Goal: Task Accomplishment & Management: Manage account settings

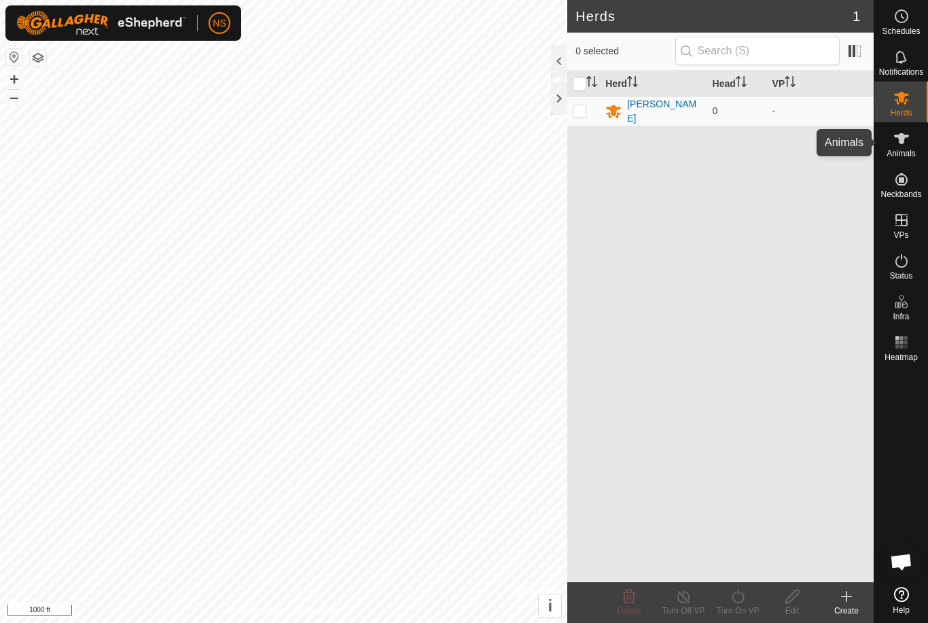
click at [919, 147] on div "Animals" at bounding box center [901, 142] width 54 height 41
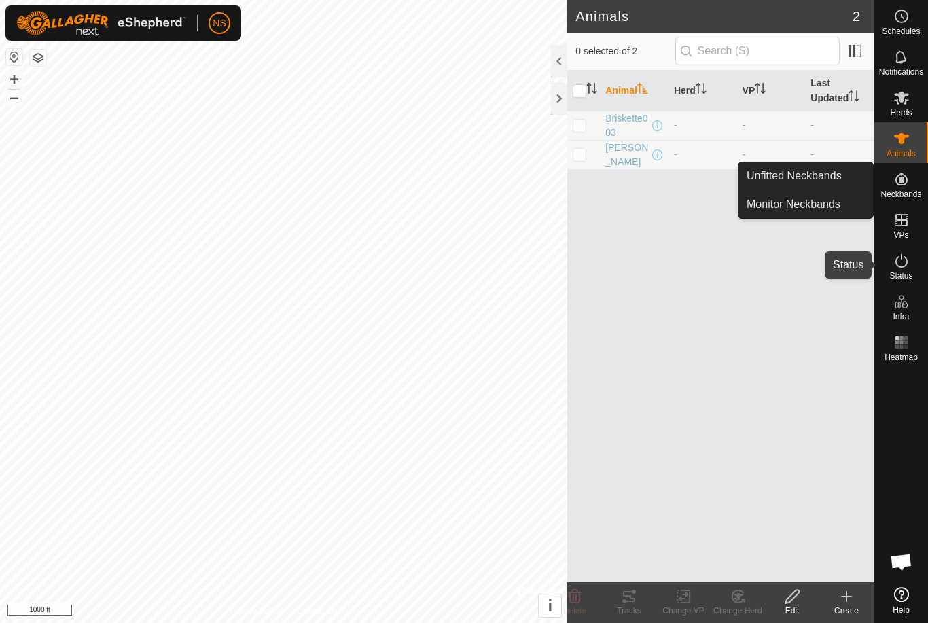
click at [912, 266] on es-activation-svg-icon at bounding box center [901, 261] width 24 height 22
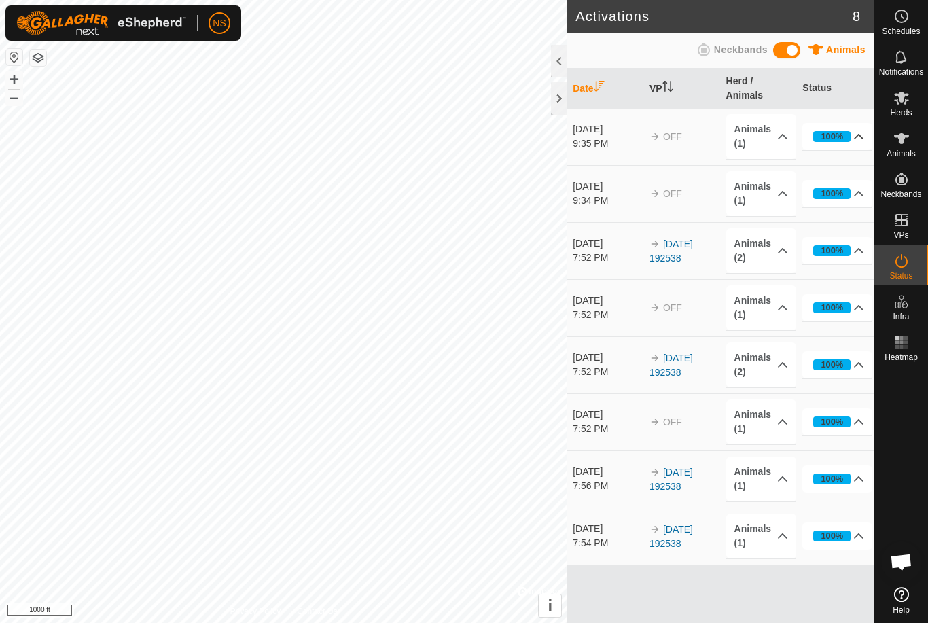
click at [857, 137] on p-accordion-header "100%" at bounding box center [837, 136] width 70 height 27
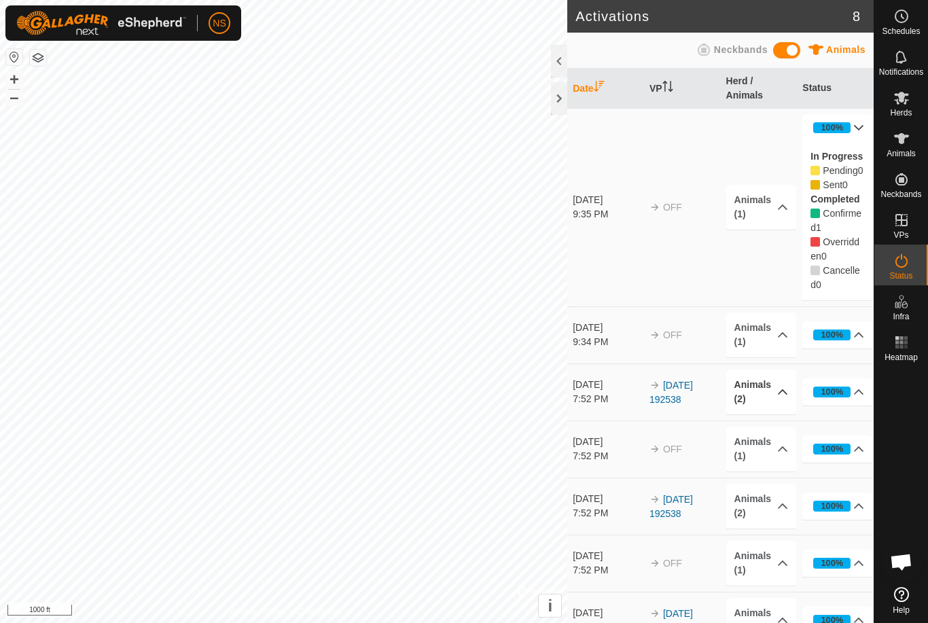
click at [779, 403] on p-accordion-header "Animals (2)" at bounding box center [761, 391] width 70 height 45
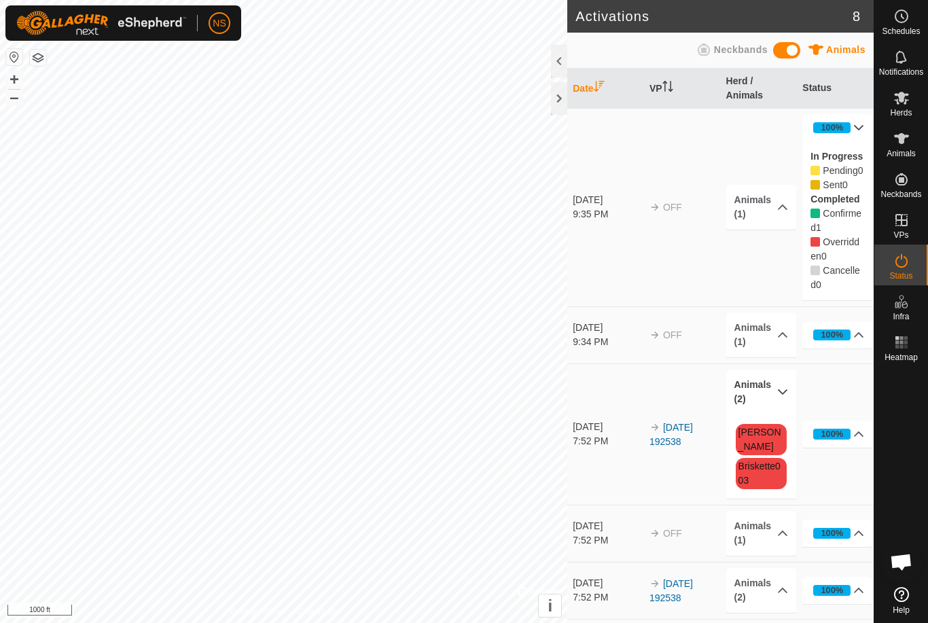
click at [779, 403] on p-accordion-header "Animals (2)" at bounding box center [761, 391] width 70 height 45
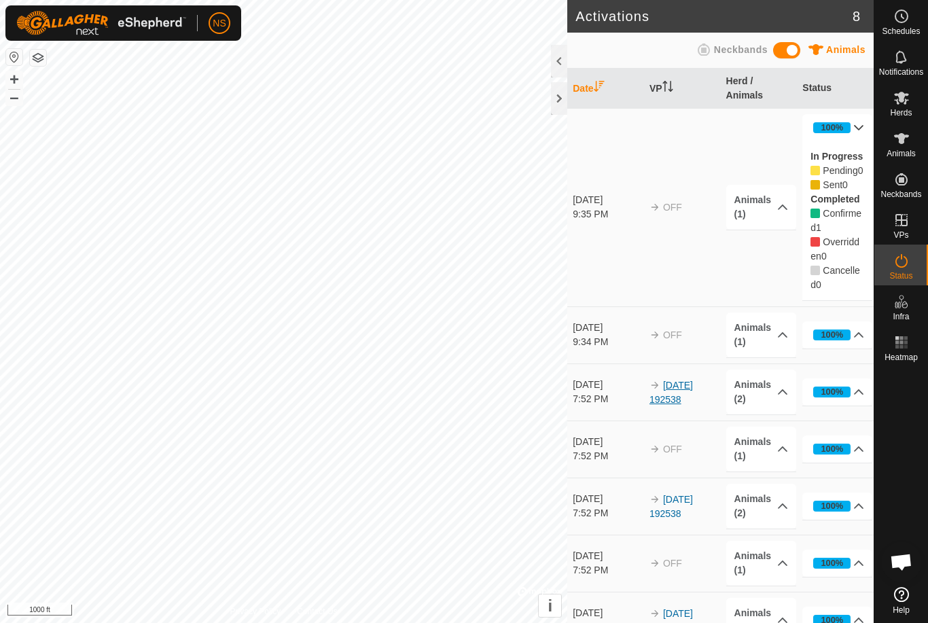
click at [686, 403] on link "[DATE] 192538" at bounding box center [670, 392] width 43 height 25
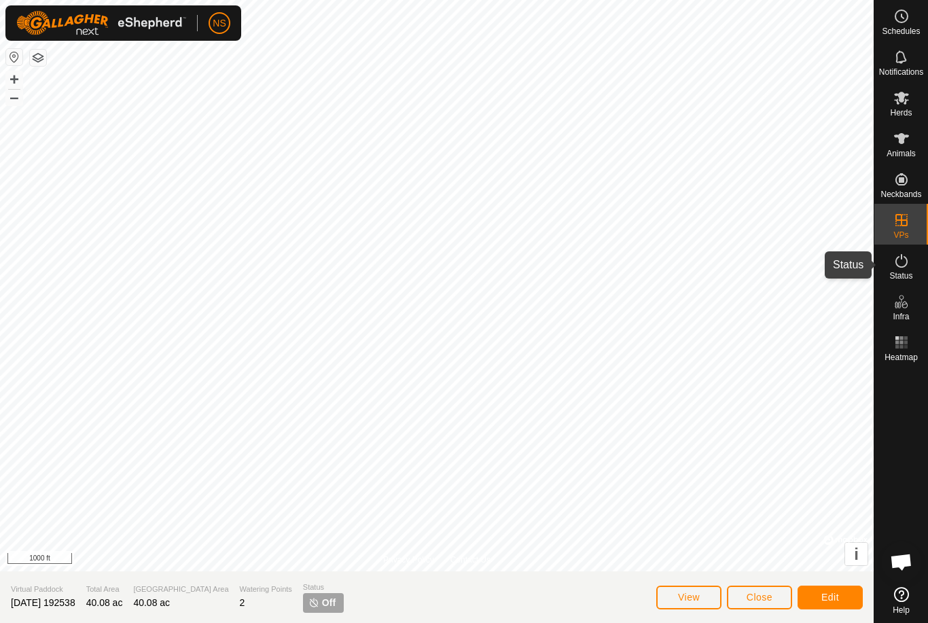
click at [901, 265] on icon at bounding box center [901, 261] width 16 height 16
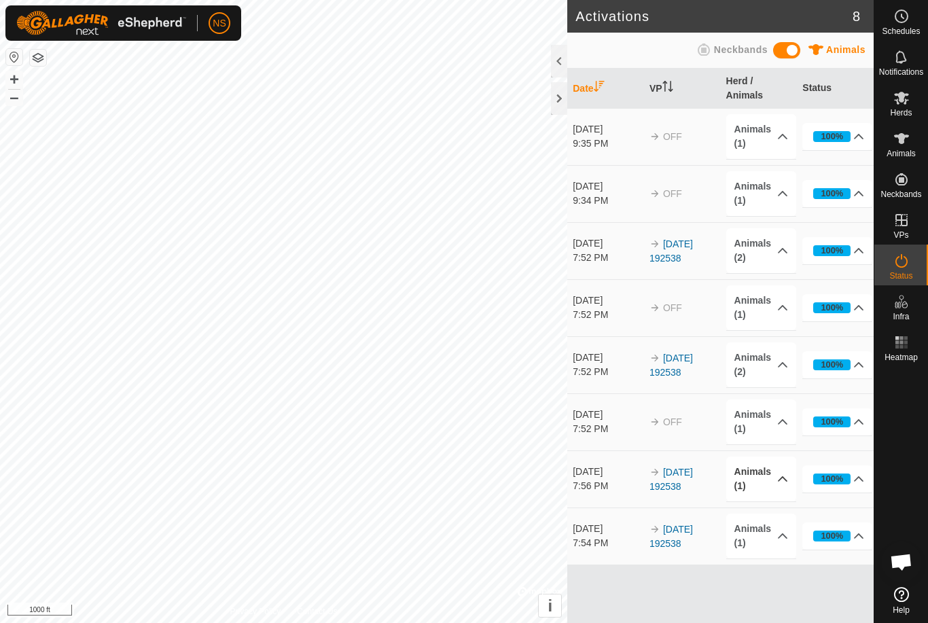
click at [780, 479] on p-accordion-header "Animals (1)" at bounding box center [761, 478] width 70 height 45
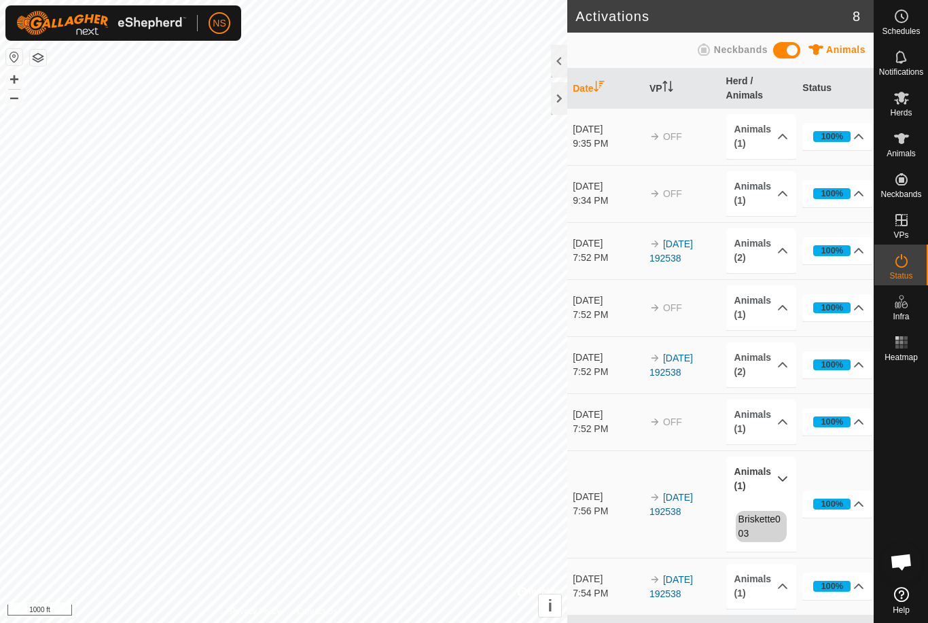
click at [780, 479] on p-accordion-header "Animals (1)" at bounding box center [761, 478] width 70 height 45
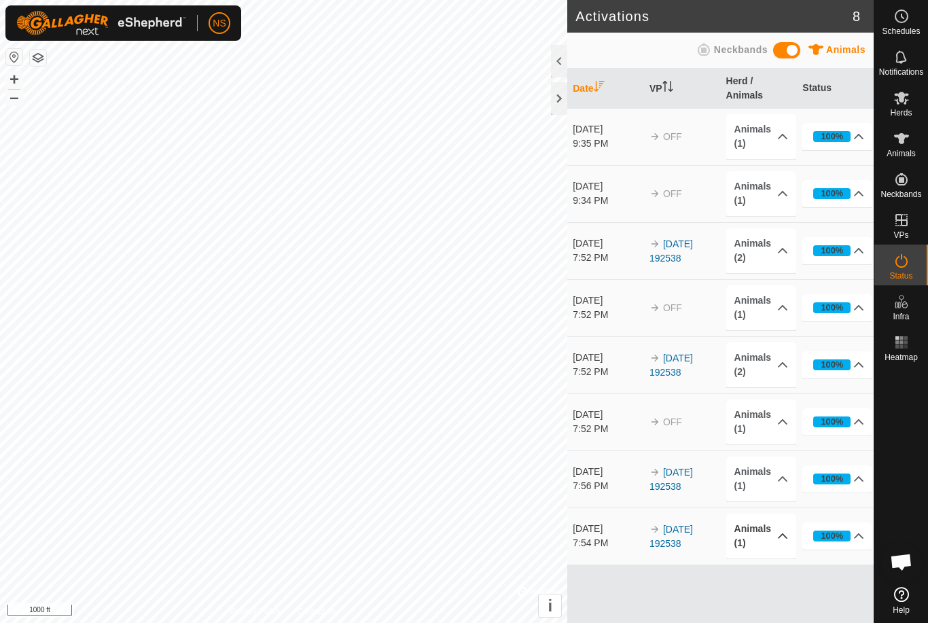
click at [781, 530] on p-accordion-header "Animals (1)" at bounding box center [761, 535] width 70 height 45
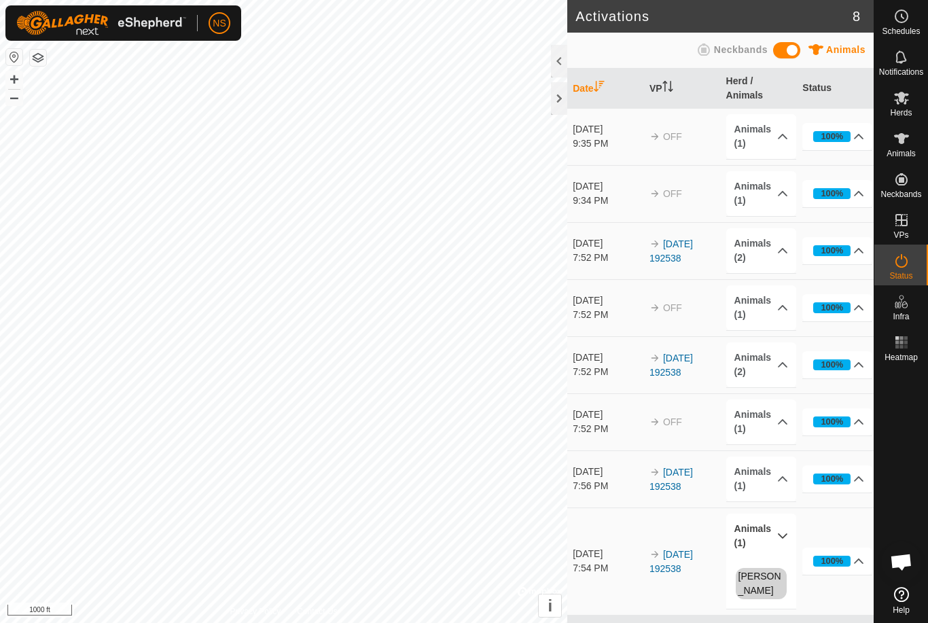
click at [781, 530] on p-accordion-header "Animals (1)" at bounding box center [761, 535] width 70 height 45
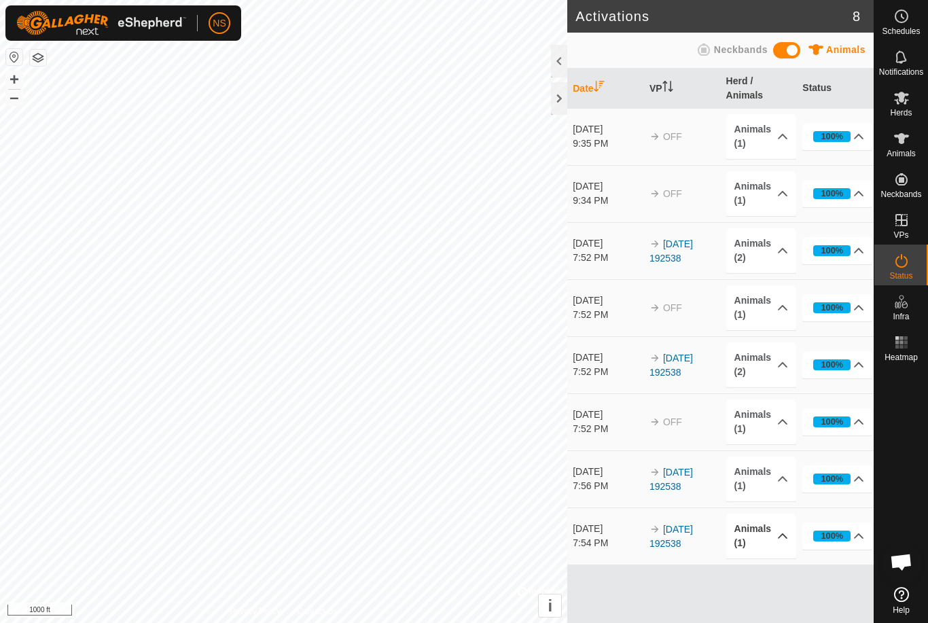
click at [789, 48] on span at bounding box center [786, 50] width 27 height 16
click at [911, 265] on es-activation-svg-icon at bounding box center [901, 261] width 24 height 22
click at [786, 139] on p-accordion-header "Neckbands (1)" at bounding box center [761, 136] width 70 height 45
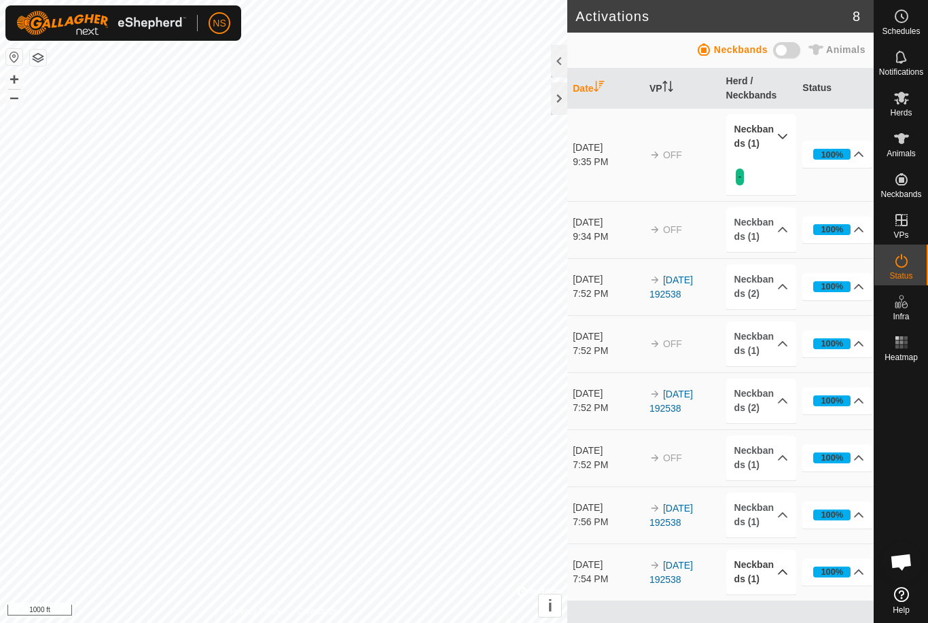
click at [558, 58] on div at bounding box center [559, 61] width 16 height 33
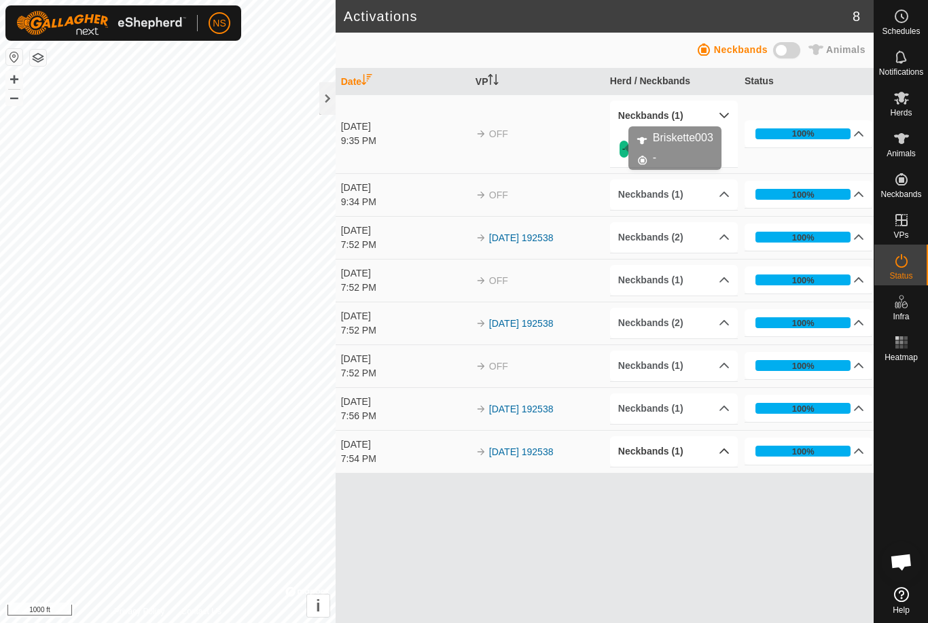
click at [622, 147] on link "-" at bounding box center [623, 148] width 3 height 11
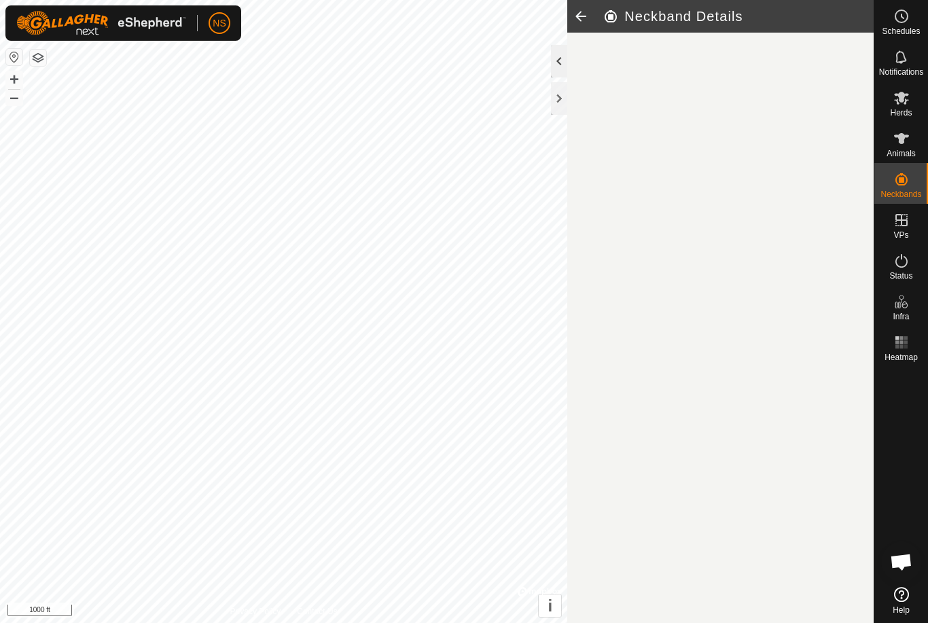
click at [559, 58] on div at bounding box center [559, 61] width 16 height 33
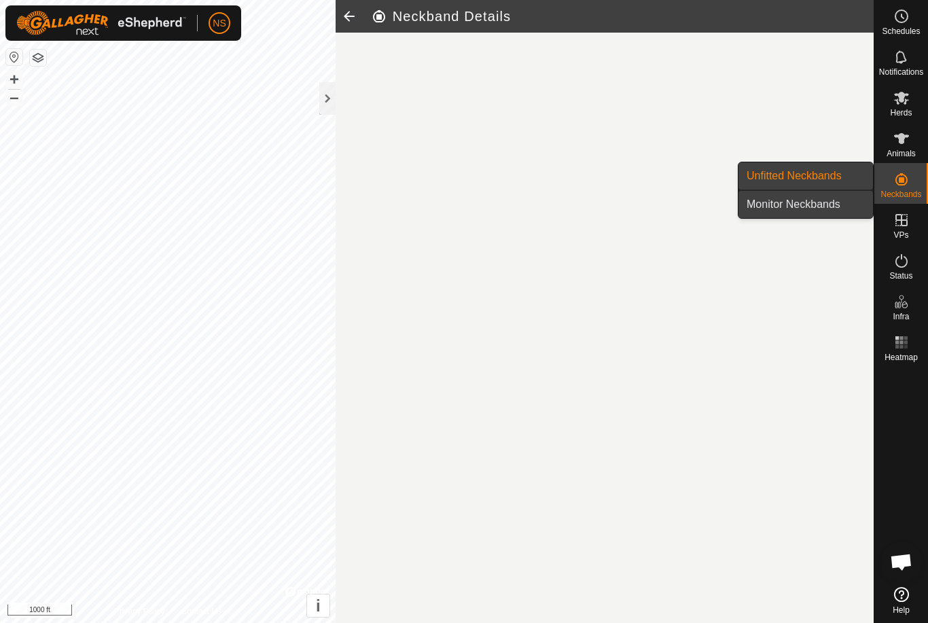
click at [856, 195] on link "Monitor Neckbands" at bounding box center [805, 204] width 134 height 27
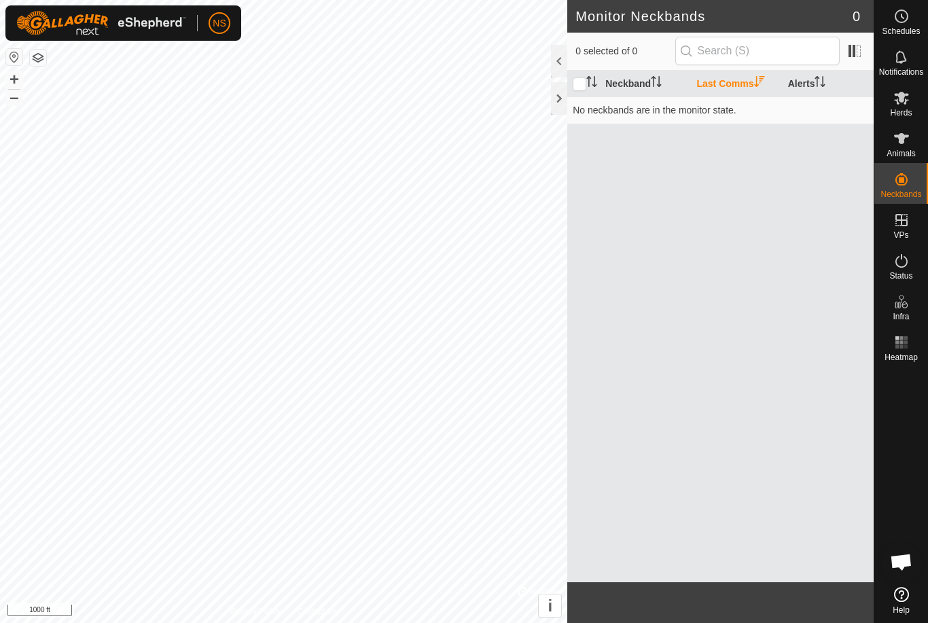
click at [558, 60] on div at bounding box center [559, 61] width 16 height 33
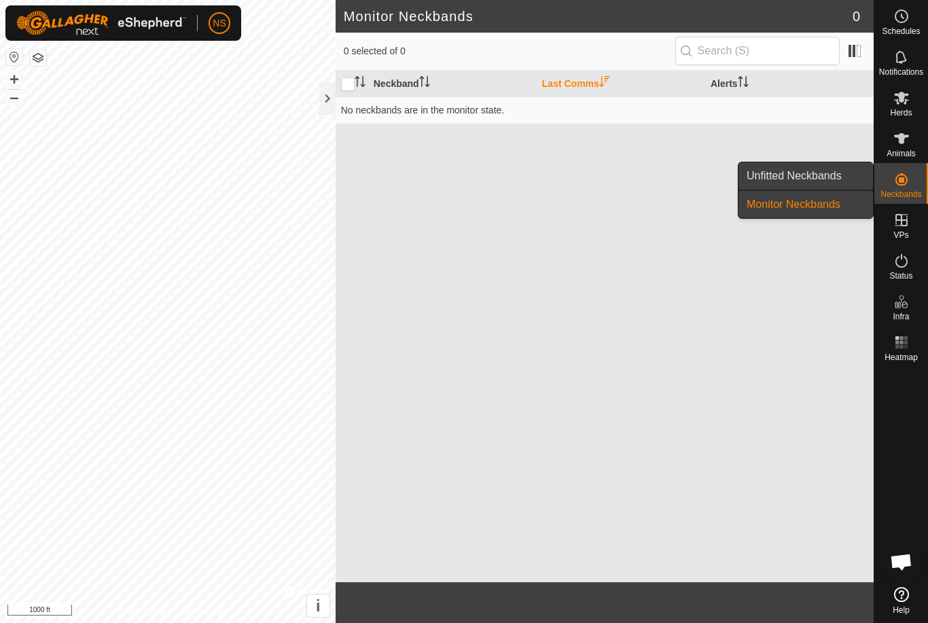
click at [854, 179] on link "Unfitted Neckbands" at bounding box center [805, 175] width 134 height 27
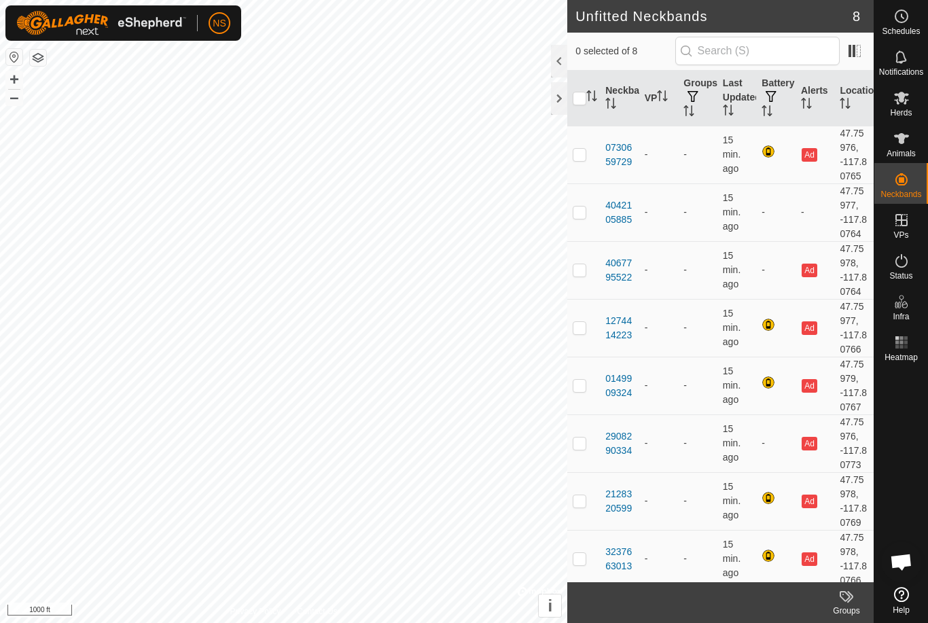
click at [560, 59] on div at bounding box center [559, 61] width 16 height 33
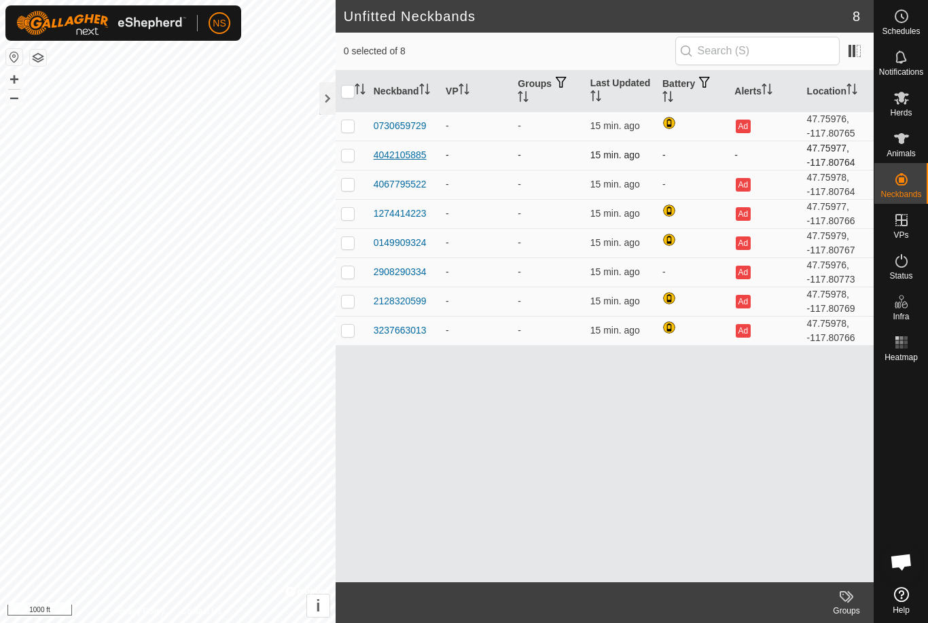
click at [393, 155] on div "4042105885" at bounding box center [400, 155] width 53 height 14
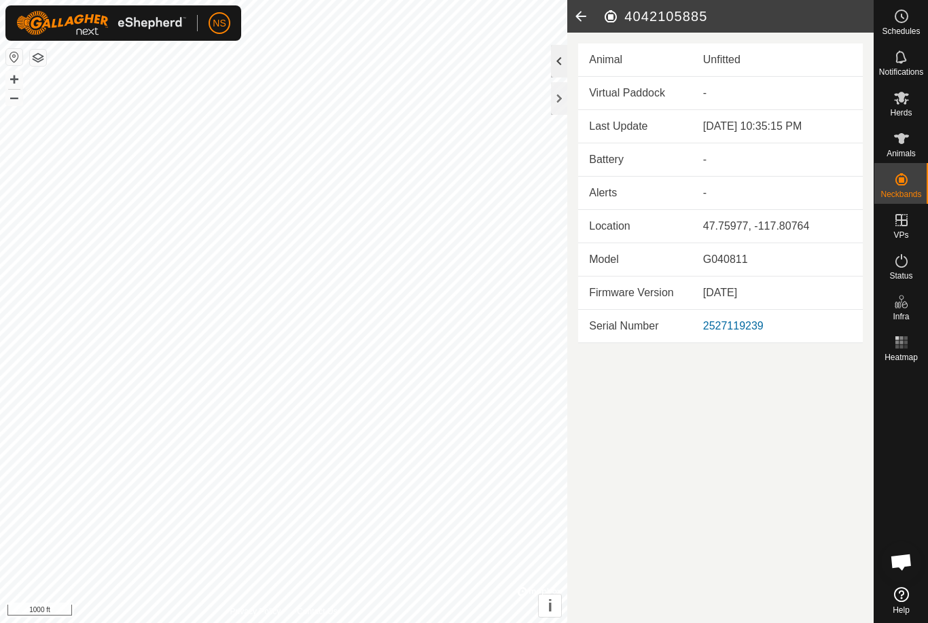
click at [562, 60] on div at bounding box center [559, 61] width 16 height 33
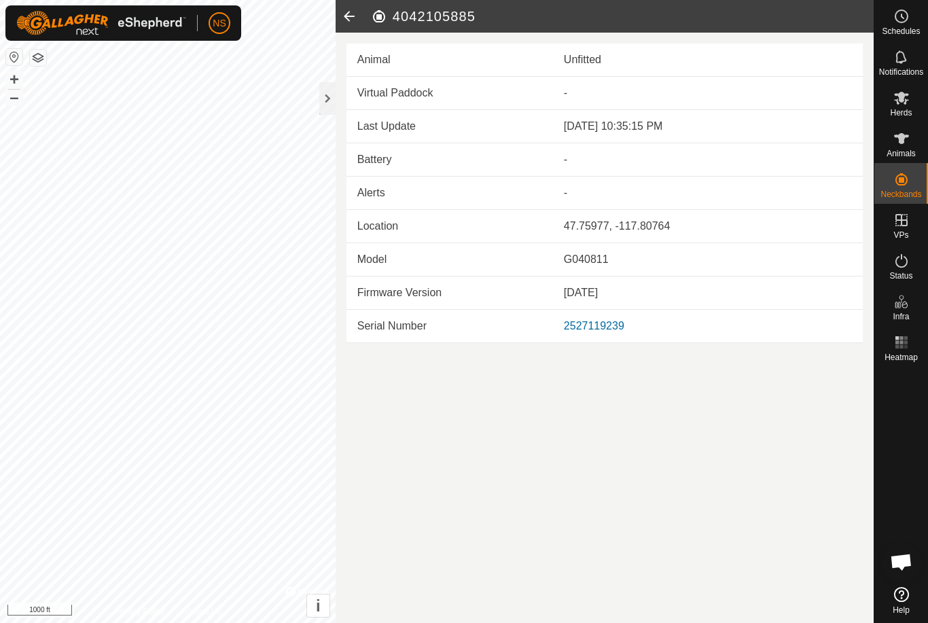
click at [352, 16] on icon at bounding box center [348, 16] width 27 height 33
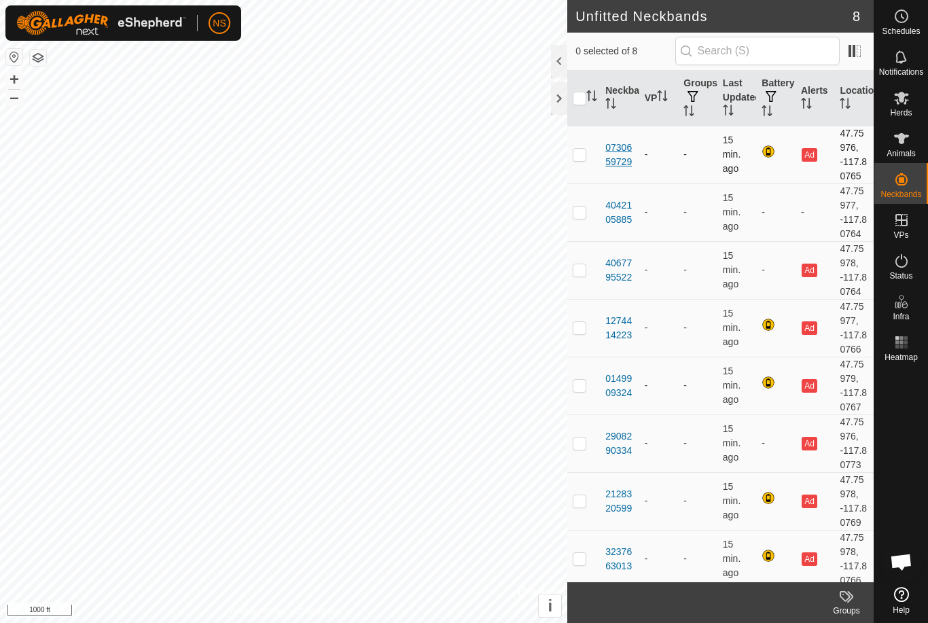
click at [627, 163] on div "0730659729" at bounding box center [619, 155] width 29 height 29
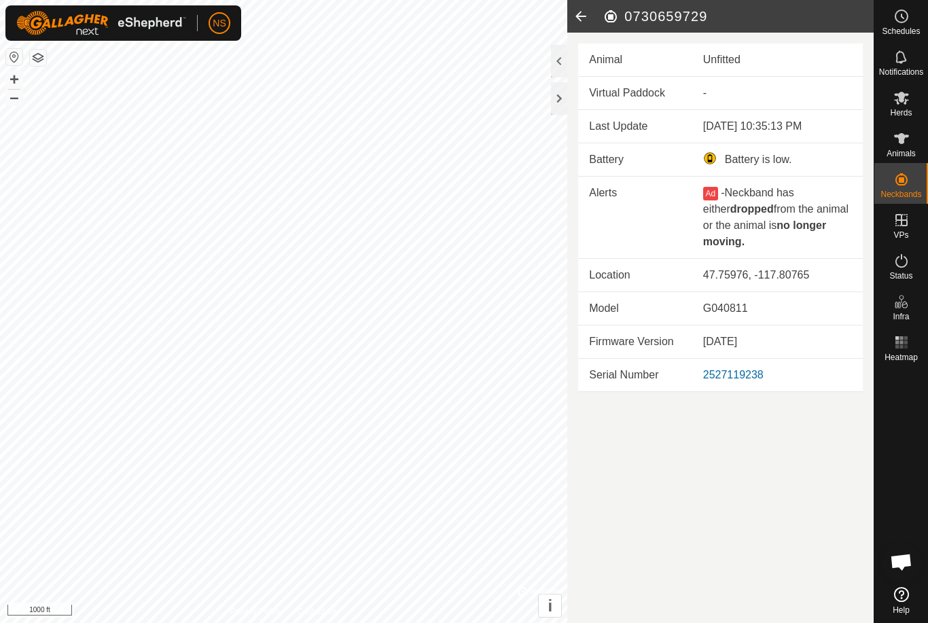
click at [578, 17] on icon at bounding box center [580, 16] width 27 height 33
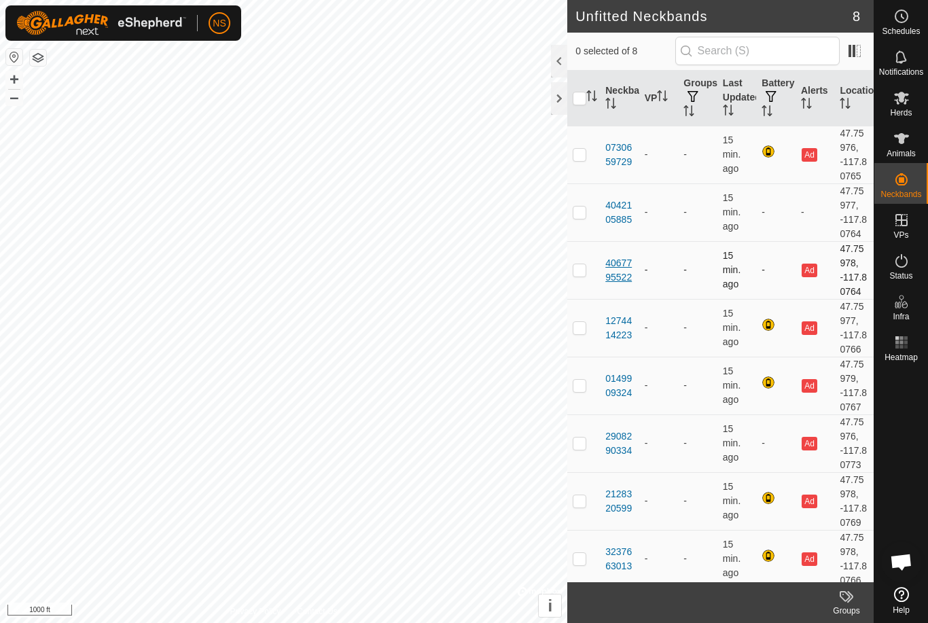
click at [625, 267] on div "4067795522" at bounding box center [619, 270] width 29 height 29
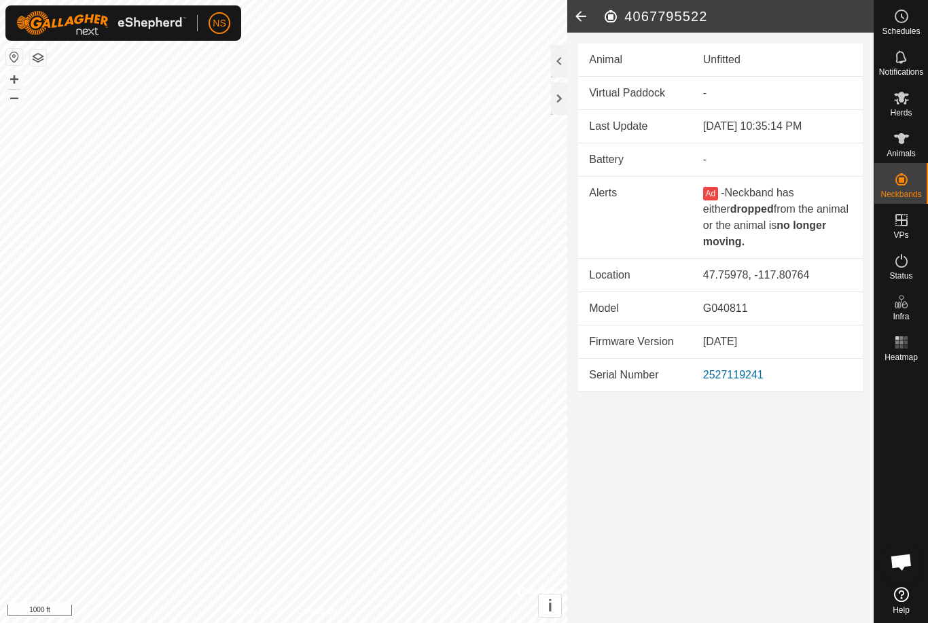
click at [582, 17] on icon at bounding box center [580, 16] width 27 height 33
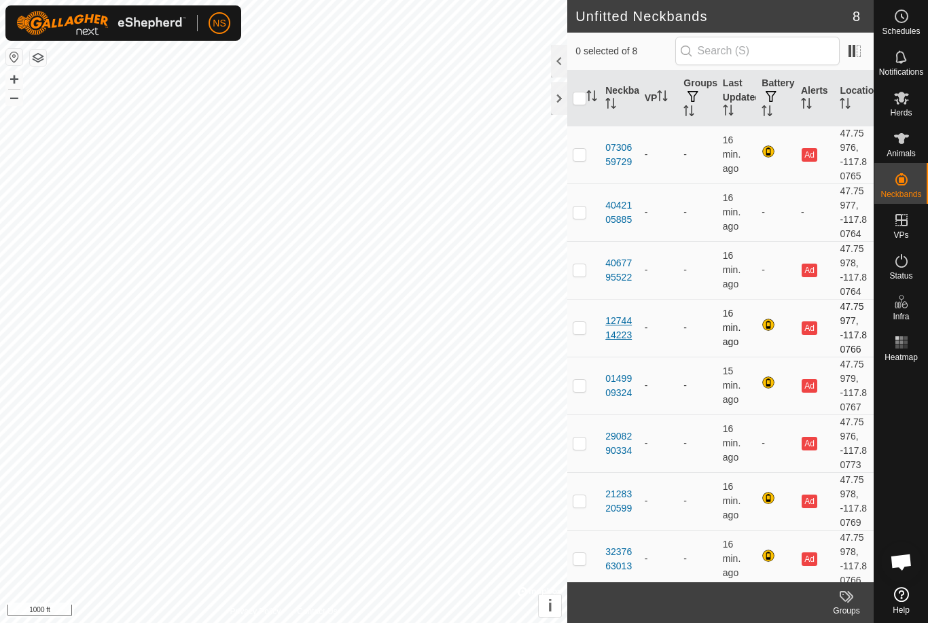
click at [623, 332] on div "1274414223" at bounding box center [619, 328] width 29 height 29
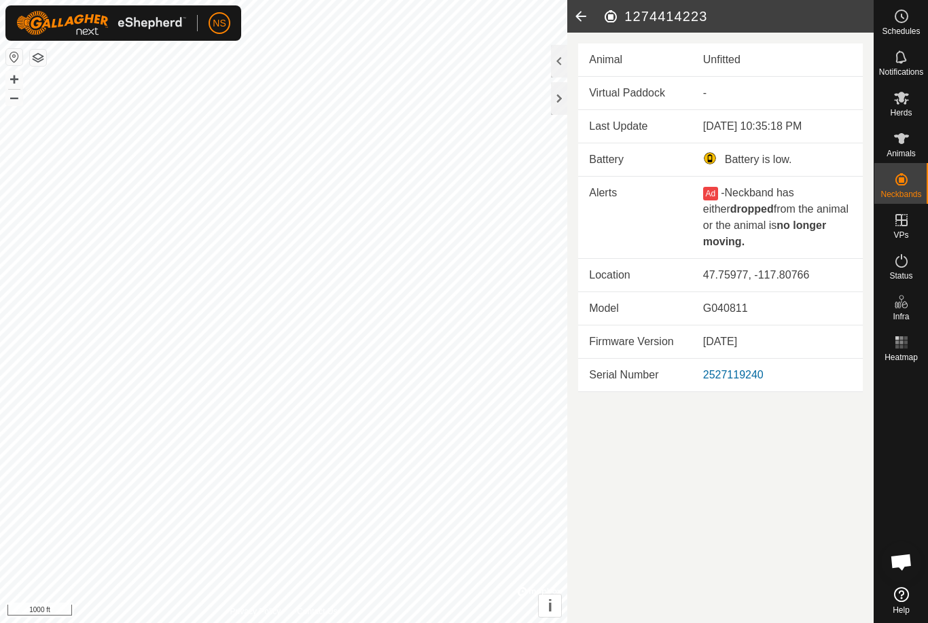
click at [581, 16] on icon at bounding box center [580, 16] width 27 height 33
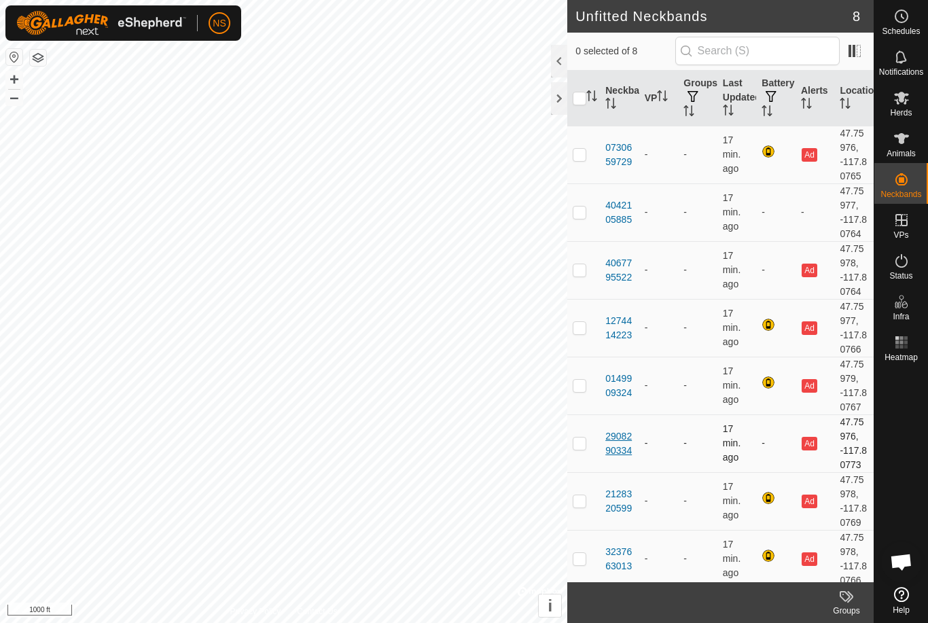
click at [619, 445] on div "2908290334" at bounding box center [619, 443] width 29 height 29
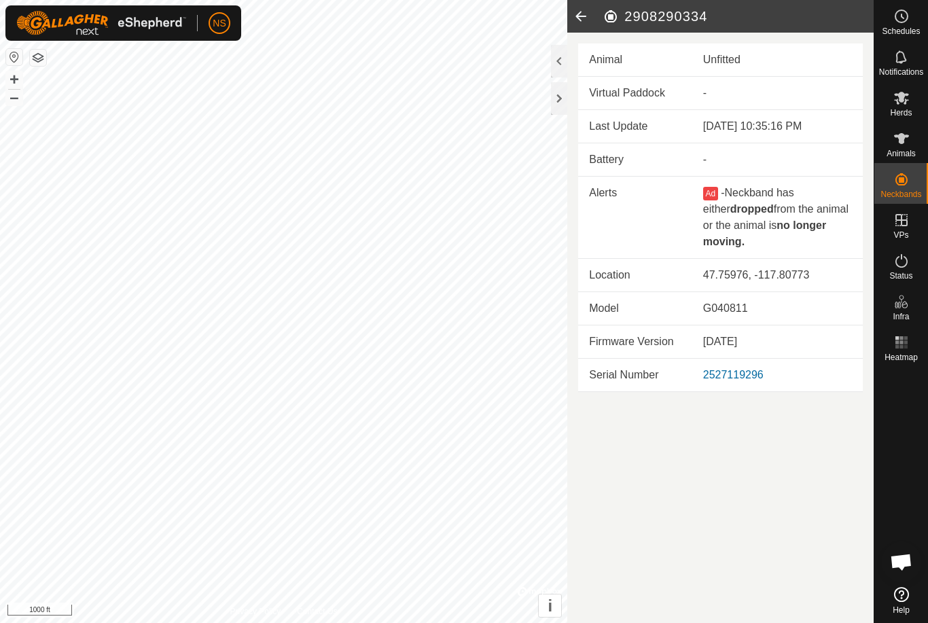
click at [706, 162] on div "-" at bounding box center [777, 159] width 149 height 16
click at [579, 20] on icon at bounding box center [580, 16] width 27 height 33
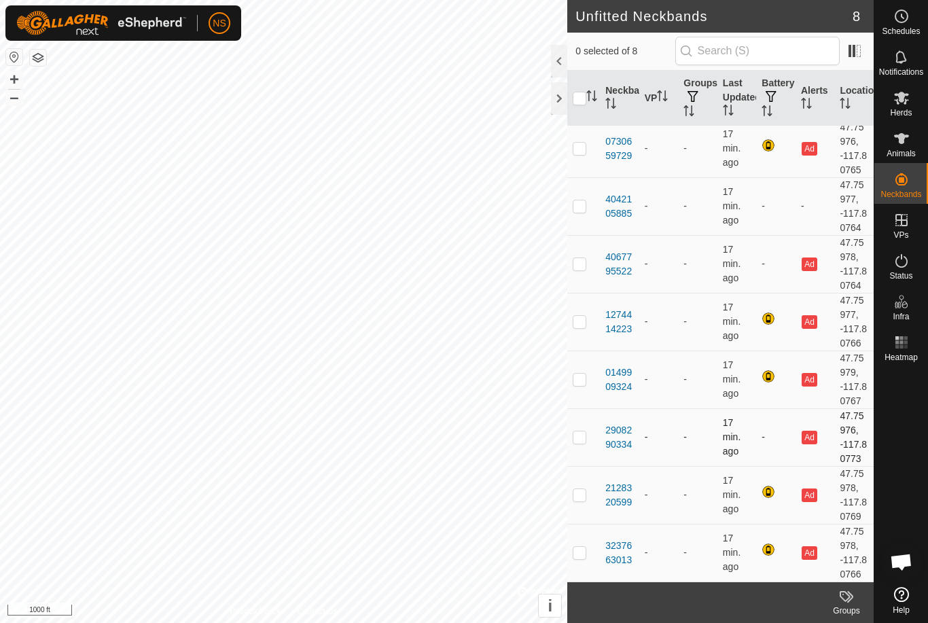
scroll to position [5, 0]
click at [568, 98] on th at bounding box center [583, 99] width 33 height 56
click at [558, 98] on div at bounding box center [559, 98] width 16 height 33
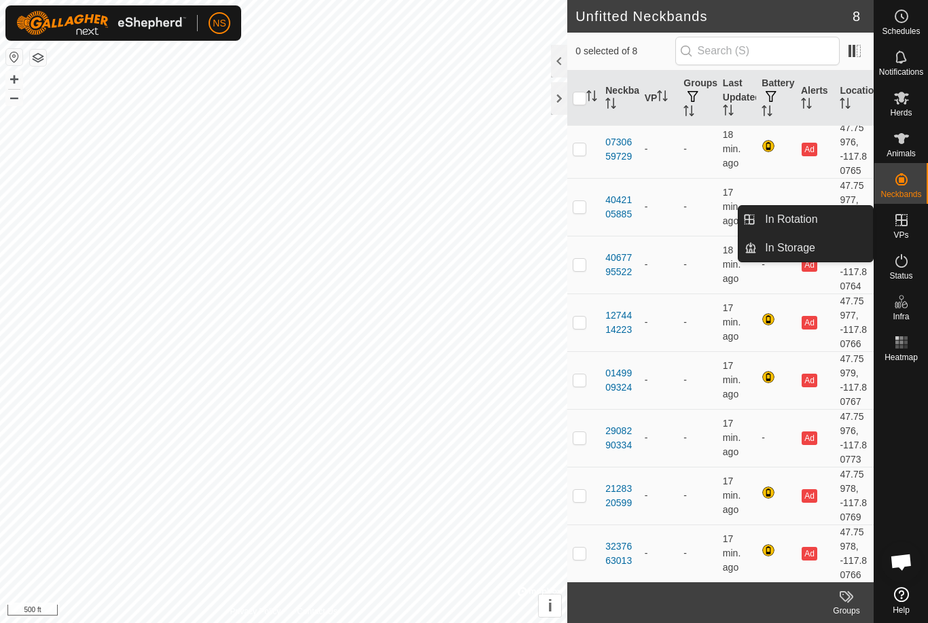
click at [901, 229] on es-virtualpaddocks-svg-icon at bounding box center [901, 220] width 24 height 22
click at [805, 230] on link "In Rotation" at bounding box center [815, 219] width 116 height 27
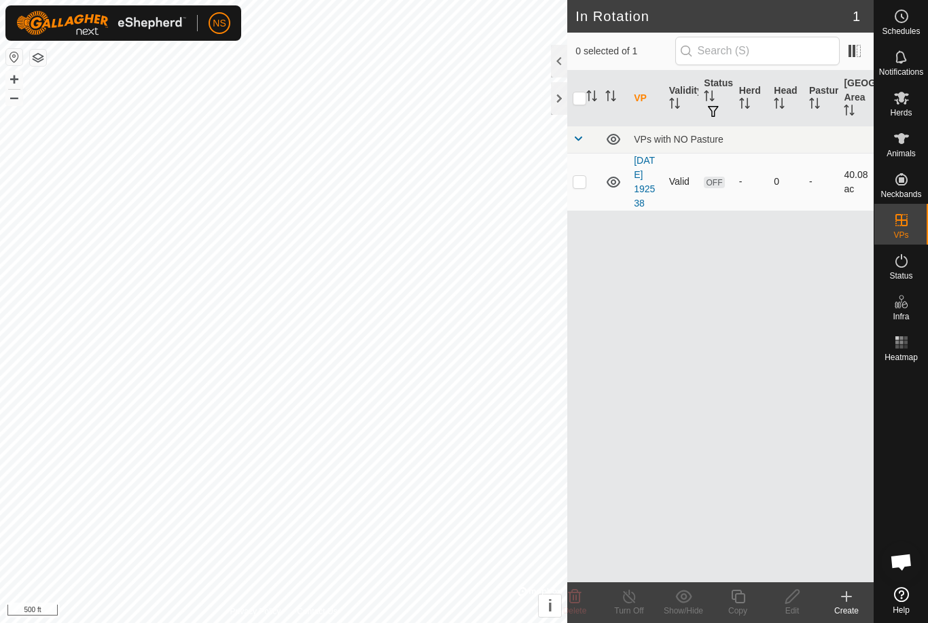
click at [578, 187] on p-checkbox at bounding box center [580, 181] width 14 height 11
checkbox input "true"
click at [555, 62] on div at bounding box center [559, 61] width 16 height 33
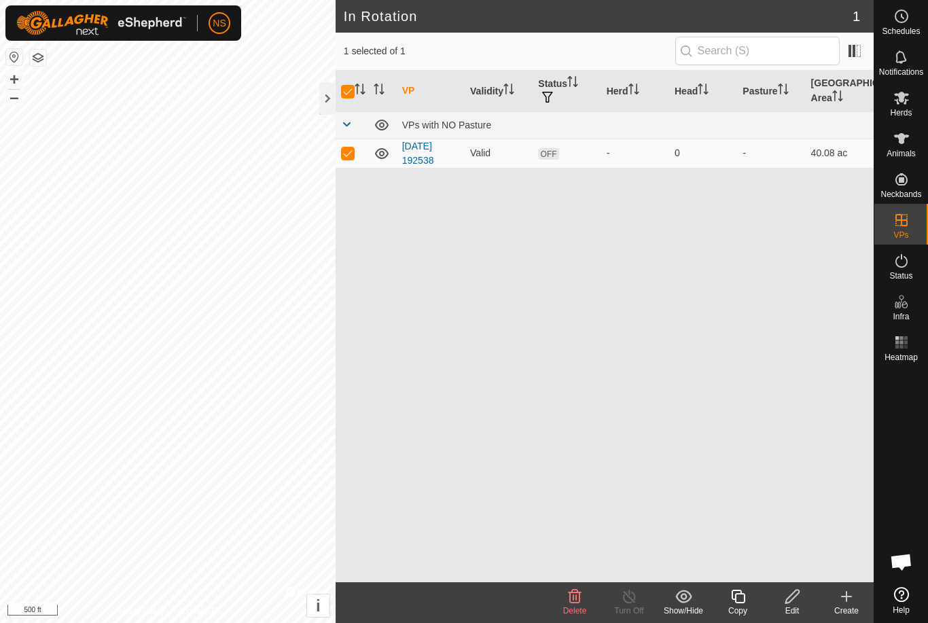
click at [574, 596] on icon at bounding box center [574, 596] width 13 height 14
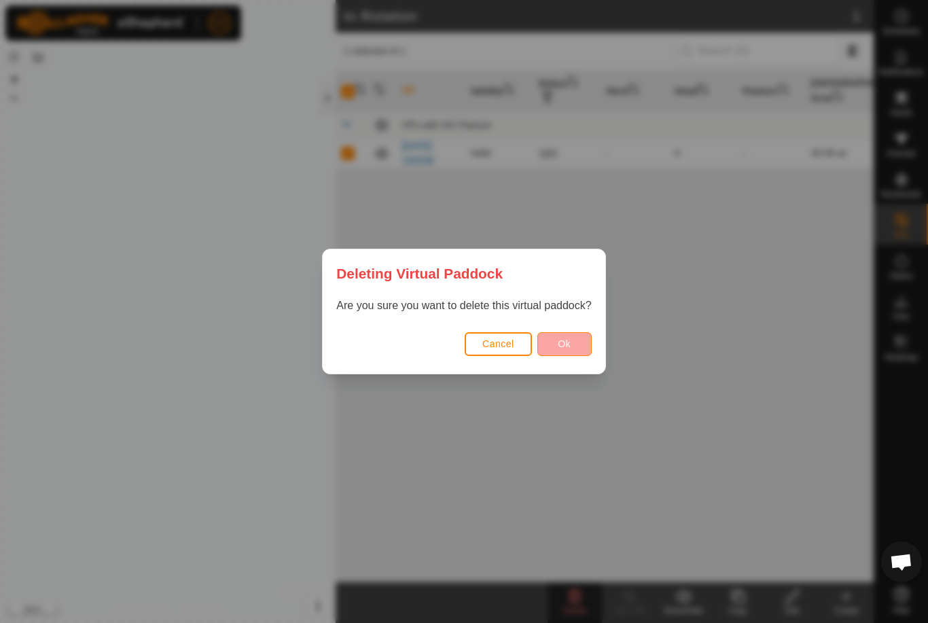
click at [575, 340] on button "Ok" at bounding box center [564, 344] width 54 height 24
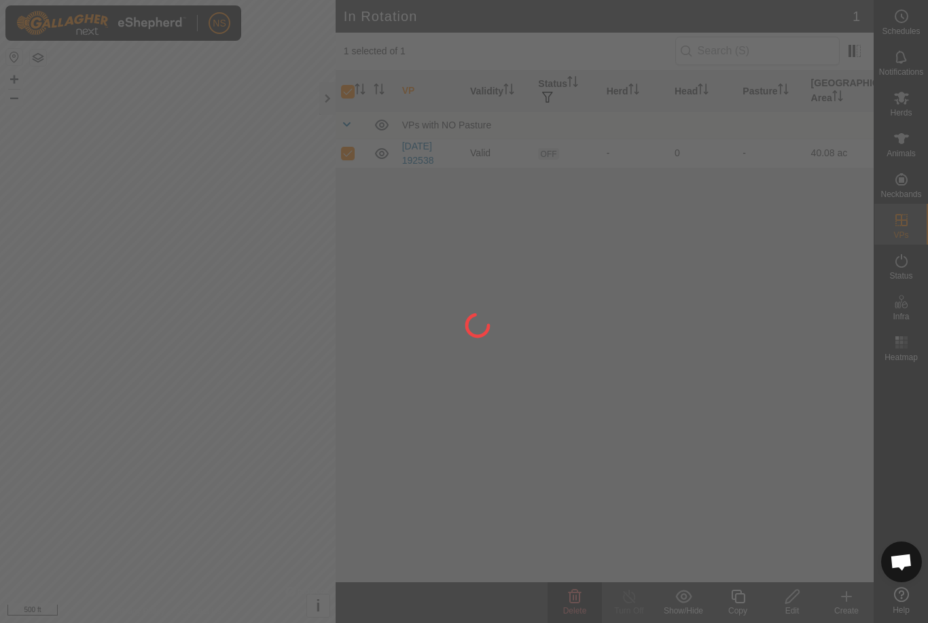
checkbox input "false"
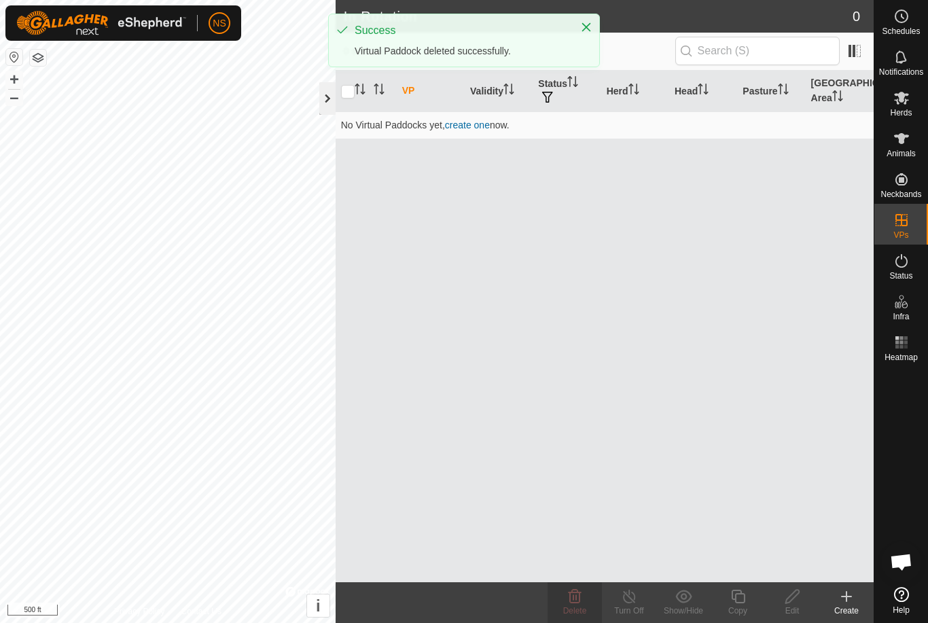
click at [331, 99] on div at bounding box center [327, 98] width 16 height 33
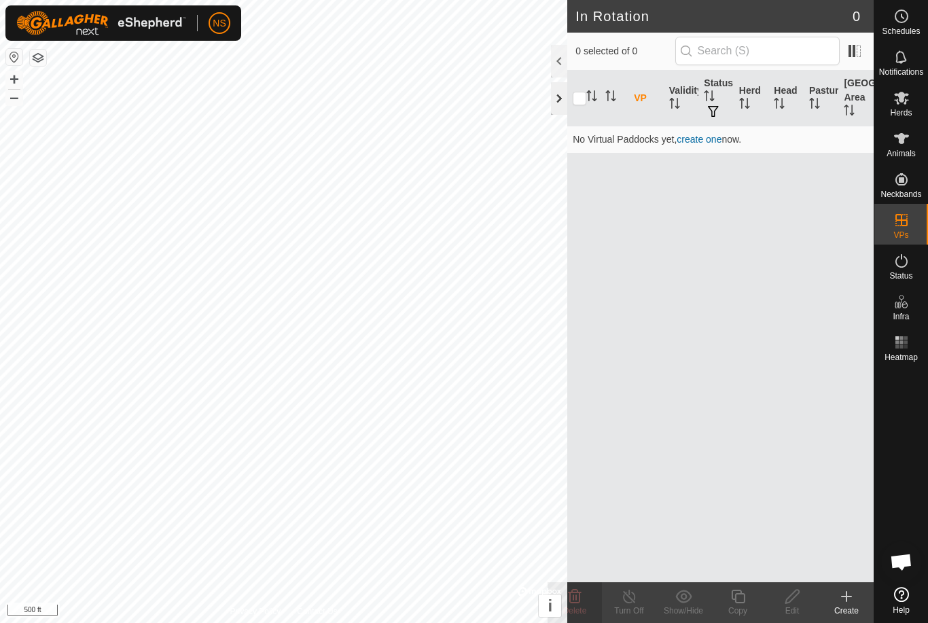
click at [562, 96] on div at bounding box center [559, 98] width 16 height 33
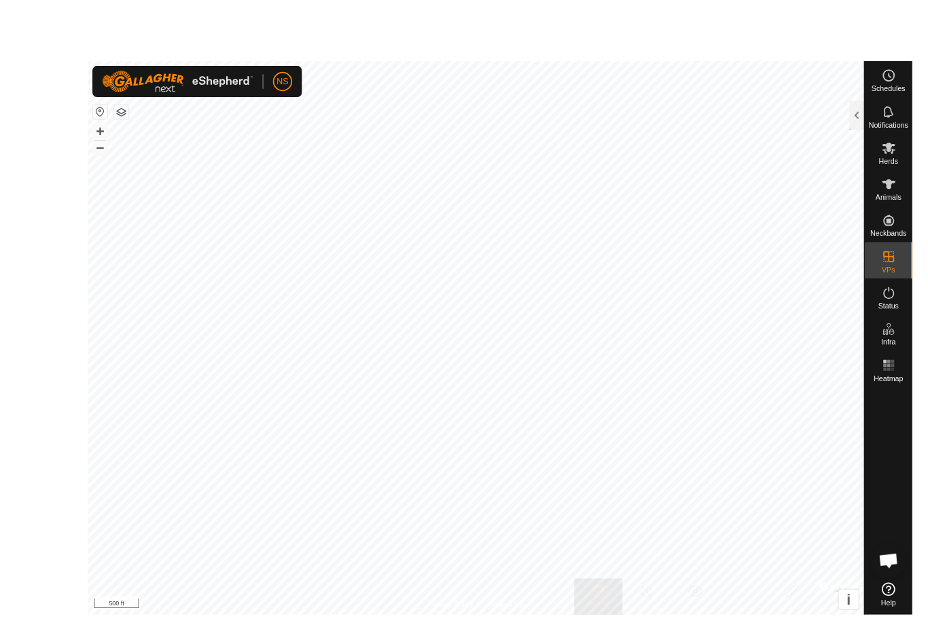
scroll to position [0, 1]
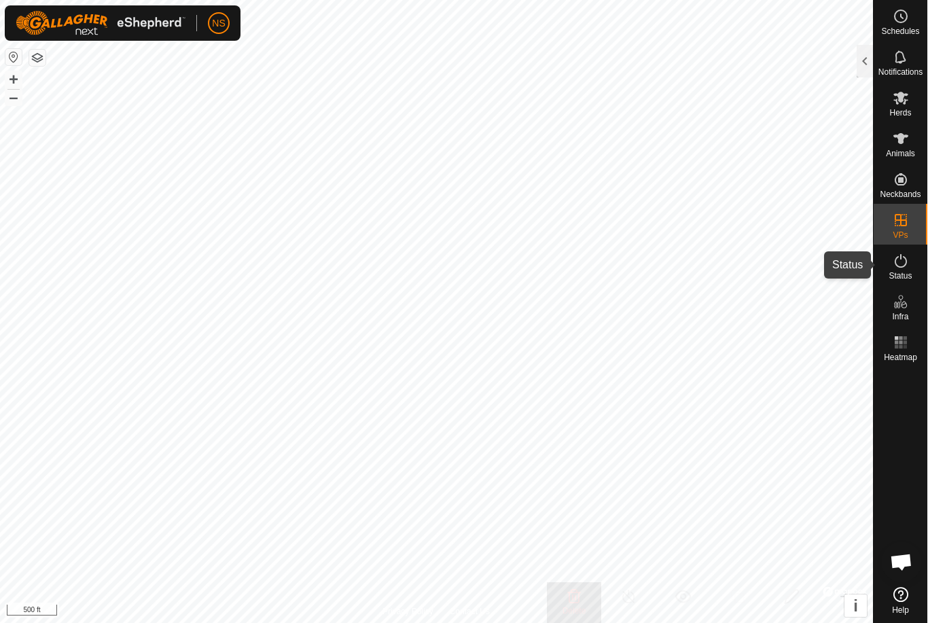
click at [898, 259] on icon at bounding box center [900, 261] width 16 height 16
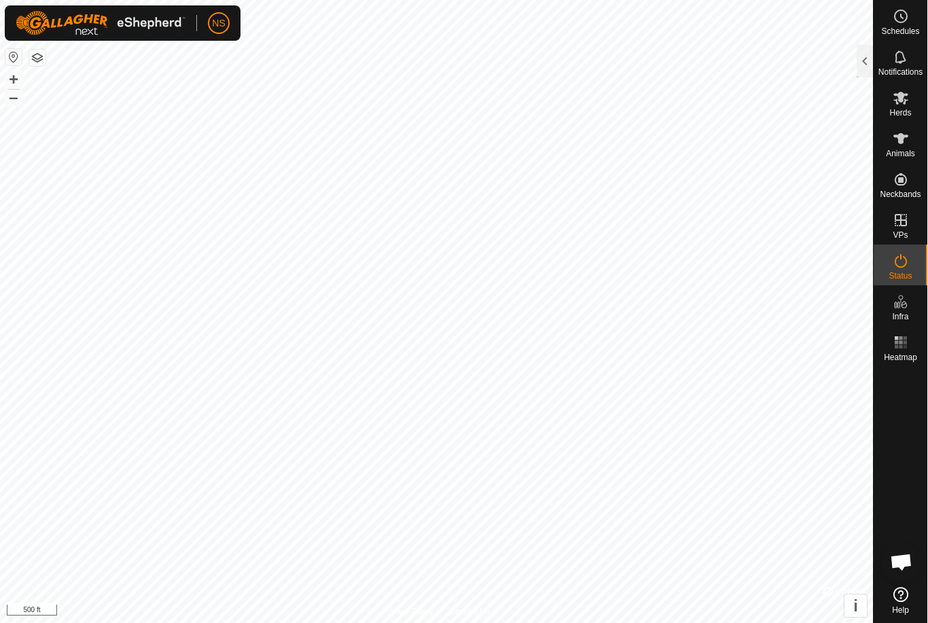
click at [898, 259] on icon at bounding box center [900, 261] width 16 height 16
click at [867, 60] on div at bounding box center [864, 61] width 16 height 33
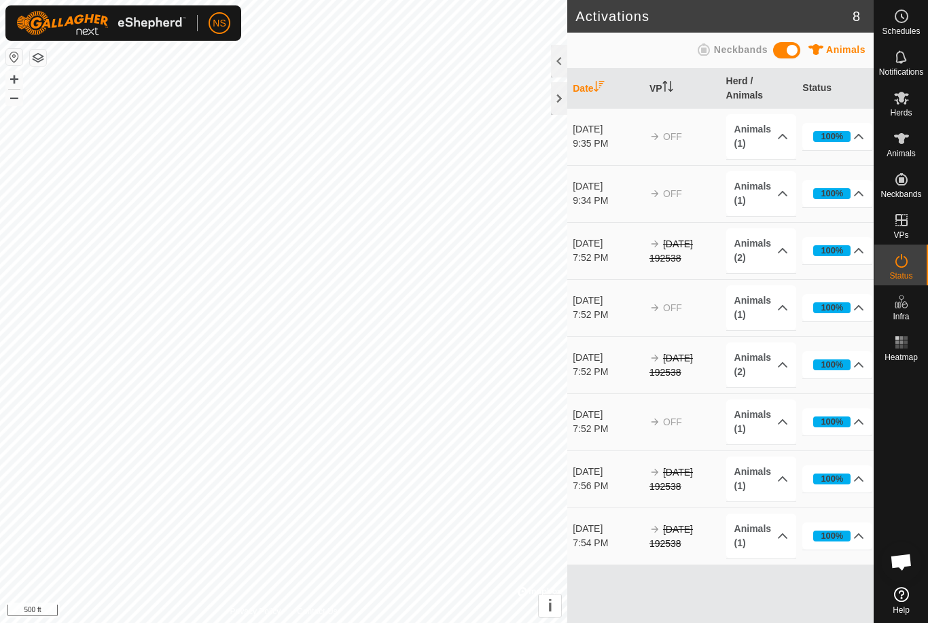
click at [778, 54] on span at bounding box center [786, 50] width 27 height 16
click at [668, 423] on span "OFF" at bounding box center [672, 421] width 19 height 11
click at [562, 58] on div at bounding box center [559, 61] width 16 height 33
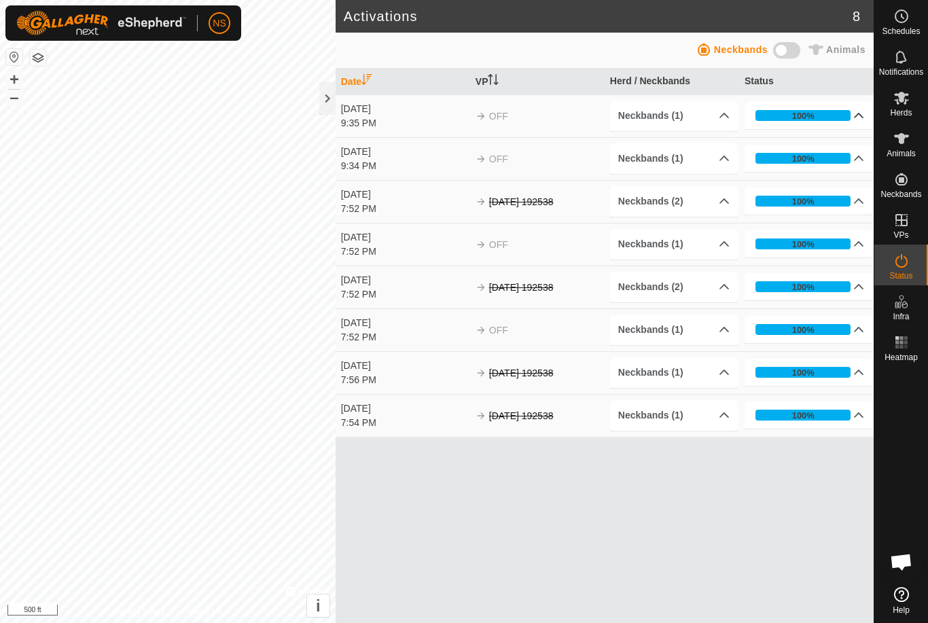
click at [860, 117] on p-accordion-header "100%" at bounding box center [808, 115] width 128 height 27
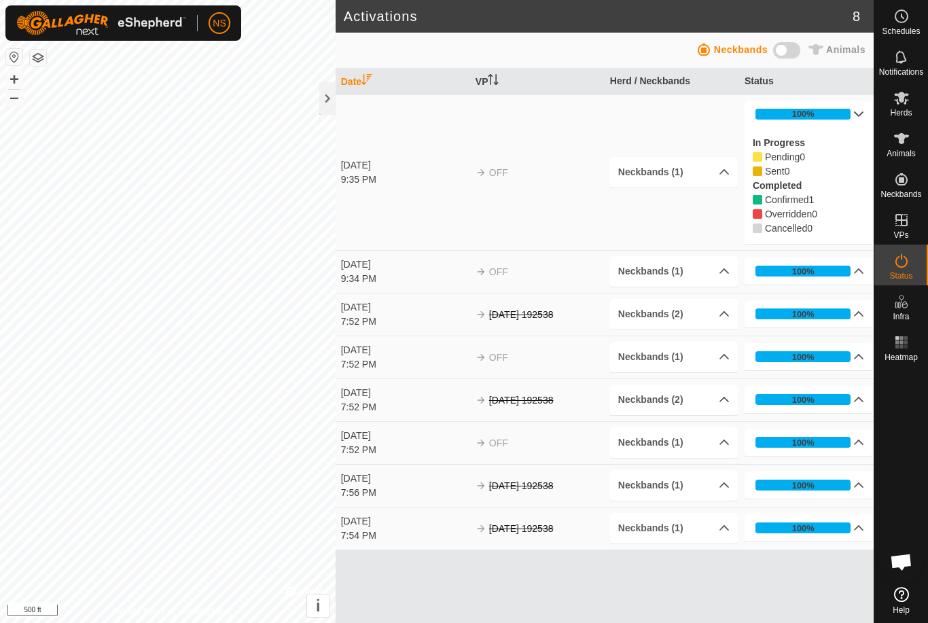
click at [858, 111] on p-accordion-header "100%" at bounding box center [808, 114] width 128 height 27
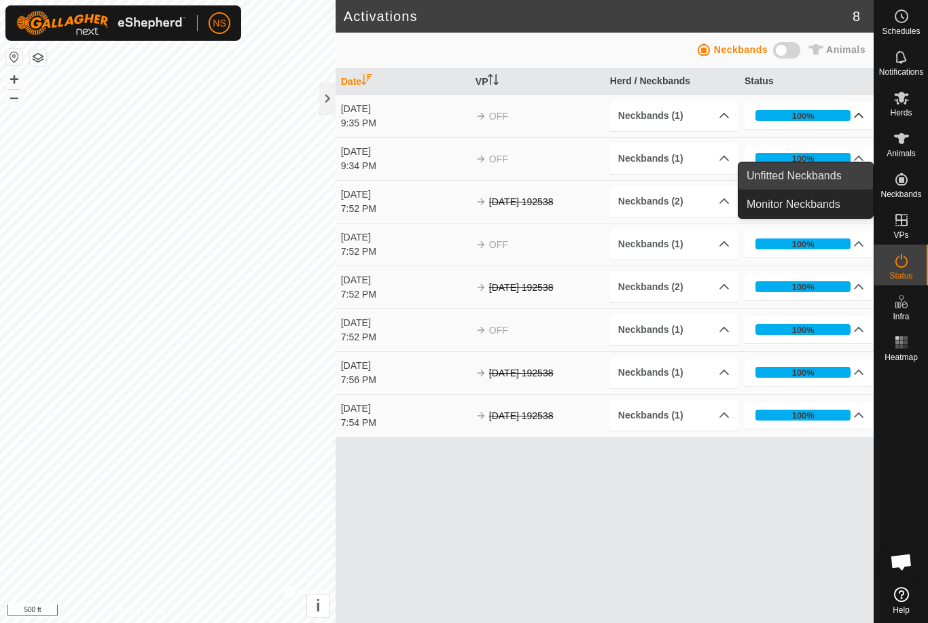
click at [826, 181] on link "Unfitted Neckbands" at bounding box center [805, 175] width 134 height 27
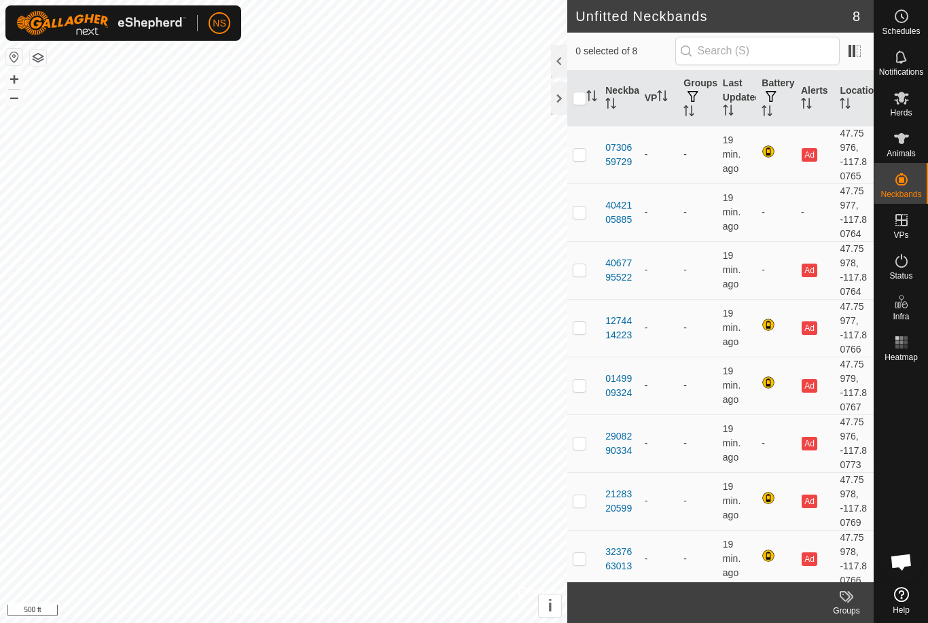
click at [558, 61] on div at bounding box center [559, 61] width 16 height 33
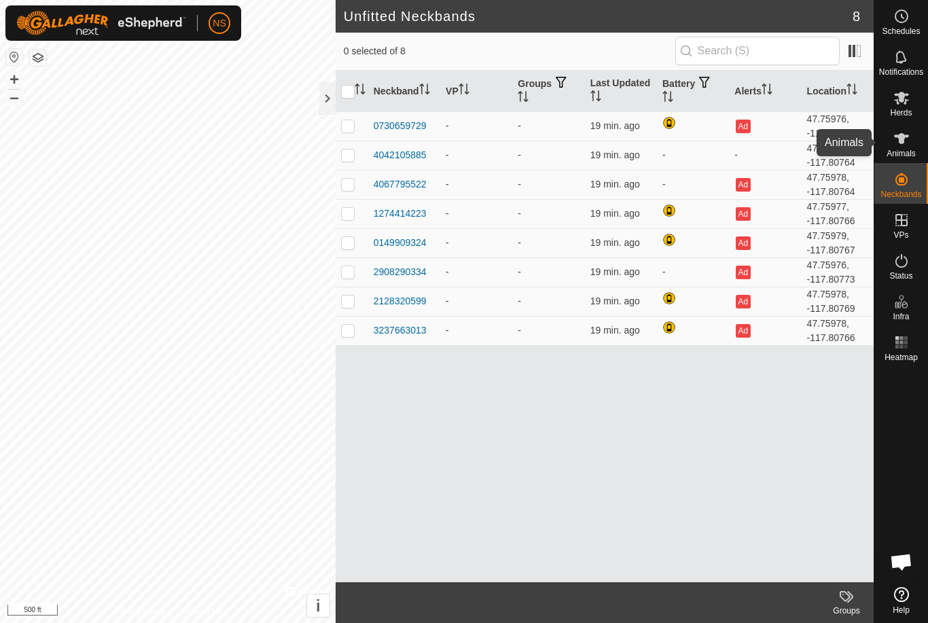
click at [906, 140] on icon at bounding box center [901, 138] width 16 height 16
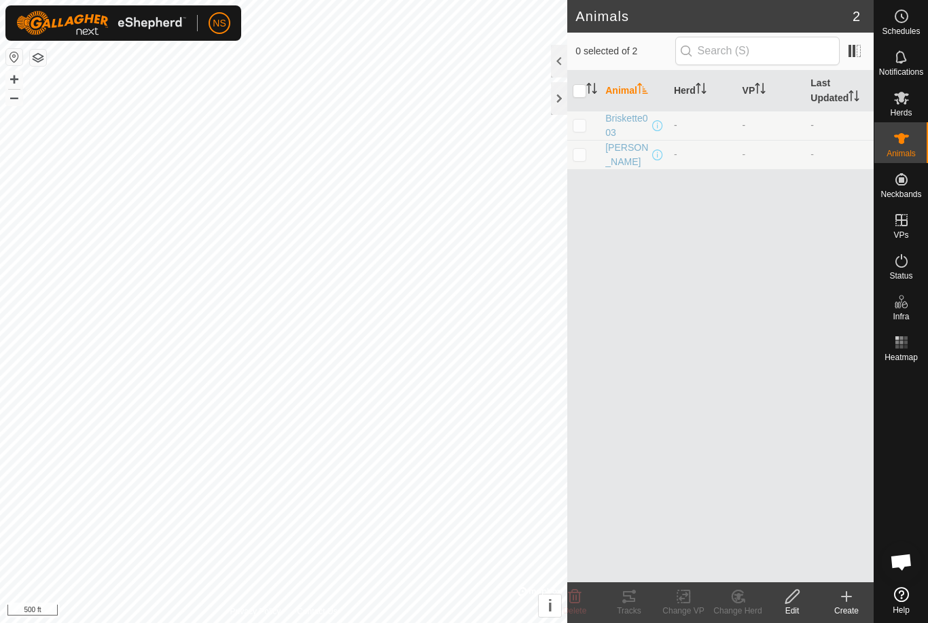
click at [585, 130] on p-checkbox at bounding box center [580, 125] width 14 height 11
checkbox input "true"
click at [580, 149] on p-checkbox at bounding box center [580, 154] width 14 height 11
checkbox input "true"
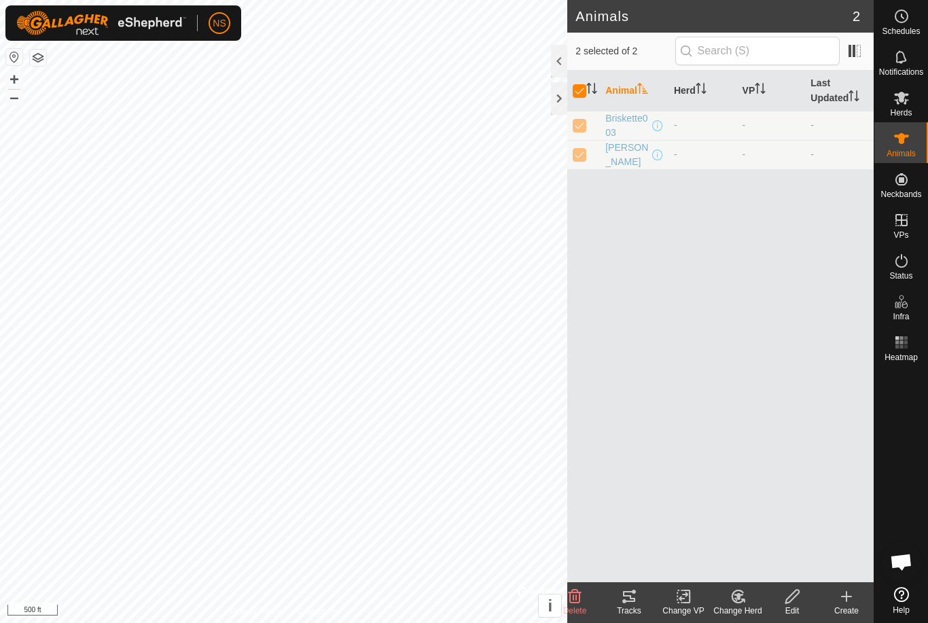
click at [578, 599] on icon at bounding box center [574, 596] width 16 height 16
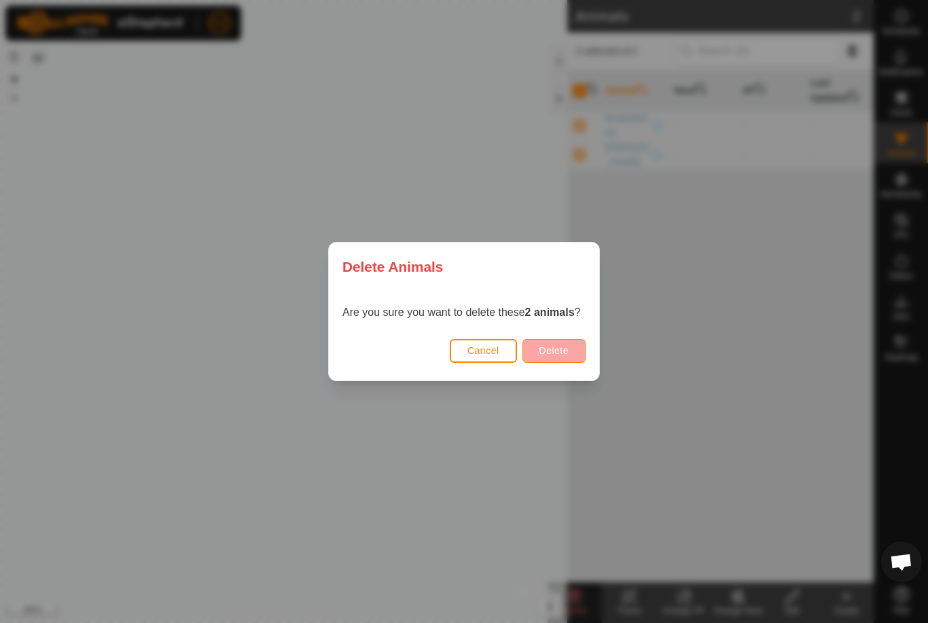
click at [549, 359] on button "Delete" at bounding box center [553, 351] width 63 height 24
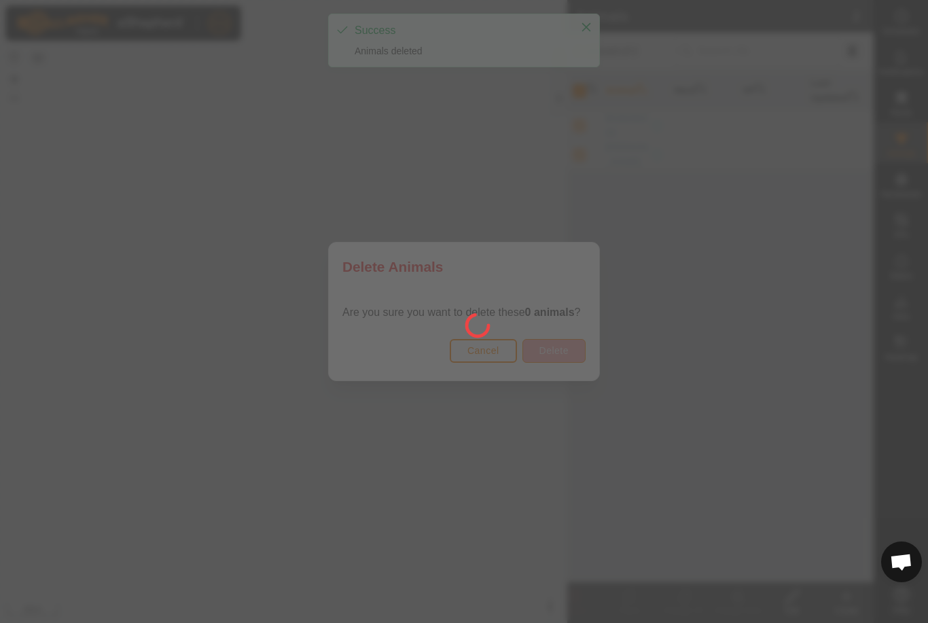
checkbox input "false"
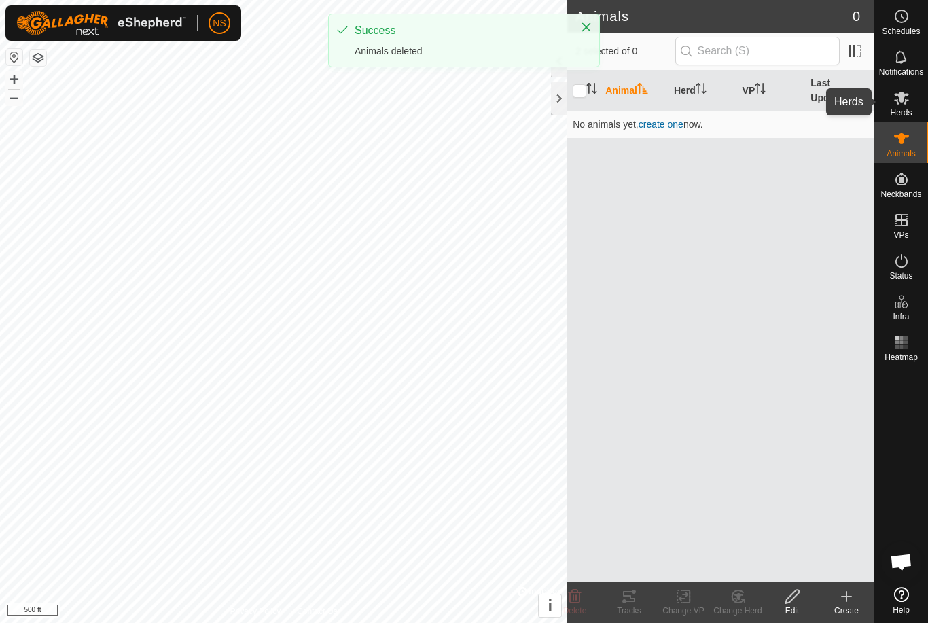
click at [908, 106] on es-mob-svg-icon at bounding box center [901, 98] width 24 height 22
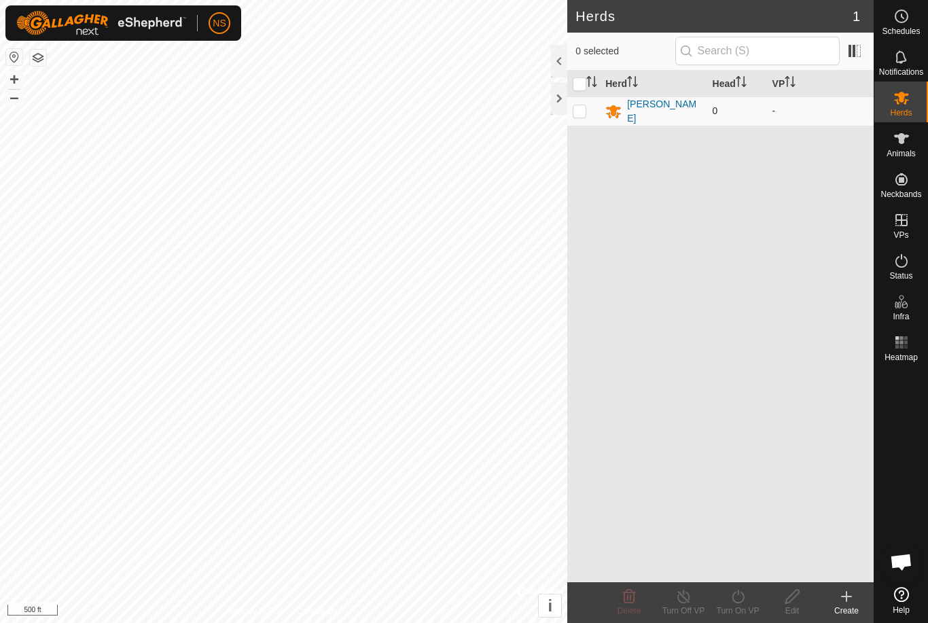
click at [585, 111] on p-checkbox at bounding box center [580, 110] width 14 height 11
checkbox input "true"
click at [628, 603] on icon at bounding box center [629, 596] width 13 height 14
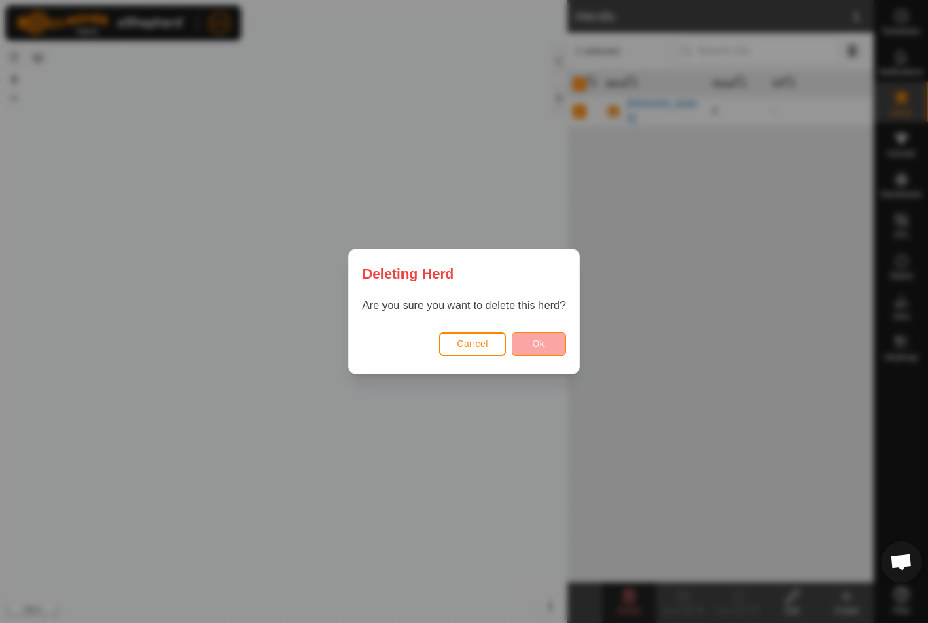
click at [547, 344] on button "Ok" at bounding box center [538, 344] width 54 height 24
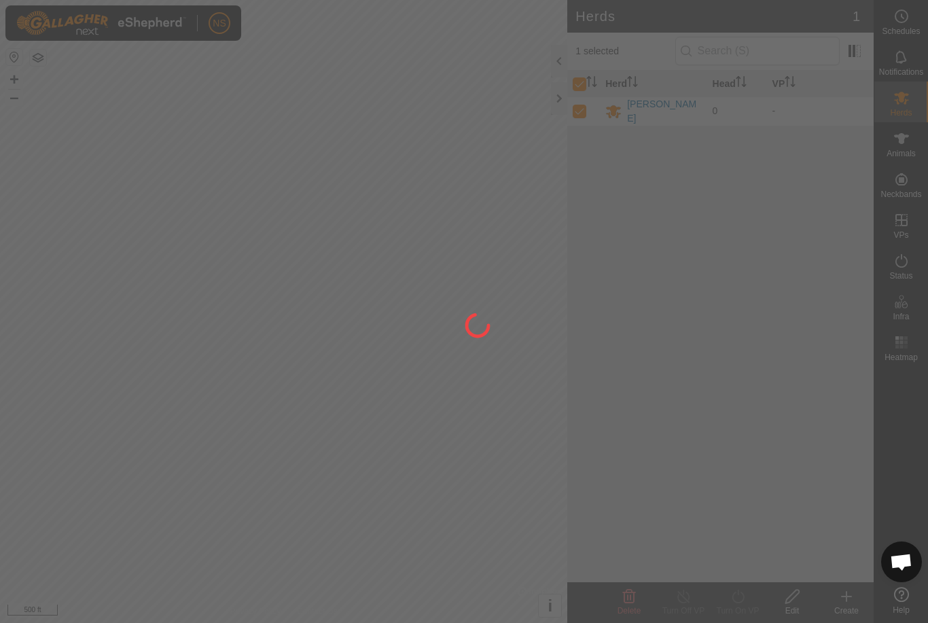
checkbox input "false"
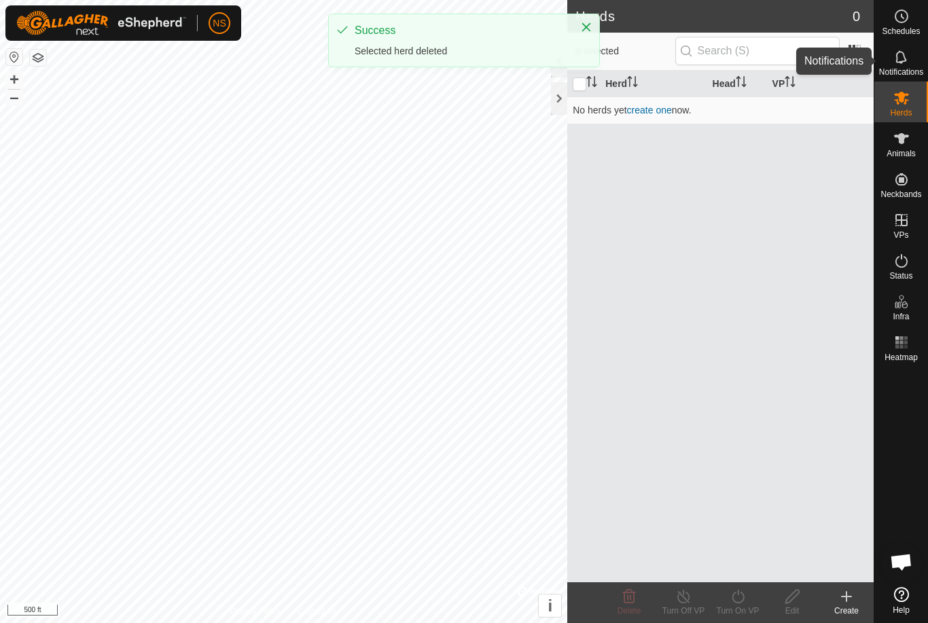
click at [899, 63] on icon at bounding box center [900, 56] width 11 height 13
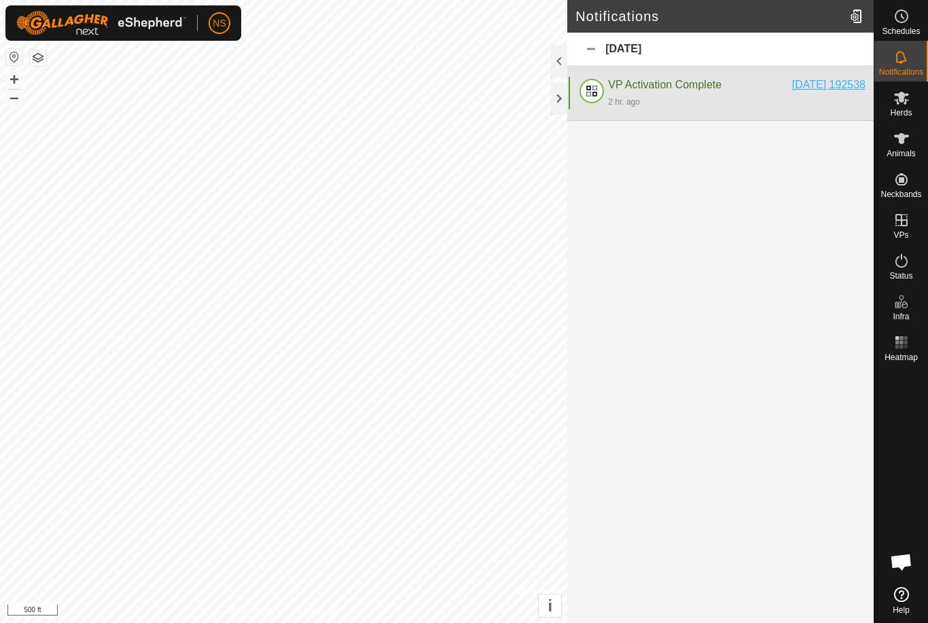
click at [822, 92] on div "[DATE] 192538" at bounding box center [828, 85] width 73 height 16
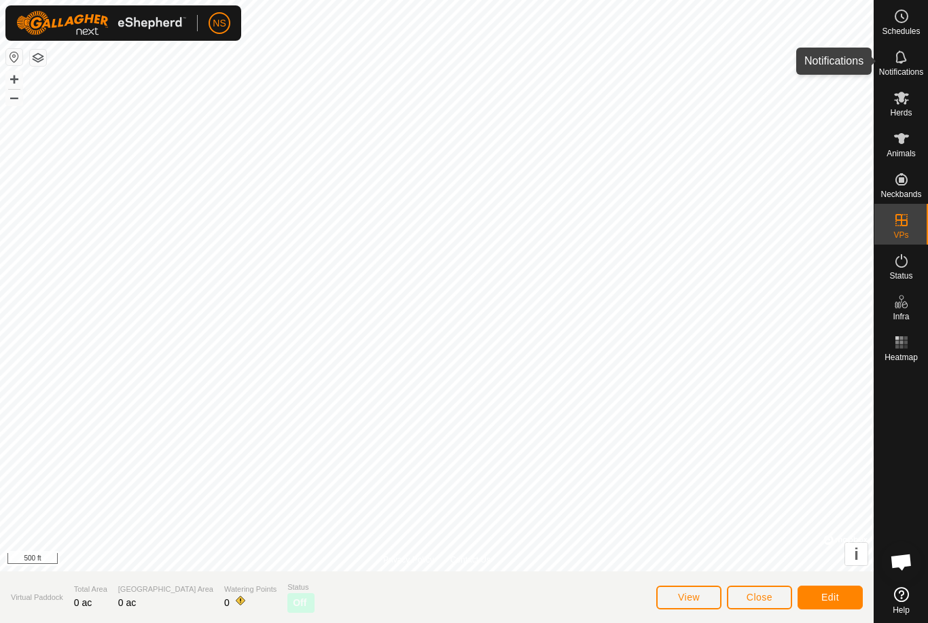
click at [900, 69] on span "Notifications" at bounding box center [901, 72] width 44 height 8
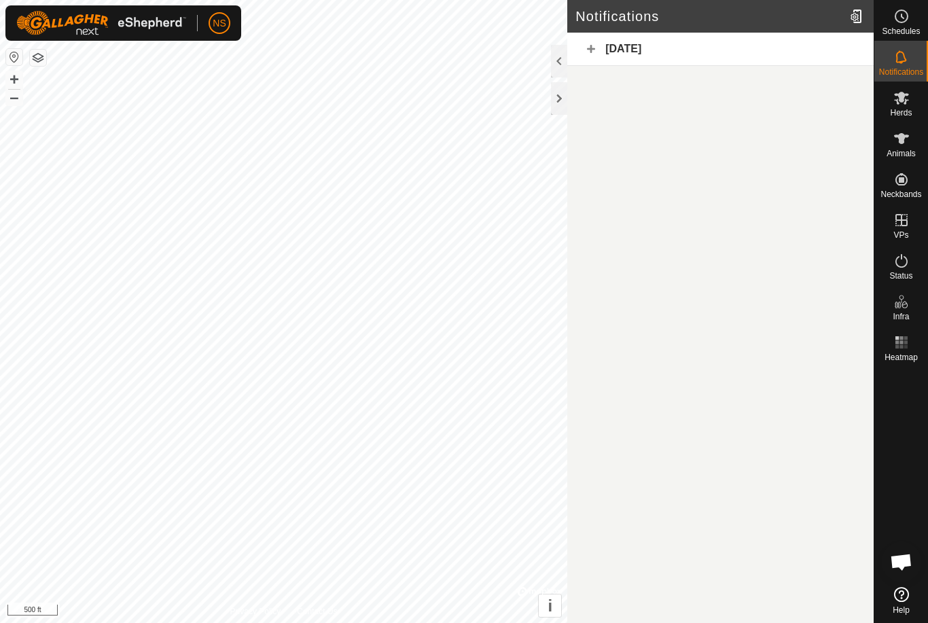
click at [824, 54] on div "[DATE]" at bounding box center [720, 49] width 306 height 33
click at [915, 27] on span "Schedules" at bounding box center [901, 31] width 38 height 8
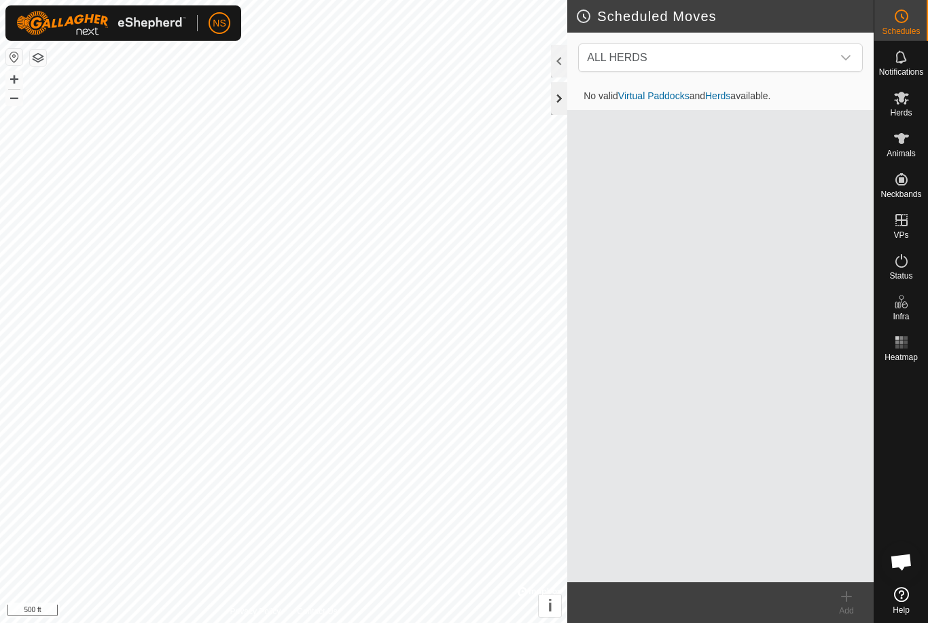
click at [561, 103] on div at bounding box center [559, 98] width 16 height 33
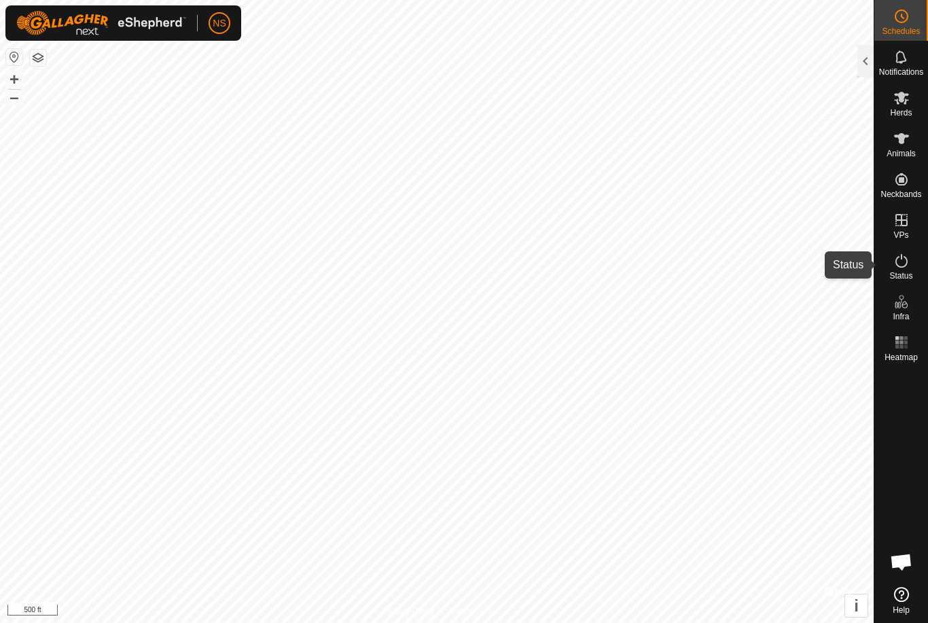
click at [906, 262] on icon at bounding box center [901, 261] width 12 height 14
click at [866, 52] on div at bounding box center [865, 61] width 16 height 33
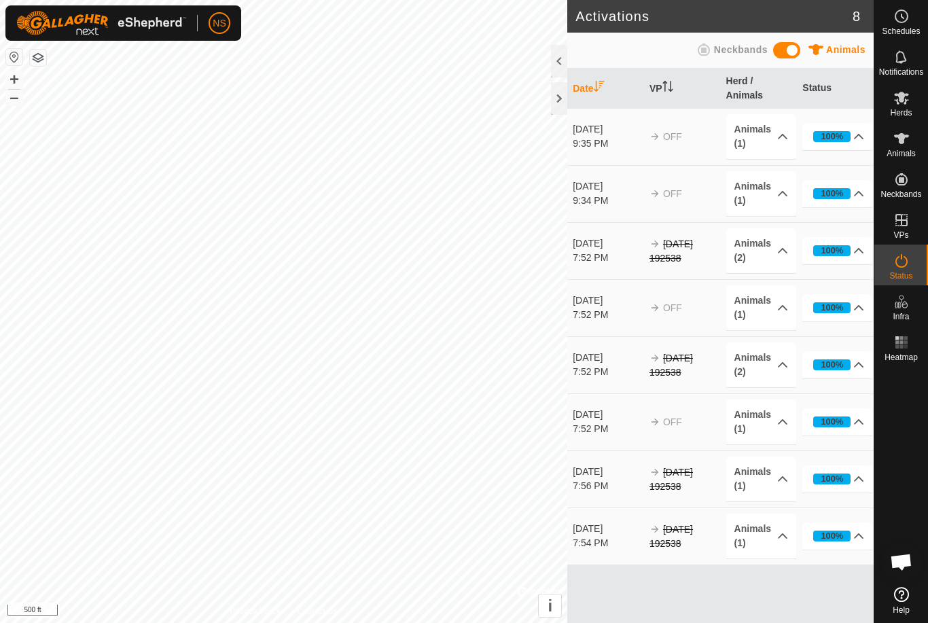
click at [777, 53] on span at bounding box center [786, 50] width 27 height 16
click at [789, 367] on p-accordion-header "Neckbands (2)" at bounding box center [761, 364] width 70 height 45
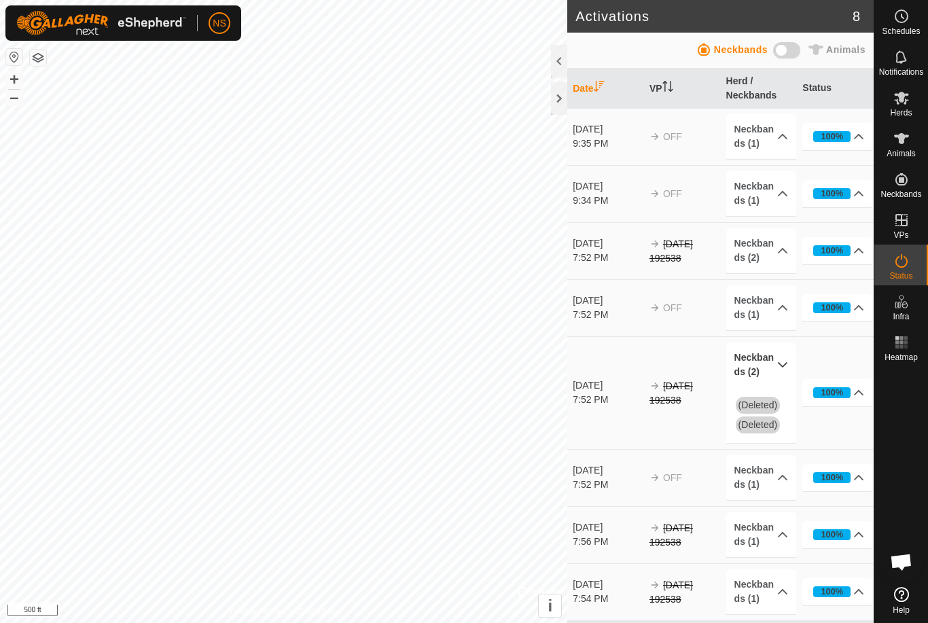
click at [752, 405] on span "(Deleted)" at bounding box center [757, 405] width 45 height 17
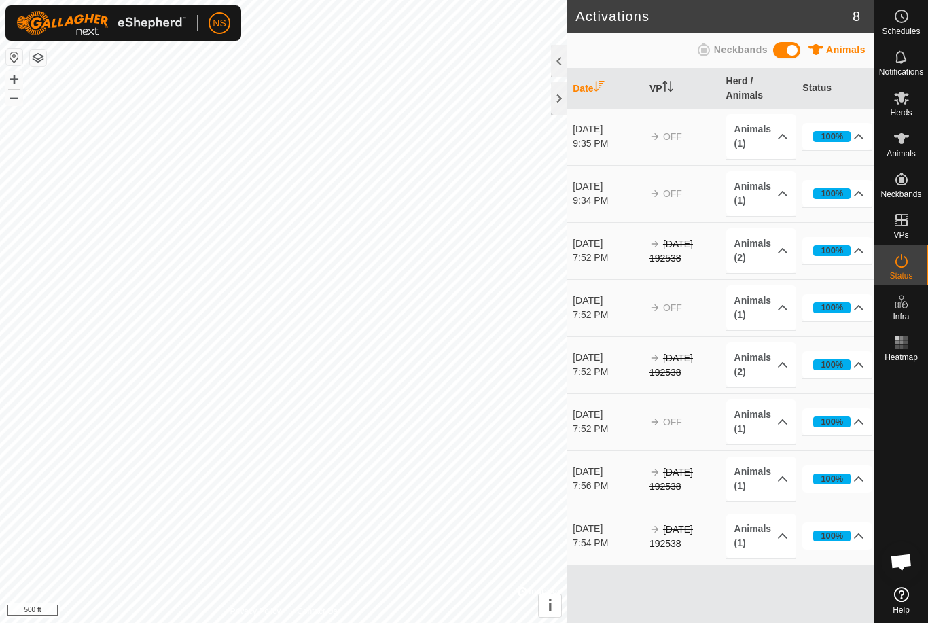
click at [784, 49] on span at bounding box center [786, 50] width 27 height 16
click at [560, 65] on div at bounding box center [559, 61] width 16 height 33
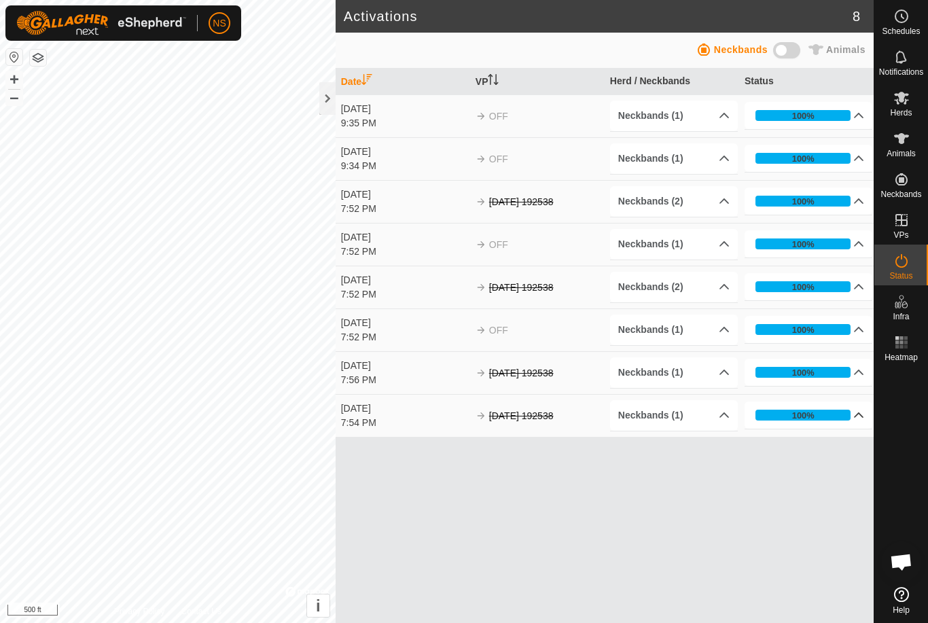
click at [860, 421] on p-accordion-header "100%" at bounding box center [808, 414] width 128 height 27
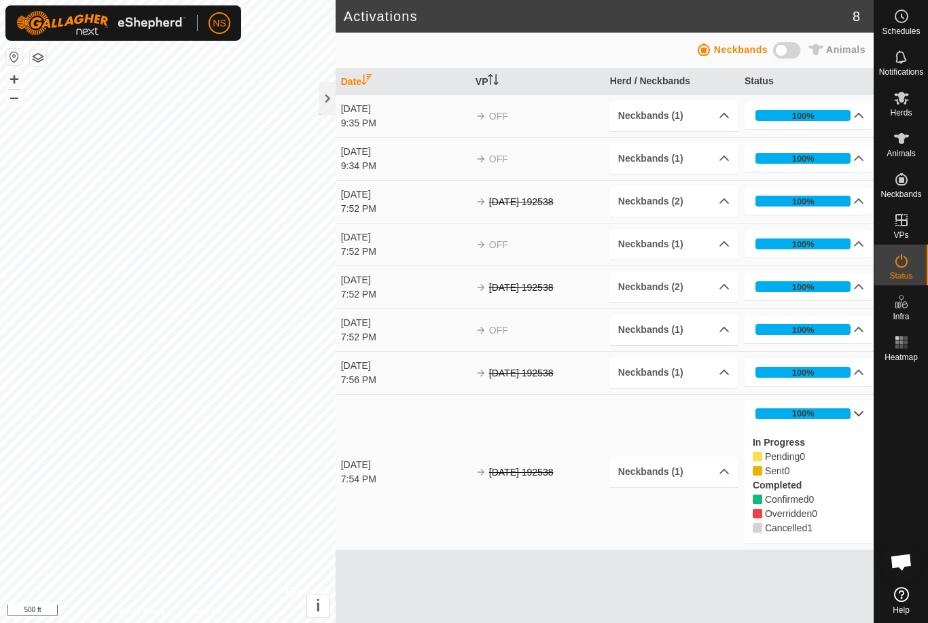
click at [862, 412] on p-accordion-header "100%" at bounding box center [808, 413] width 128 height 27
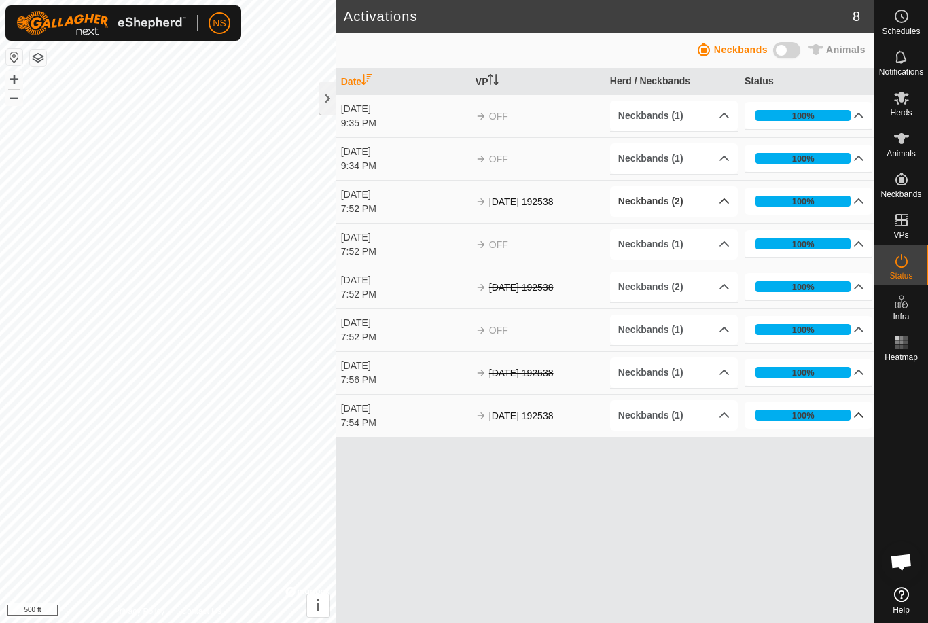
click at [731, 206] on p-accordion-header "Neckbands (2)" at bounding box center [674, 201] width 128 height 31
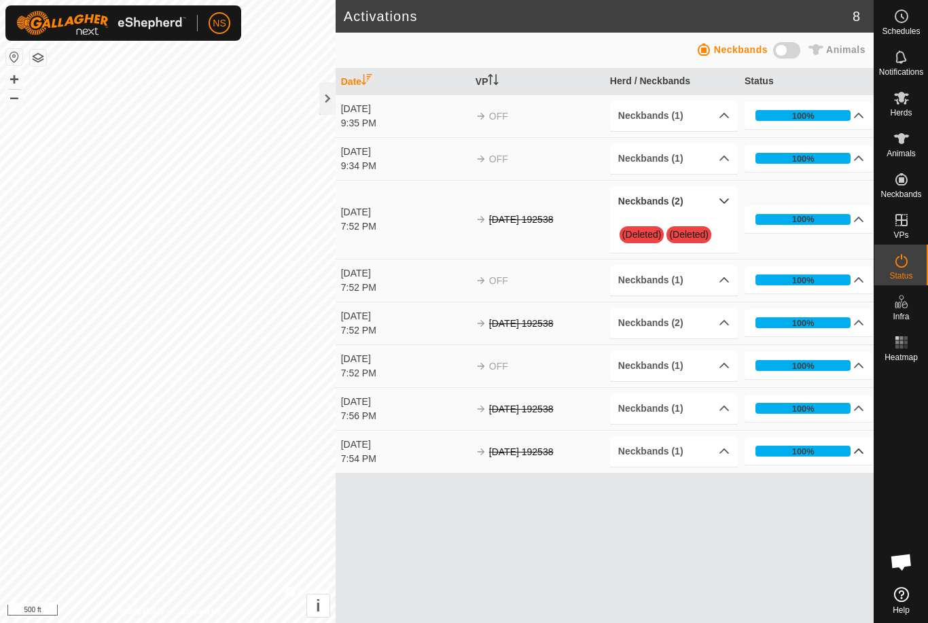
click at [726, 202] on p-accordion-header "Neckbands (2)" at bounding box center [674, 201] width 128 height 31
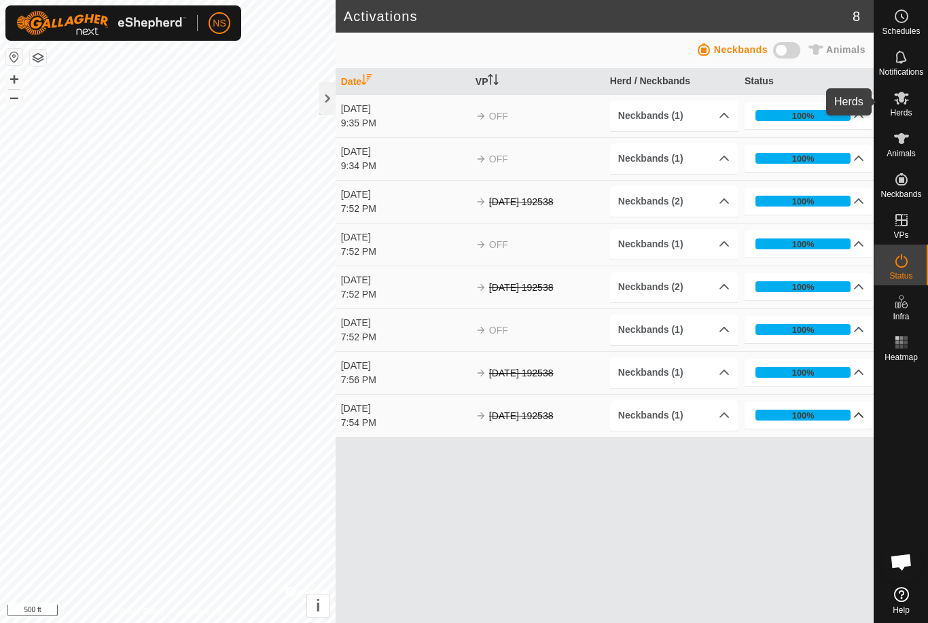
click at [905, 103] on icon at bounding box center [901, 98] width 15 height 13
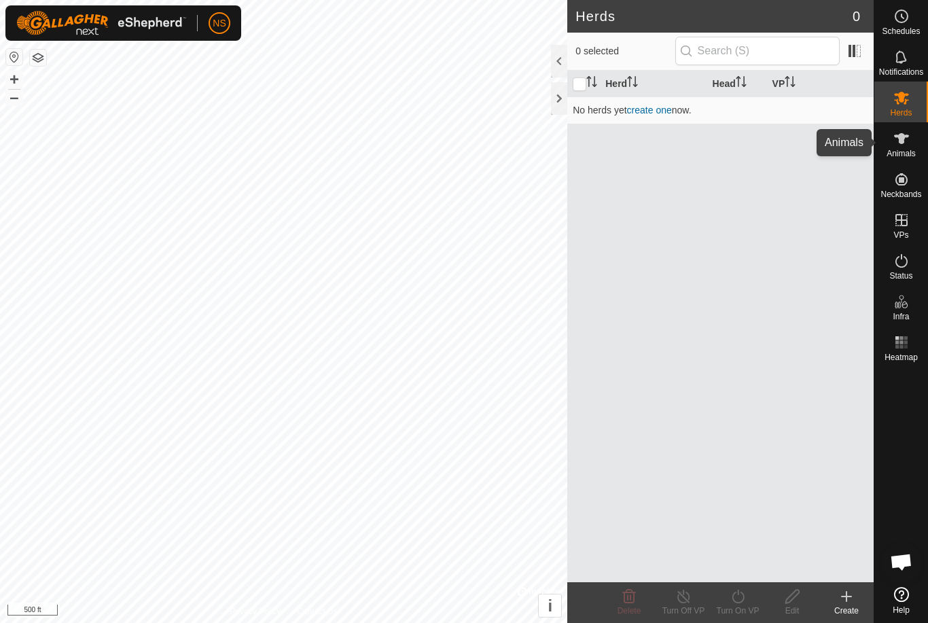
click at [902, 134] on icon at bounding box center [901, 138] width 15 height 11
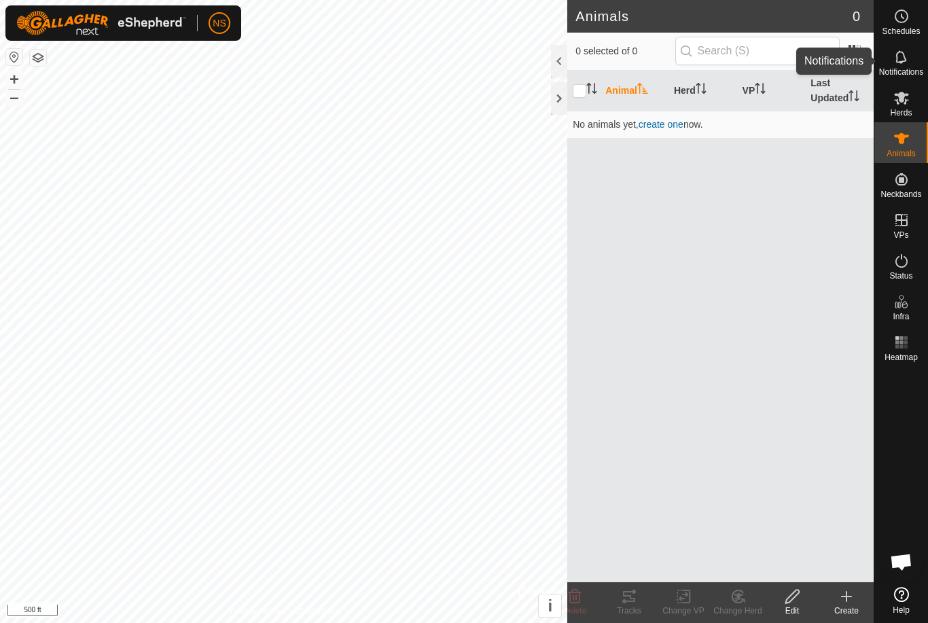
click at [899, 55] on icon at bounding box center [901, 57] width 16 height 16
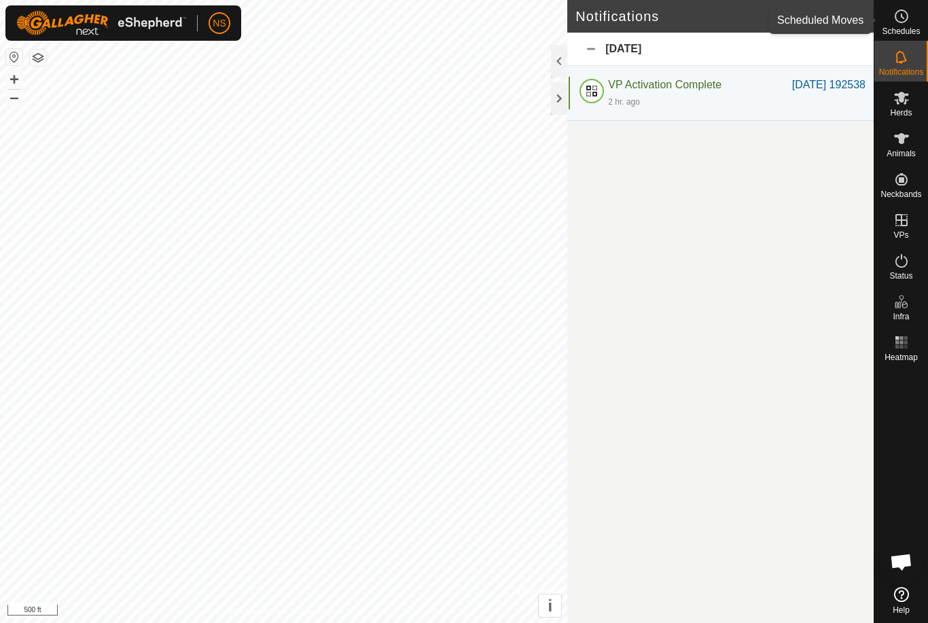
click at [907, 23] on icon at bounding box center [901, 16] width 16 height 16
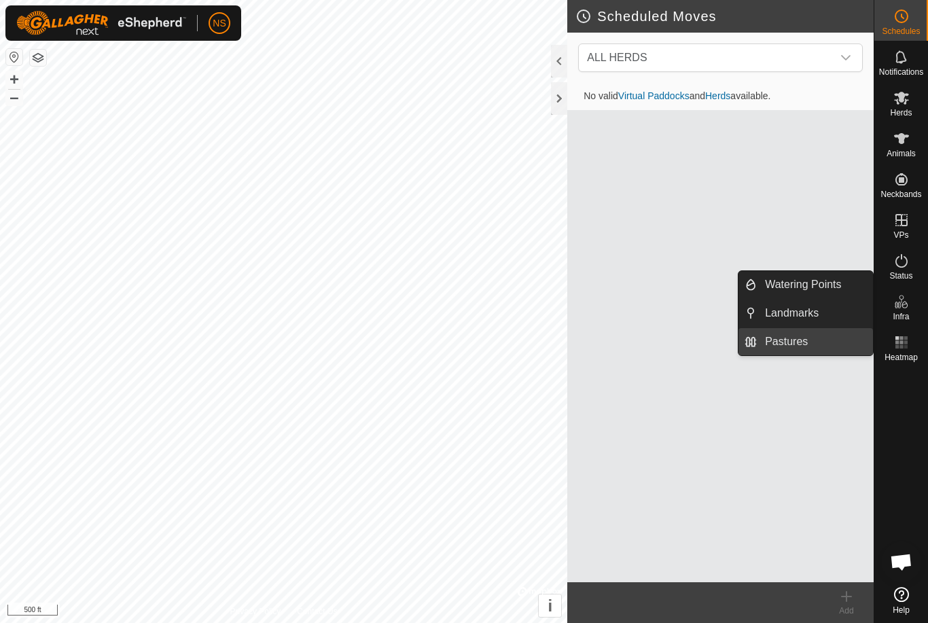
click at [786, 340] on link "Pastures" at bounding box center [815, 341] width 116 height 27
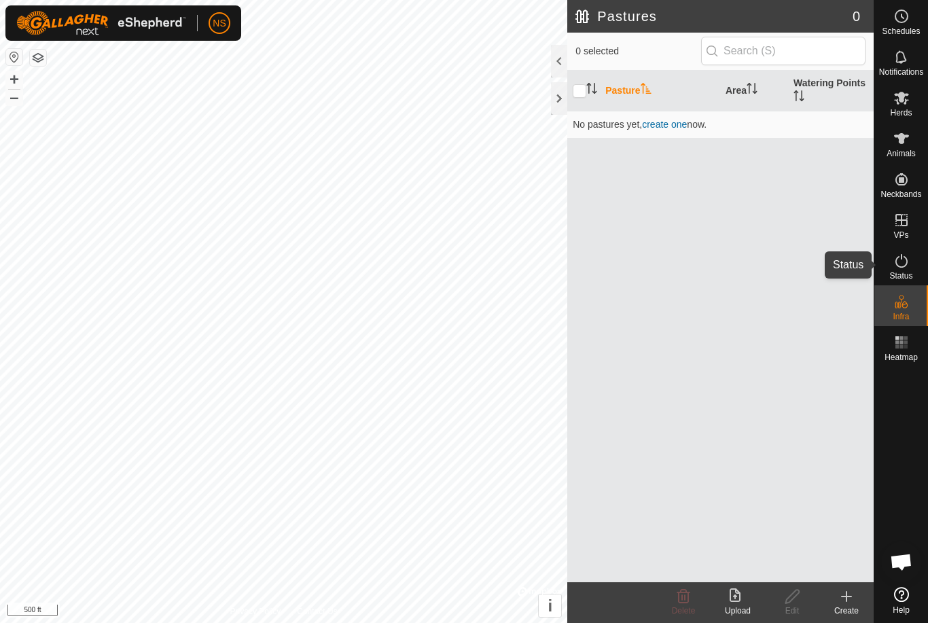
click at [900, 268] on icon at bounding box center [901, 261] width 16 height 16
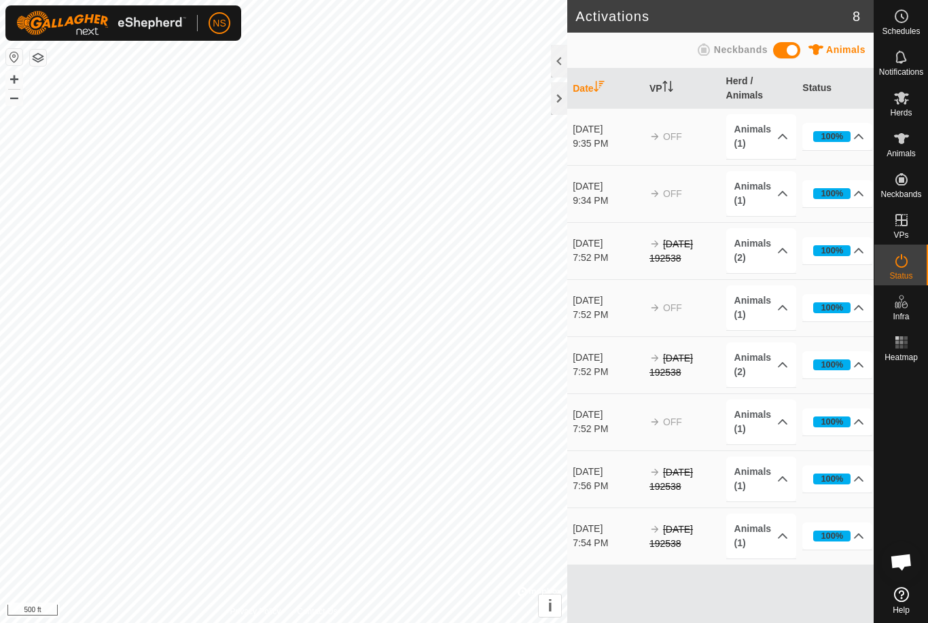
click at [792, 48] on span at bounding box center [786, 50] width 27 height 16
click at [790, 50] on span at bounding box center [786, 50] width 27 height 16
click at [789, 50] on span at bounding box center [786, 50] width 27 height 16
click at [558, 95] on div at bounding box center [559, 98] width 16 height 33
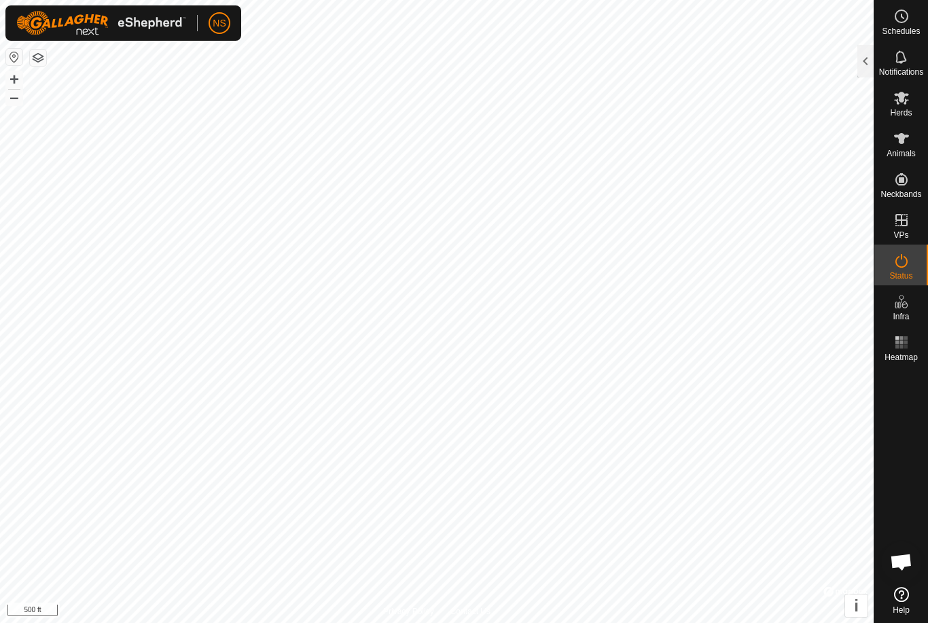
click at [103, 29] on img at bounding box center [101, 23] width 170 height 24
click at [233, 81] on link "Settings" at bounding box center [282, 80] width 134 height 22
click at [229, 81] on link "Settings" at bounding box center [282, 80] width 134 height 22
click at [17, 83] on button "+" at bounding box center [14, 79] width 16 height 16
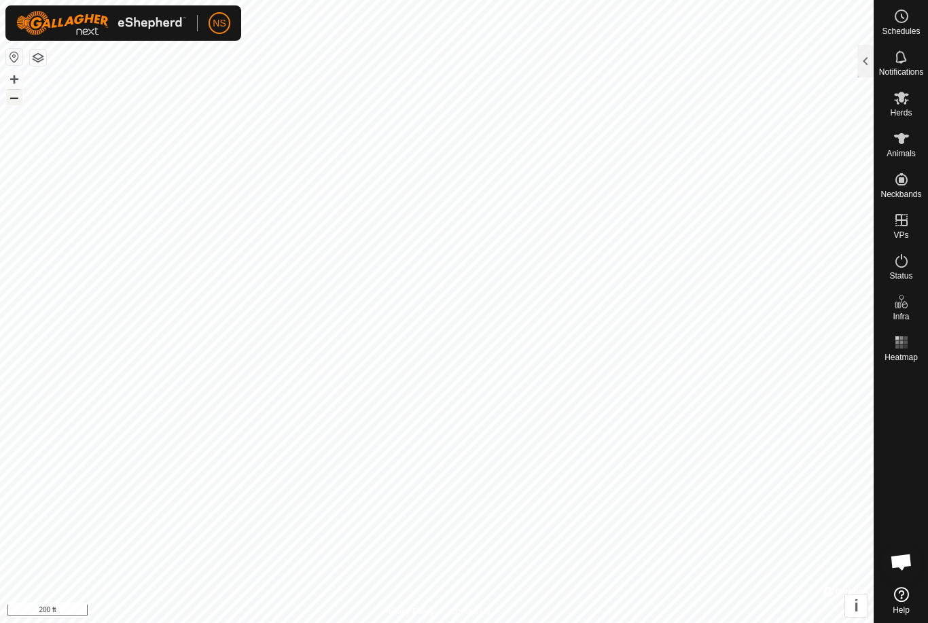
click at [13, 98] on button "–" at bounding box center [14, 97] width 16 height 16
click at [21, 77] on button "+" at bounding box center [14, 79] width 16 height 16
click at [13, 77] on button "+" at bounding box center [14, 79] width 16 height 16
click at [18, 98] on button "–" at bounding box center [14, 97] width 16 height 16
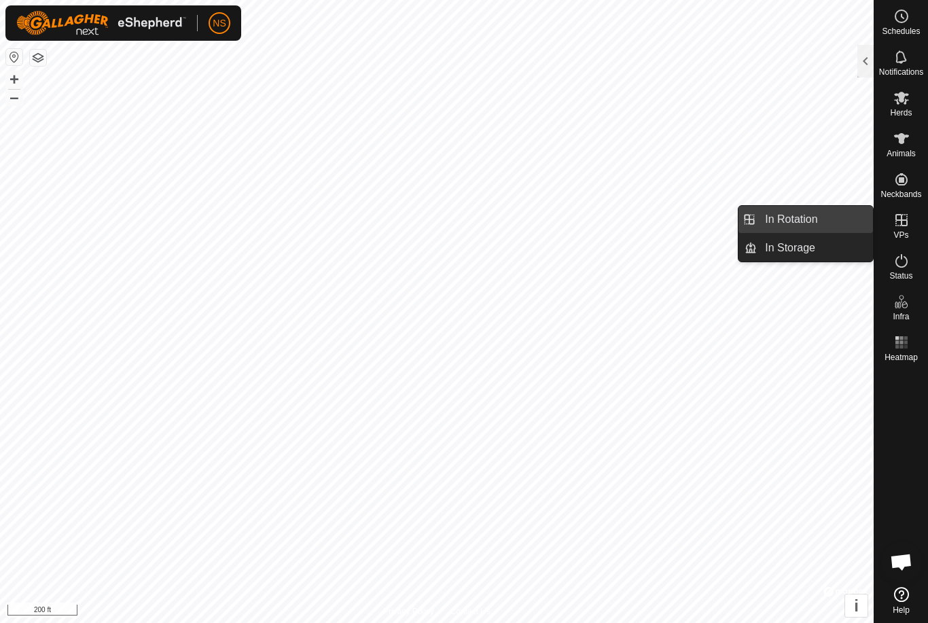
click at [803, 221] on span "In Rotation" at bounding box center [791, 219] width 52 height 16
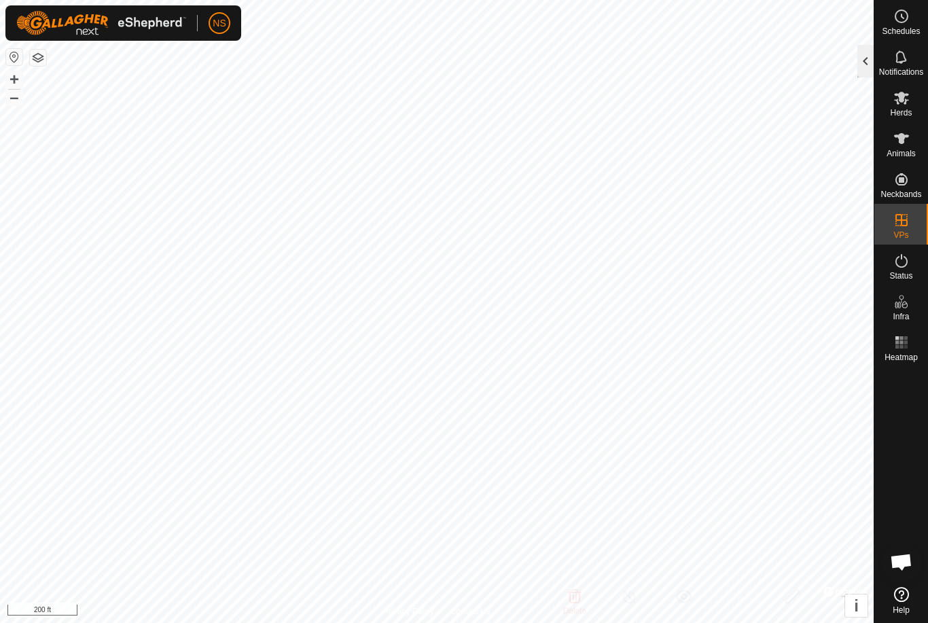
click at [862, 69] on div at bounding box center [865, 61] width 16 height 33
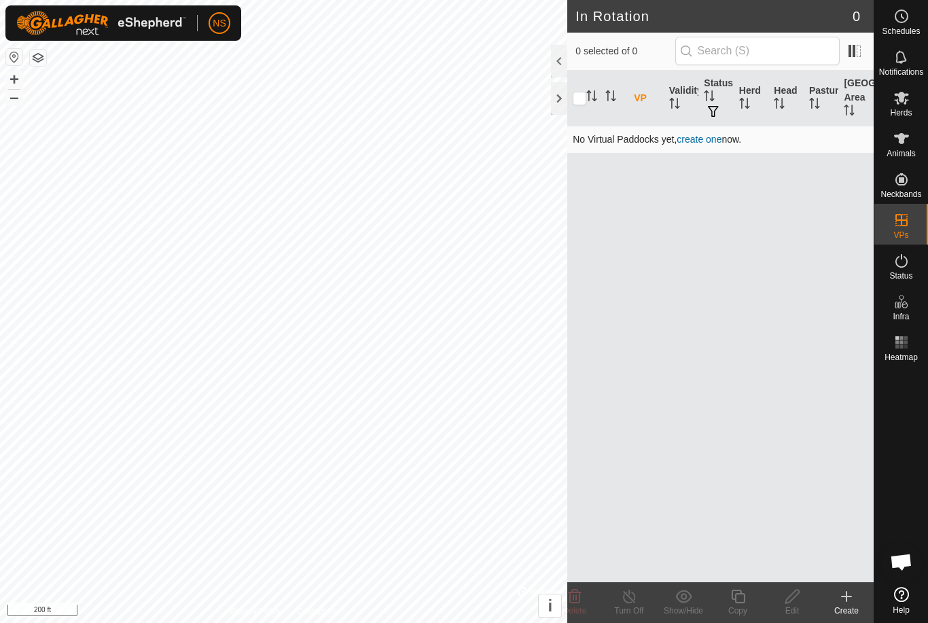
click at [690, 139] on link "create one" at bounding box center [698, 139] width 45 height 11
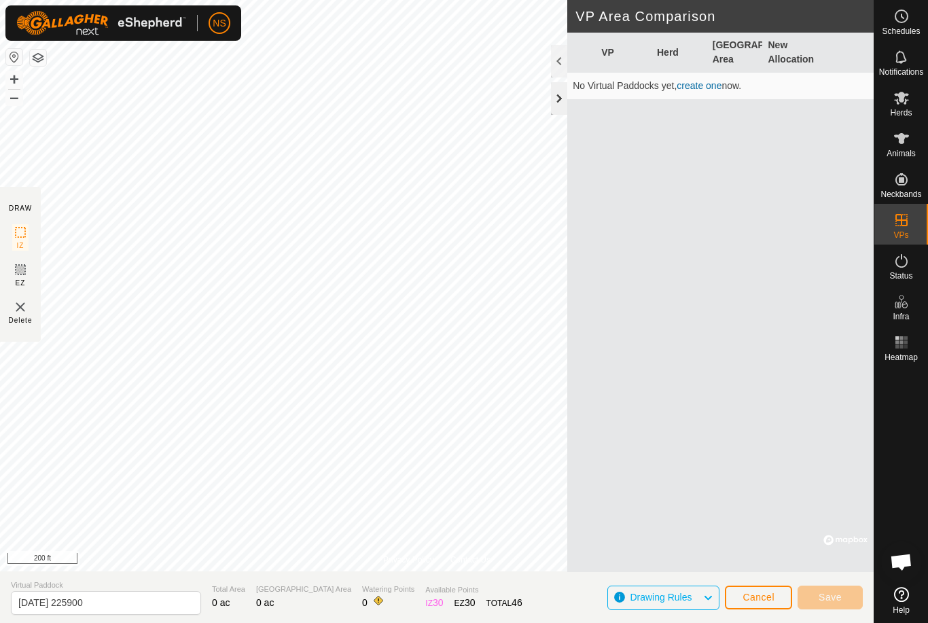
click at [559, 107] on div at bounding box center [559, 98] width 16 height 33
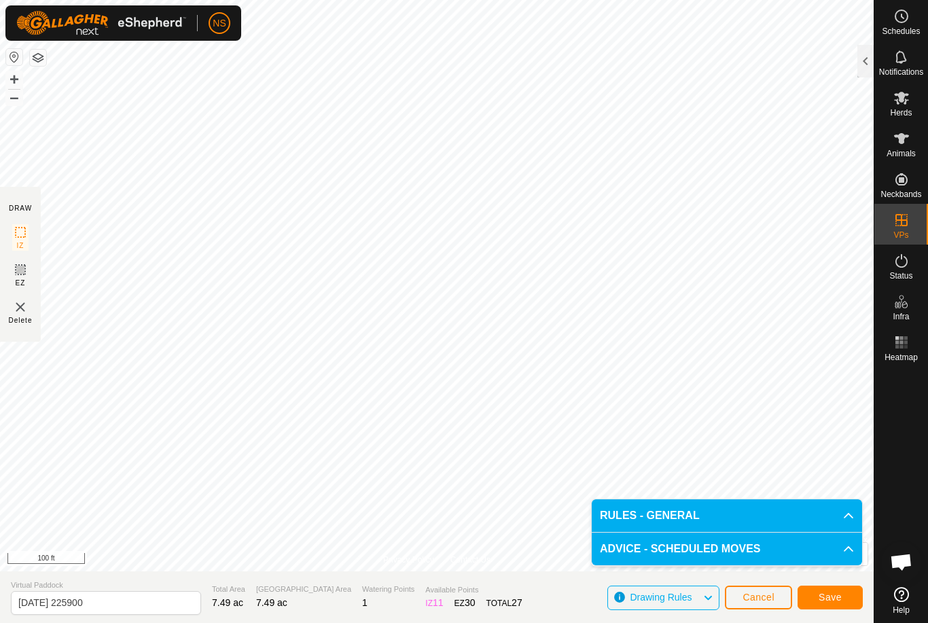
click at [841, 599] on span "Save" at bounding box center [829, 597] width 23 height 11
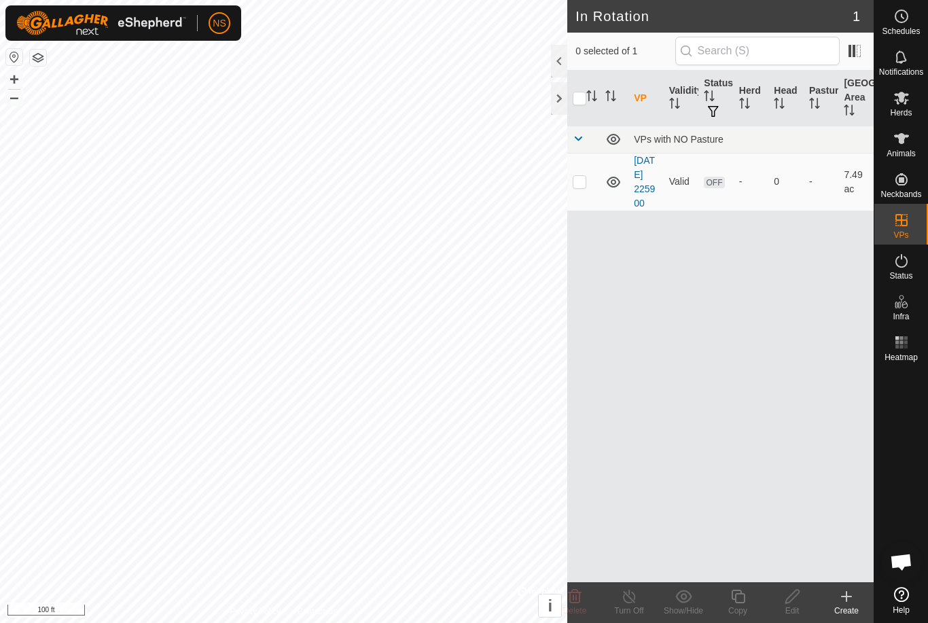
click at [847, 605] on div "Create" at bounding box center [846, 610] width 54 height 12
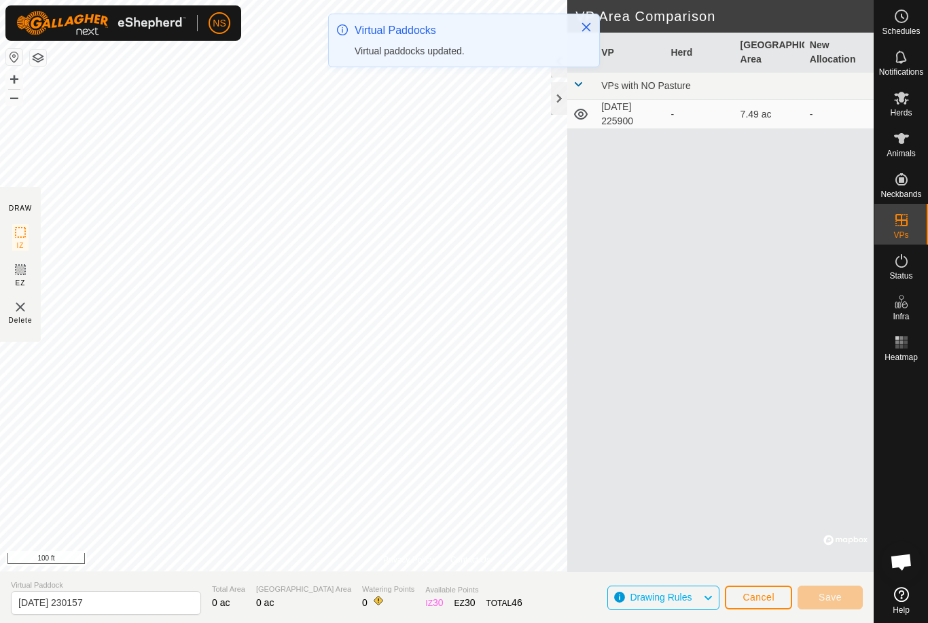
click at [583, 86] on span at bounding box center [578, 84] width 11 height 11
click at [583, 81] on span at bounding box center [578, 84] width 11 height 11
click at [761, 606] on button "Cancel" at bounding box center [758, 597] width 67 height 24
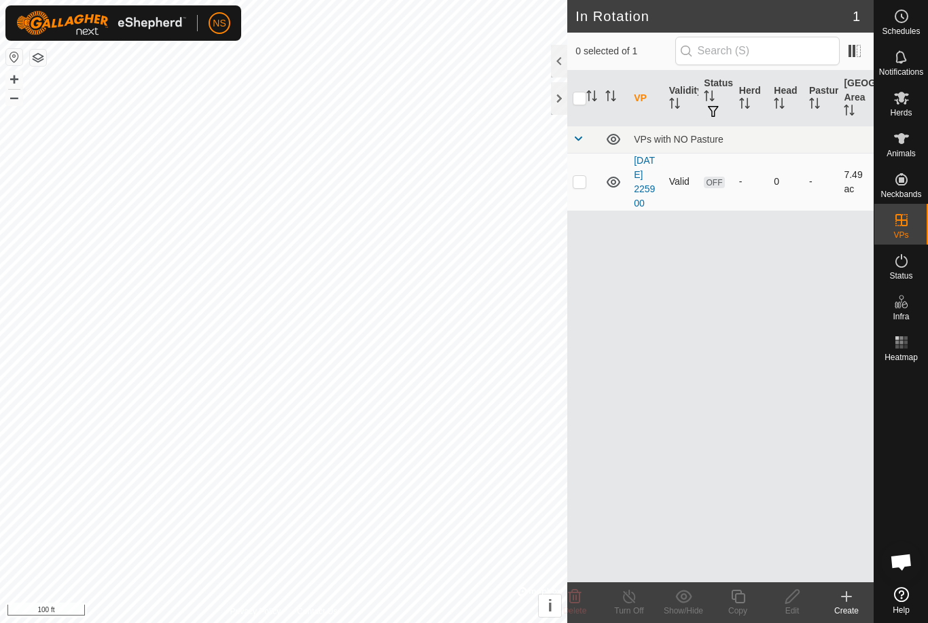
click at [581, 187] on p-checkbox at bounding box center [580, 181] width 14 height 11
checkbox input "true"
click at [734, 601] on icon at bounding box center [737, 596] width 17 height 16
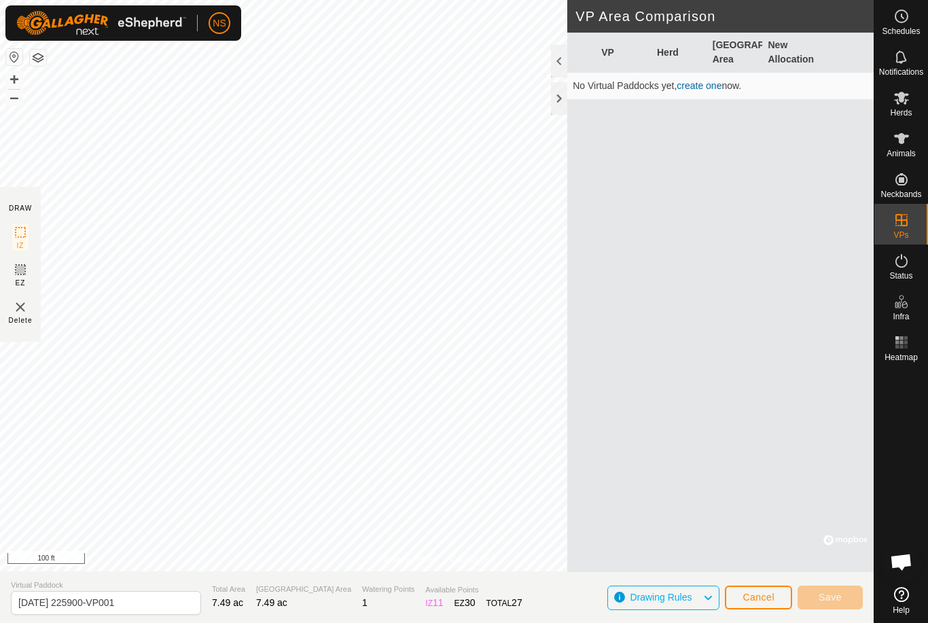
click at [702, 91] on link "create one" at bounding box center [698, 85] width 45 height 11
click at [699, 86] on link "create one" at bounding box center [698, 85] width 45 height 11
click at [702, 81] on link "create one" at bounding box center [698, 85] width 45 height 11
click at [759, 603] on button "Cancel" at bounding box center [758, 597] width 67 height 24
click at [751, 598] on span "Cancel" at bounding box center [758, 597] width 32 height 11
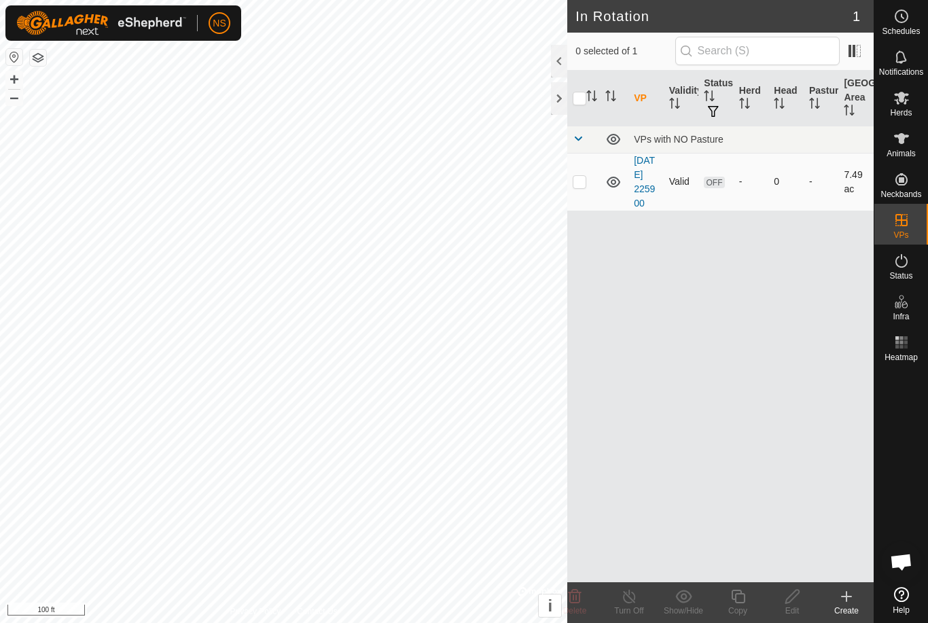
click at [582, 187] on p-checkbox at bounding box center [580, 181] width 14 height 11
checkbox input "true"
click at [742, 602] on icon at bounding box center [738, 596] width 14 height 14
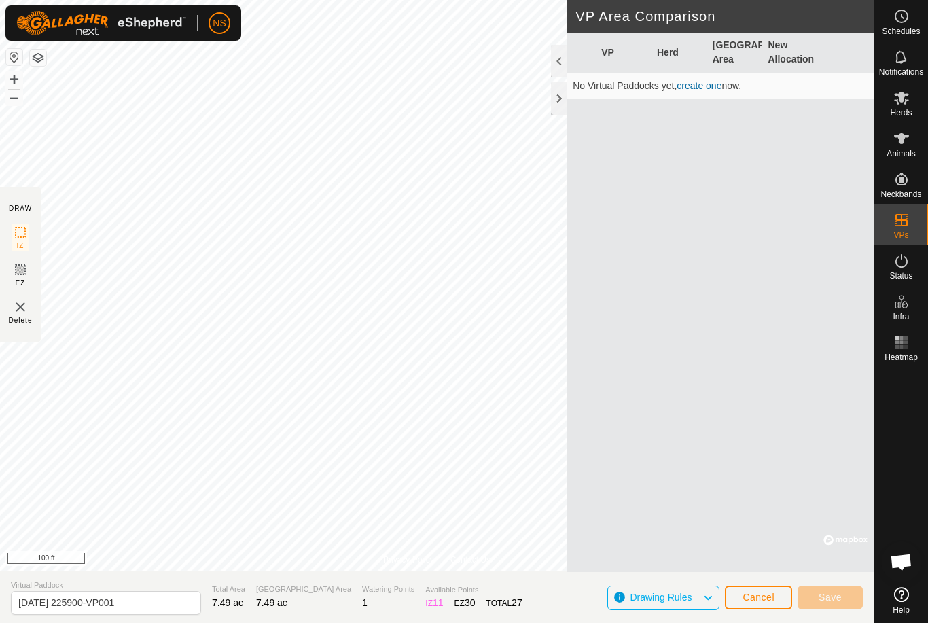
click at [698, 87] on link "create one" at bounding box center [698, 85] width 45 height 11
click at [693, 592] on span "View" at bounding box center [687, 597] width 22 height 11
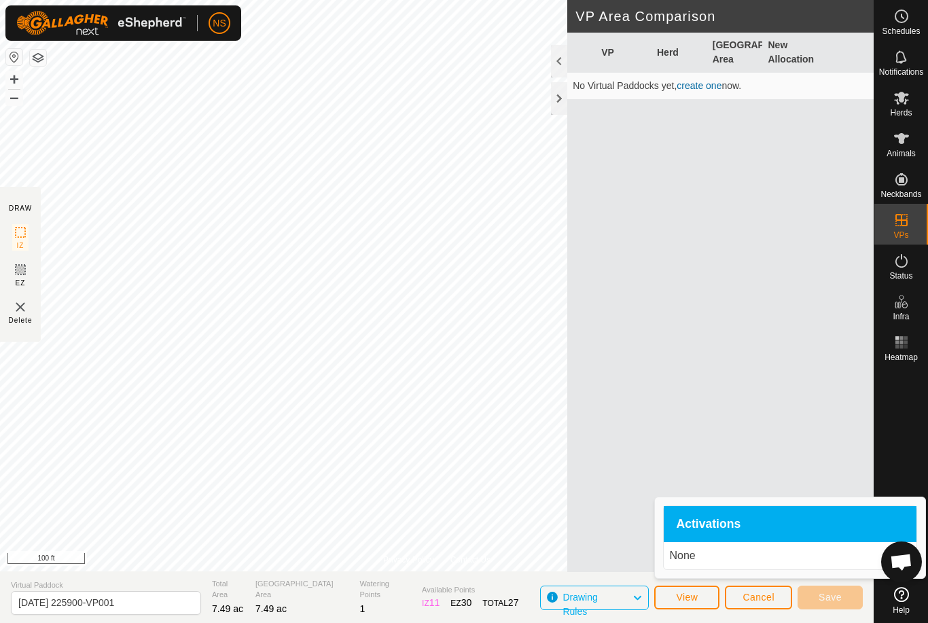
click at [765, 596] on span "Cancel" at bounding box center [758, 597] width 32 height 11
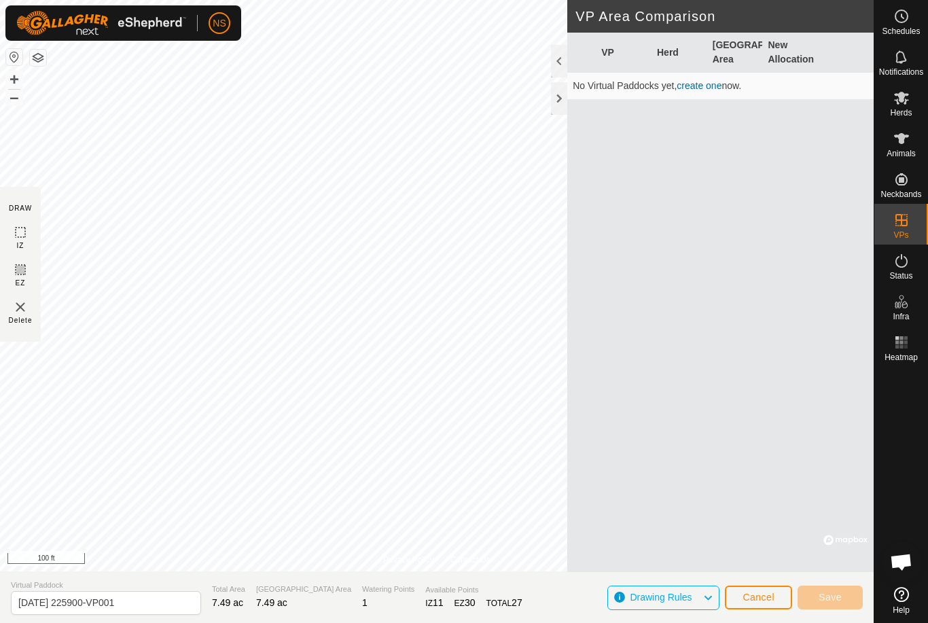
click at [702, 87] on link "create one" at bounding box center [698, 85] width 45 height 11
click at [699, 84] on link "create one" at bounding box center [698, 85] width 45 height 11
click at [705, 593] on button "View" at bounding box center [686, 597] width 65 height 24
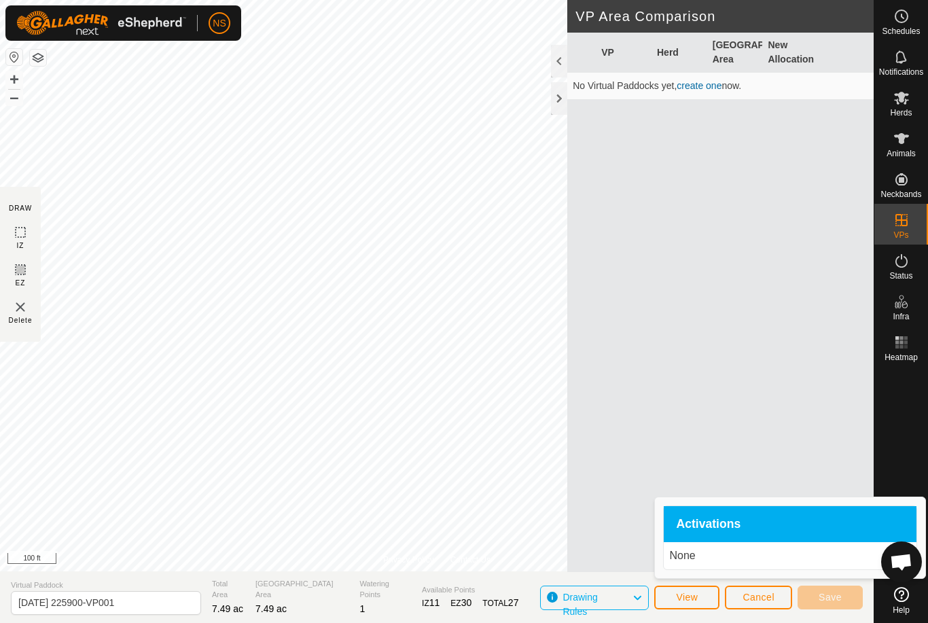
click at [737, 549] on p "None" at bounding box center [790, 555] width 242 height 16
click at [735, 560] on p "None" at bounding box center [790, 555] width 242 height 16
click at [747, 596] on span "Cancel" at bounding box center [758, 597] width 32 height 11
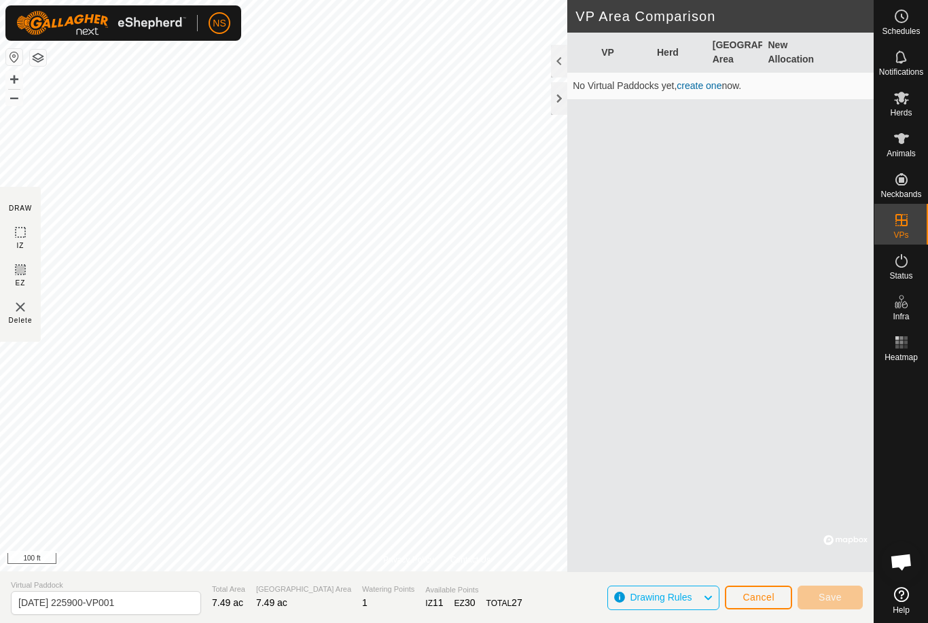
click at [765, 600] on span "Cancel" at bounding box center [758, 597] width 32 height 11
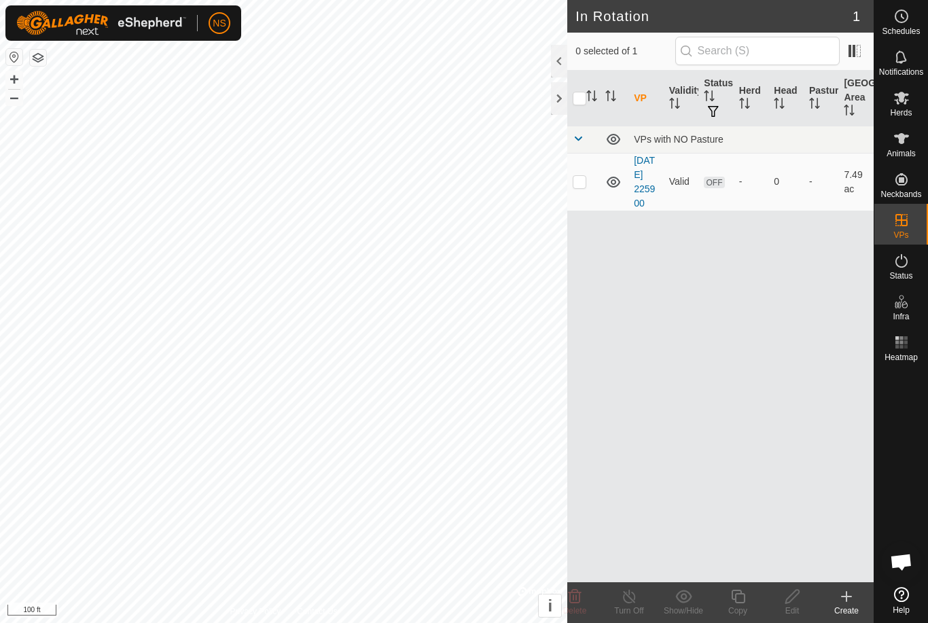
click at [851, 598] on icon at bounding box center [846, 596] width 16 height 16
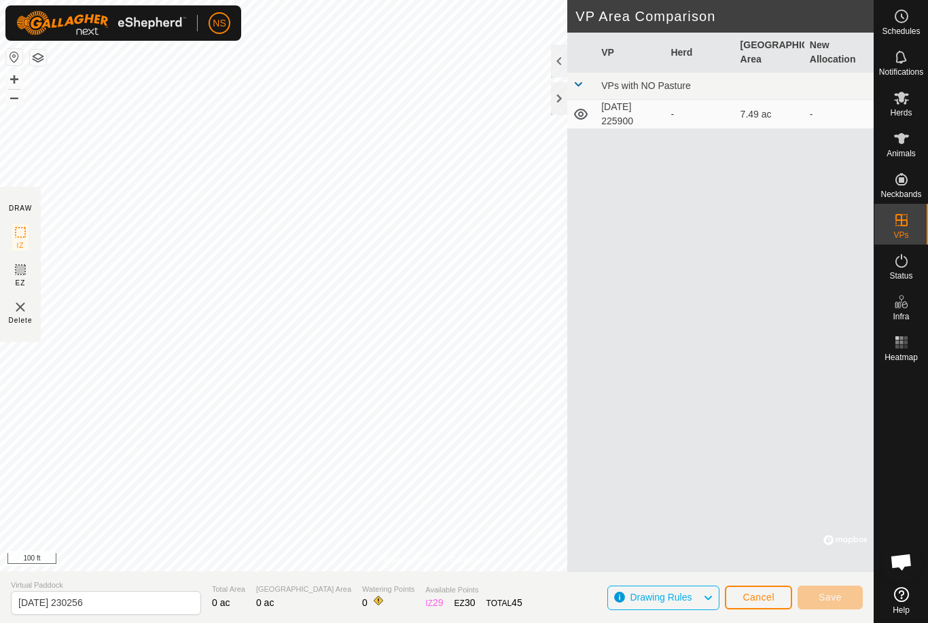
click at [761, 608] on button "Cancel" at bounding box center [758, 597] width 67 height 24
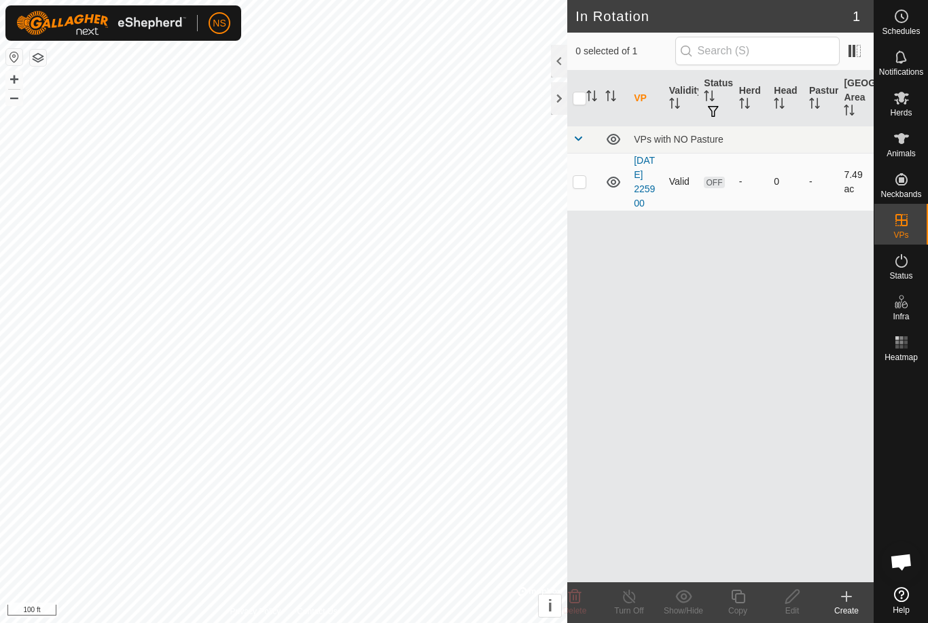
click at [580, 185] on p-checkbox at bounding box center [580, 181] width 14 height 11
checkbox input "true"
click at [742, 596] on icon at bounding box center [737, 596] width 17 height 16
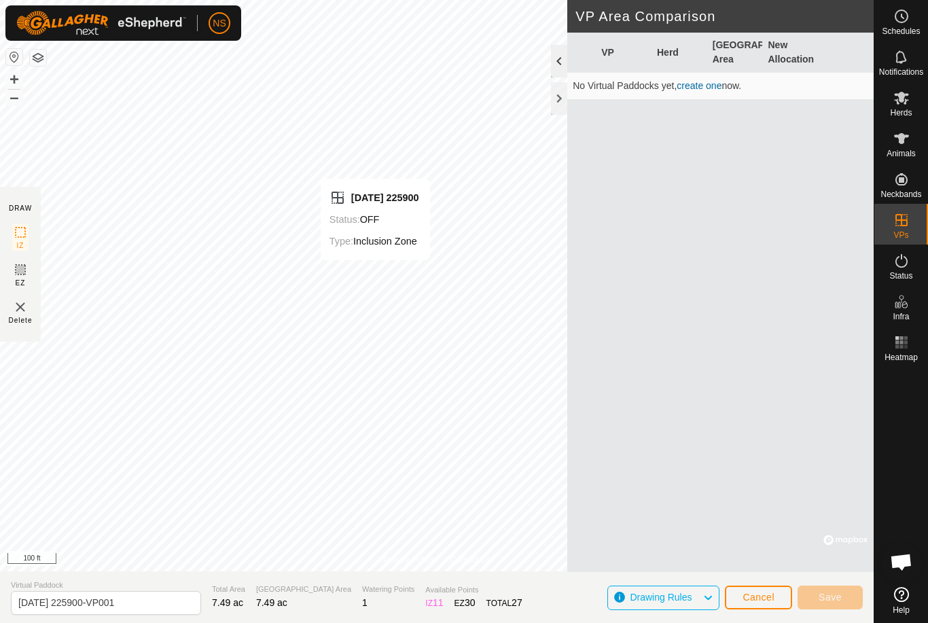
click at [551, 65] on div at bounding box center [559, 61] width 16 height 33
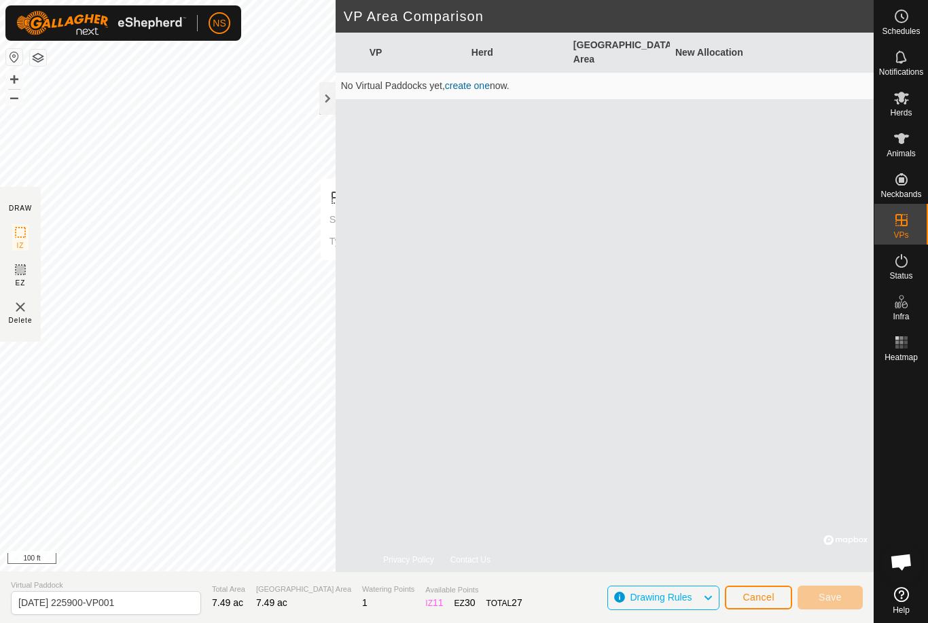
click at [468, 80] on link "create one" at bounding box center [467, 85] width 45 height 11
click at [467, 80] on link "create one" at bounding box center [467, 85] width 45 height 11
click at [468, 80] on link "create one" at bounding box center [467, 85] width 45 height 11
click at [471, 80] on link "create one" at bounding box center [467, 85] width 45 height 11
click at [331, 101] on div at bounding box center [327, 98] width 16 height 33
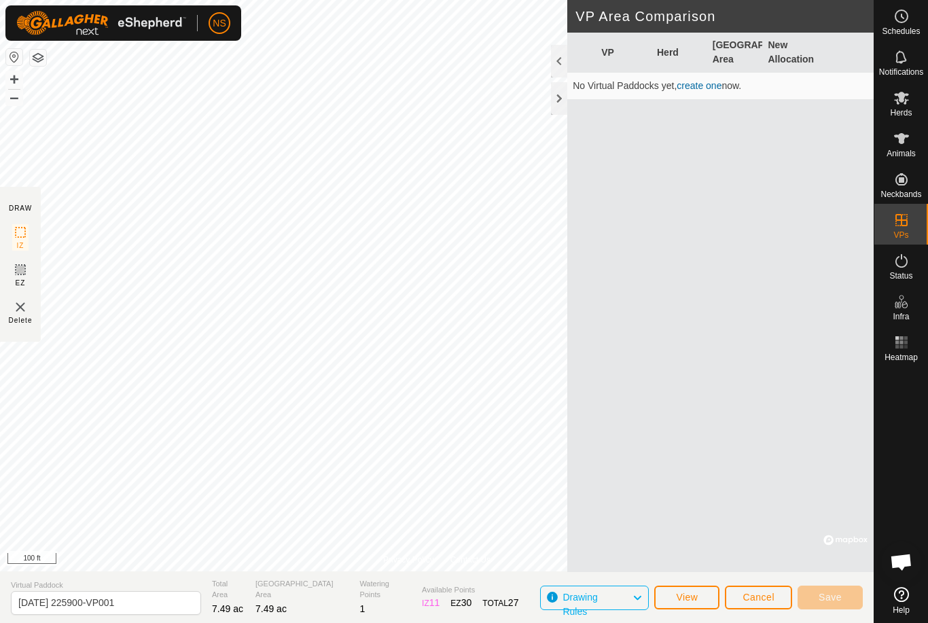
click at [635, 597] on icon at bounding box center [637, 598] width 11 height 18
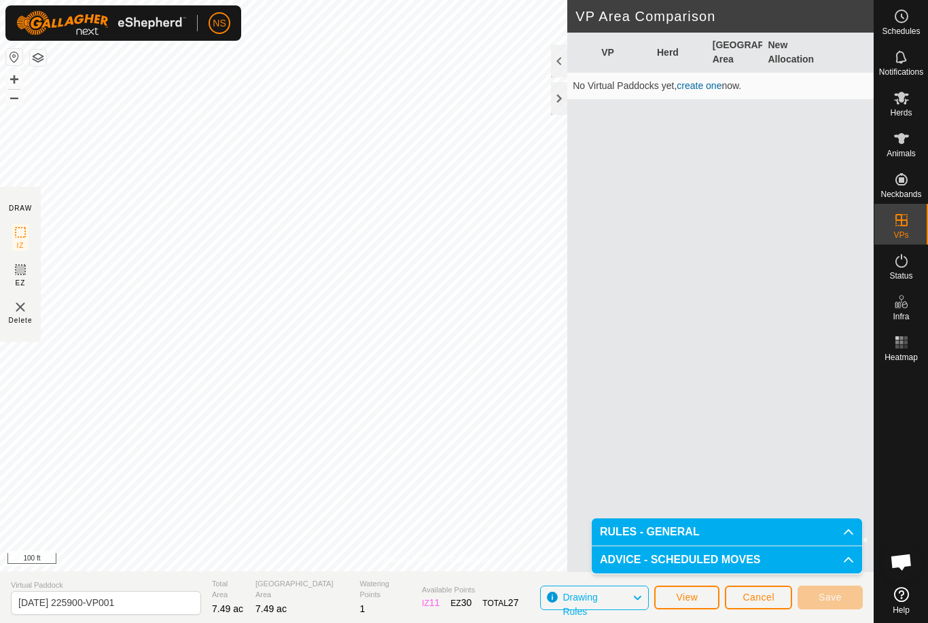
click at [840, 564] on p-accordion-header "ADVICE - SCHEDULED MOVES" at bounding box center [727, 559] width 270 height 27
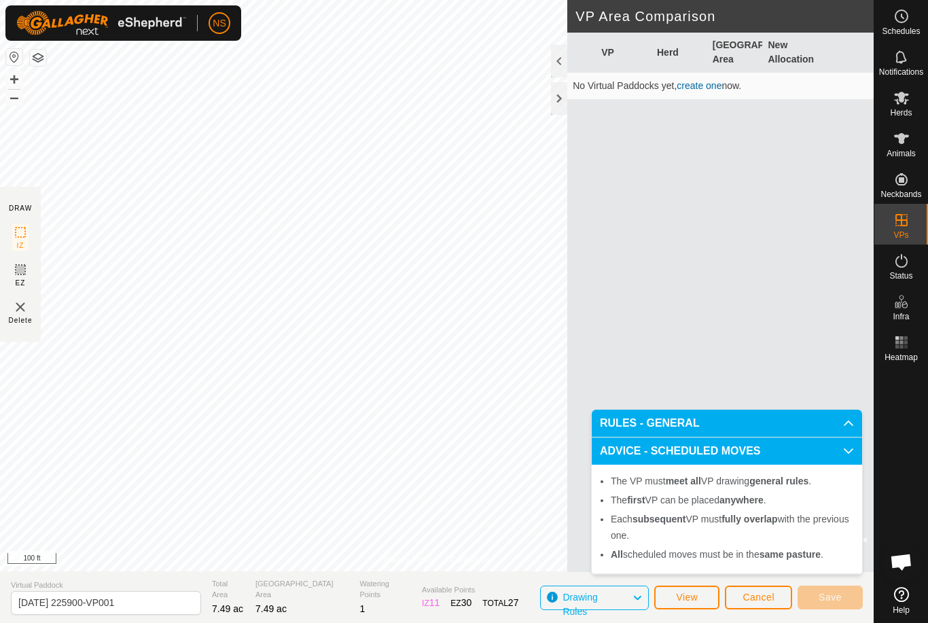
click at [831, 448] on p-accordion-header "ADVICE - SCHEDULED MOVES" at bounding box center [727, 450] width 270 height 27
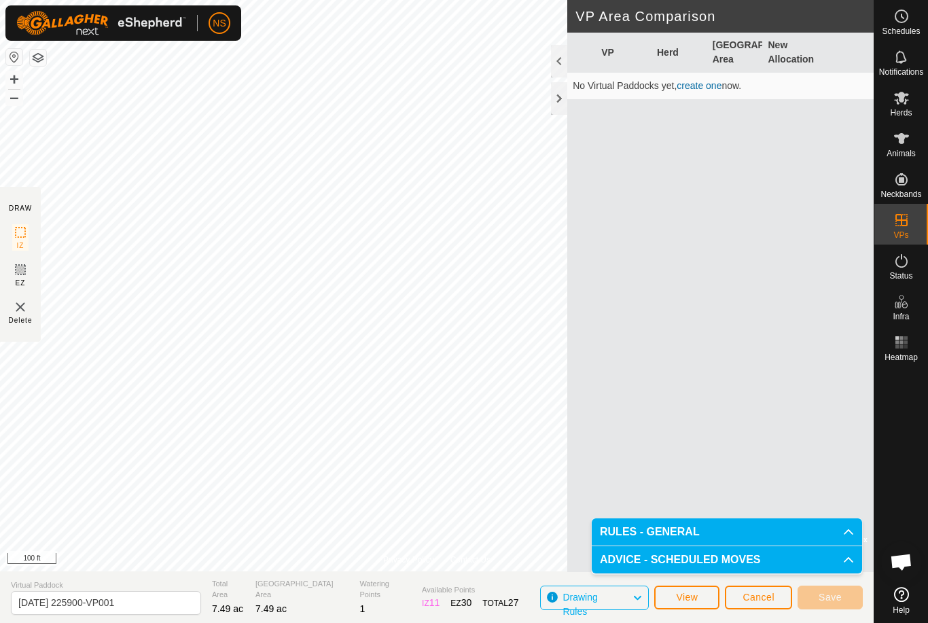
click at [840, 524] on p-accordion-header "RULES - GENERAL" at bounding box center [727, 531] width 270 height 27
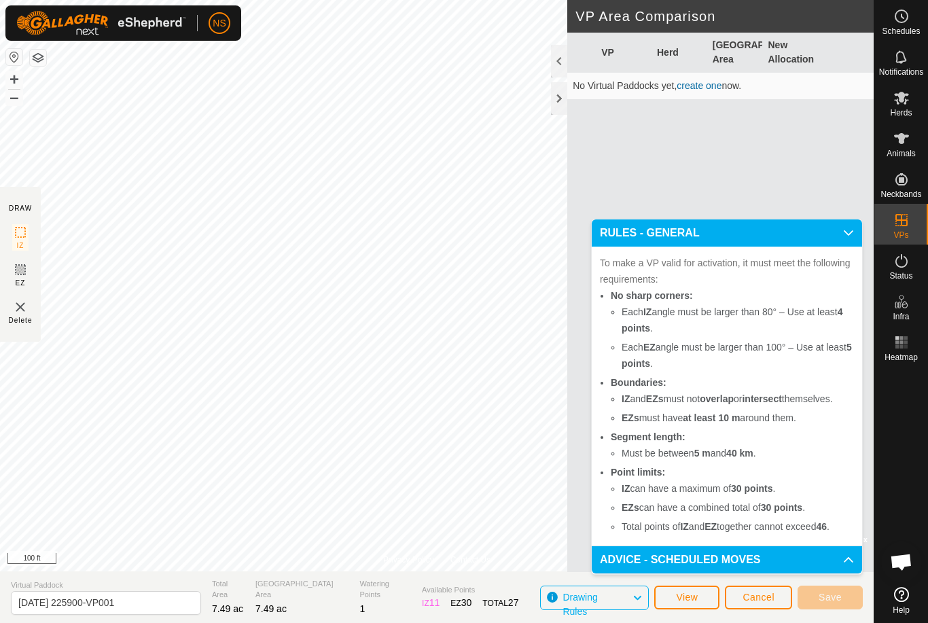
click at [835, 233] on p-accordion-header "RULES - GENERAL" at bounding box center [727, 232] width 270 height 27
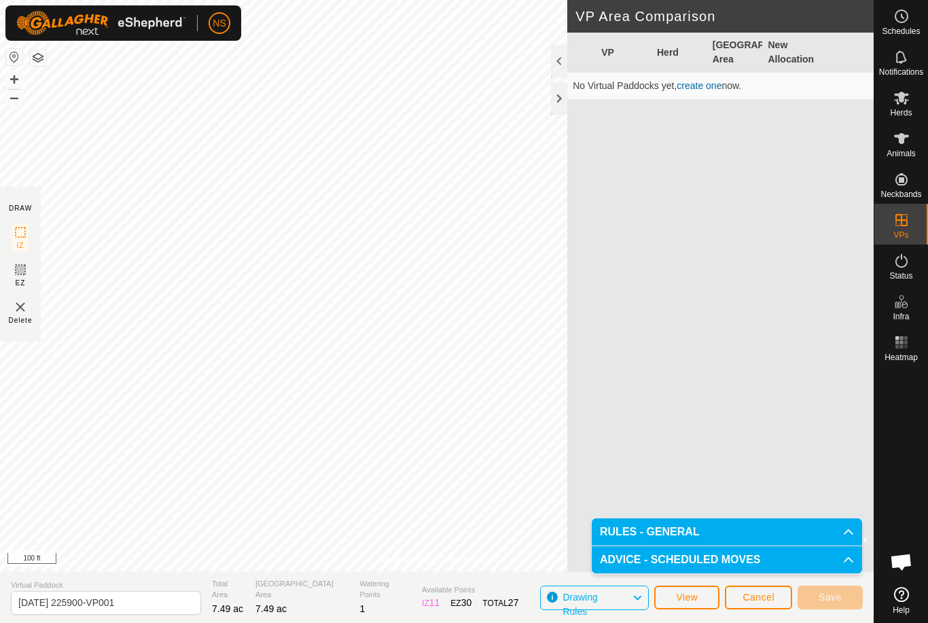
click at [697, 86] on link "create one" at bounding box center [698, 85] width 45 height 11
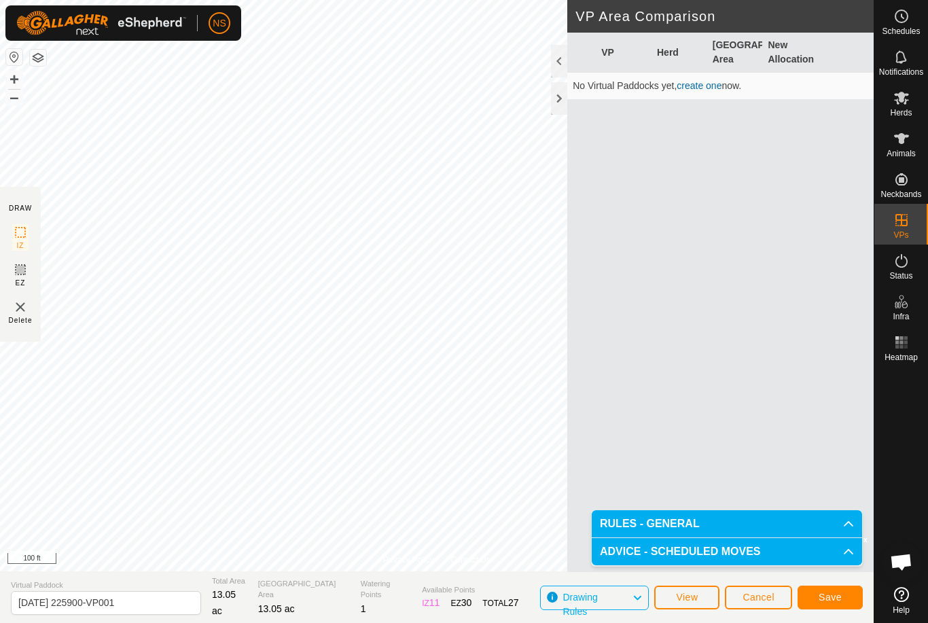
click at [839, 594] on span "Save" at bounding box center [829, 597] width 23 height 11
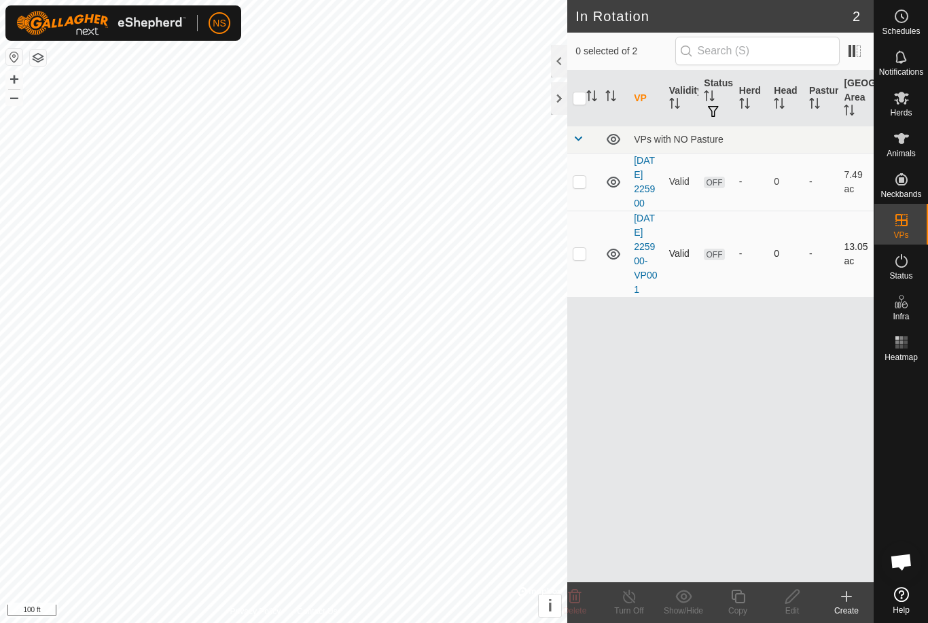
click at [581, 259] on p-checkbox at bounding box center [580, 253] width 14 height 11
checkbox input "true"
click at [737, 600] on icon at bounding box center [737, 596] width 17 height 16
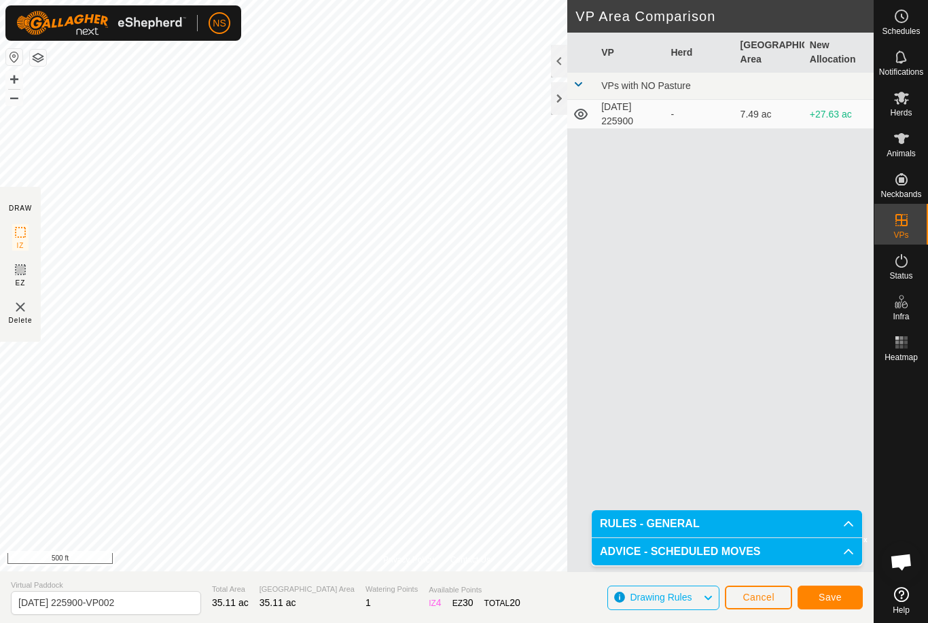
click at [826, 597] on span "Save" at bounding box center [829, 597] width 23 height 11
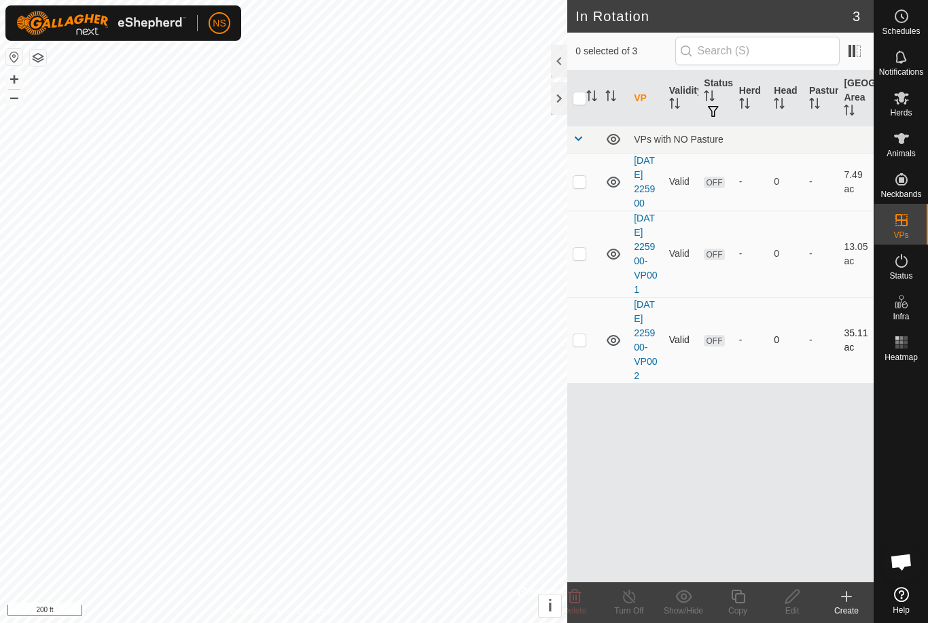
click at [582, 345] on p-checkbox at bounding box center [580, 339] width 14 height 11
click at [575, 596] on icon at bounding box center [574, 596] width 16 height 16
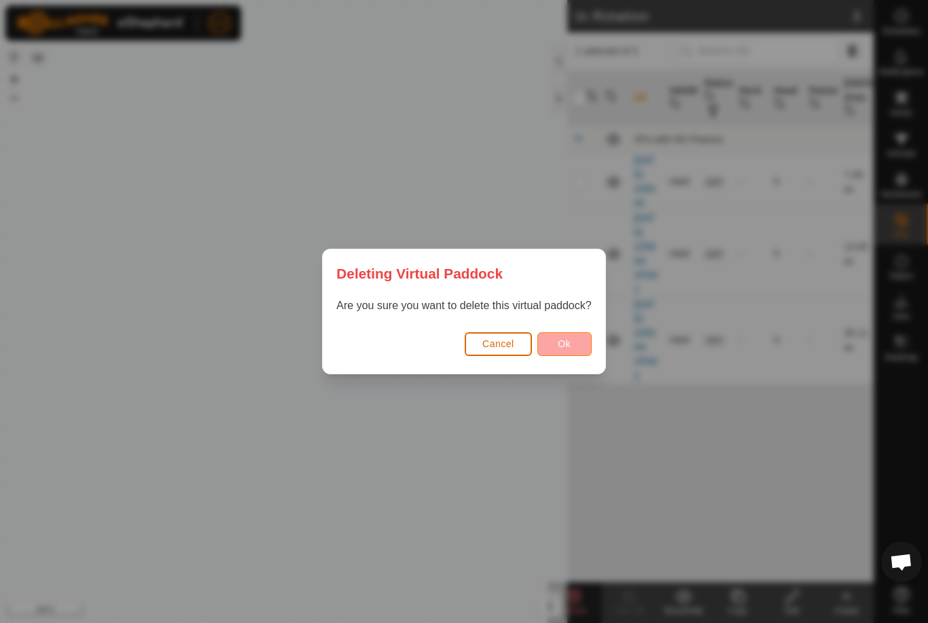
click at [565, 348] on span "Ok" at bounding box center [564, 343] width 13 height 11
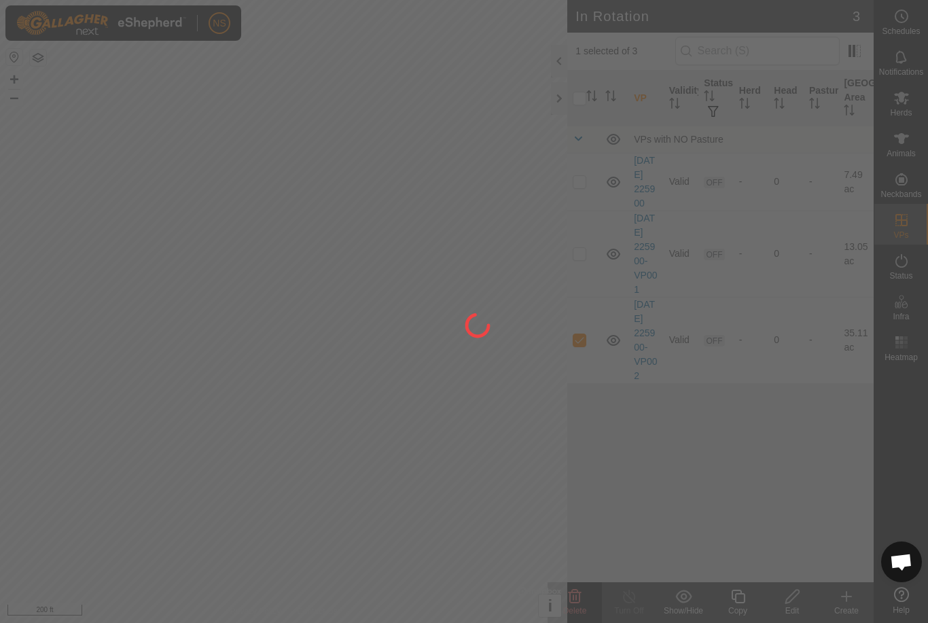
checkbox input "false"
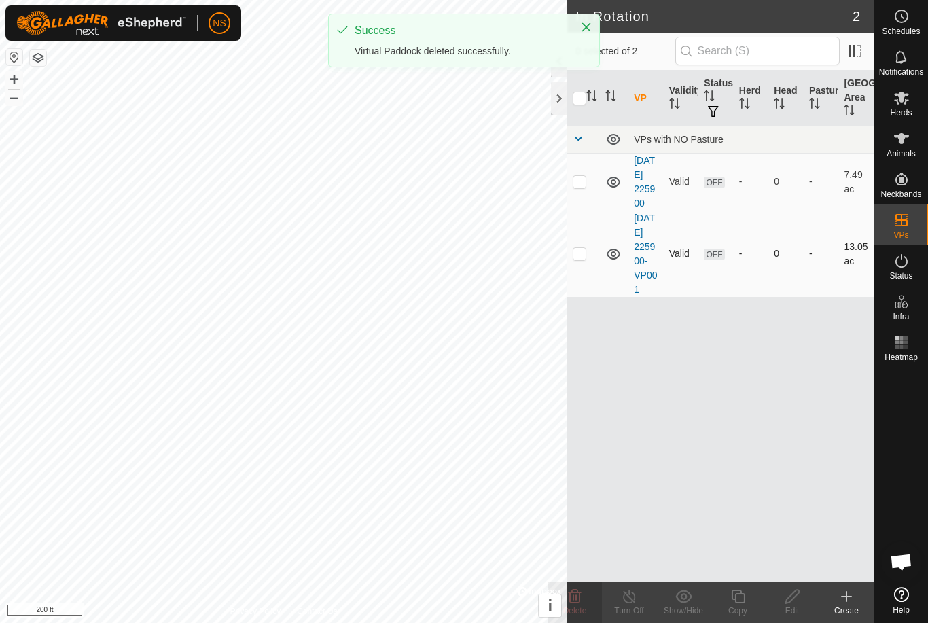
click at [573, 259] on p-checkbox at bounding box center [580, 253] width 14 height 11
checkbox input "true"
click at [742, 600] on icon at bounding box center [737, 596] width 17 height 16
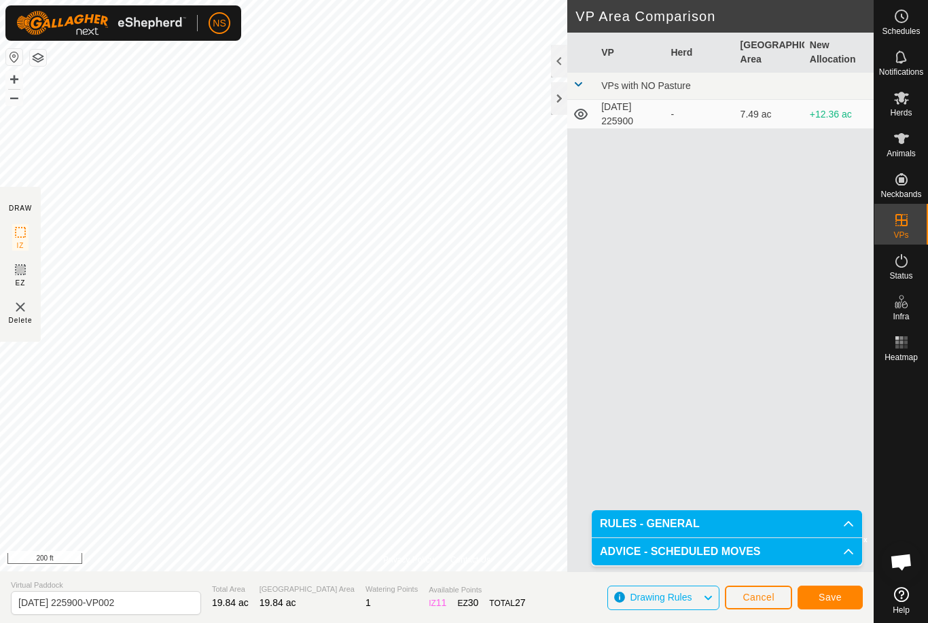
click at [822, 600] on span "Save" at bounding box center [829, 597] width 23 height 11
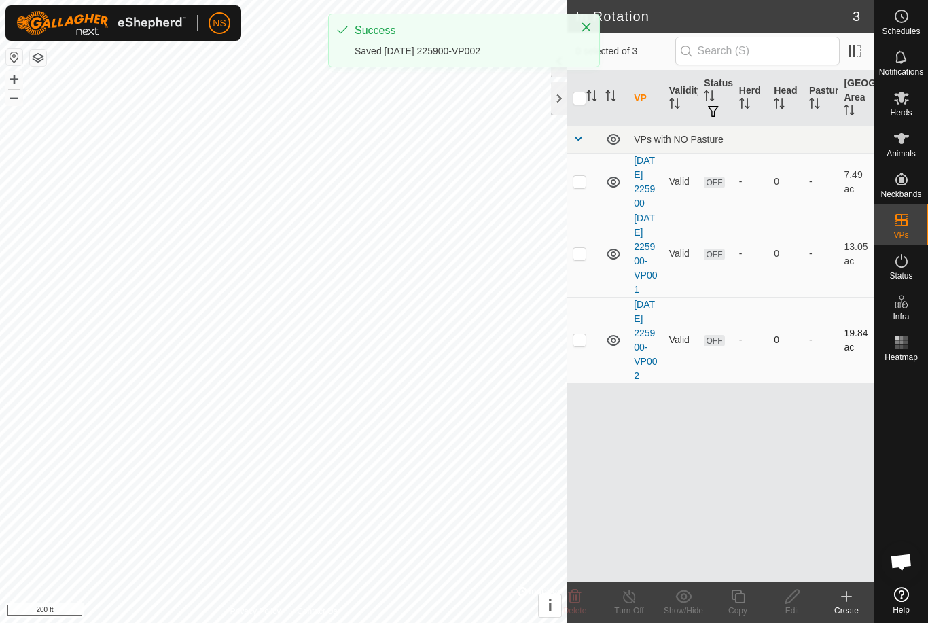
click at [574, 345] on p-checkbox at bounding box center [580, 339] width 14 height 11
checkbox input "true"
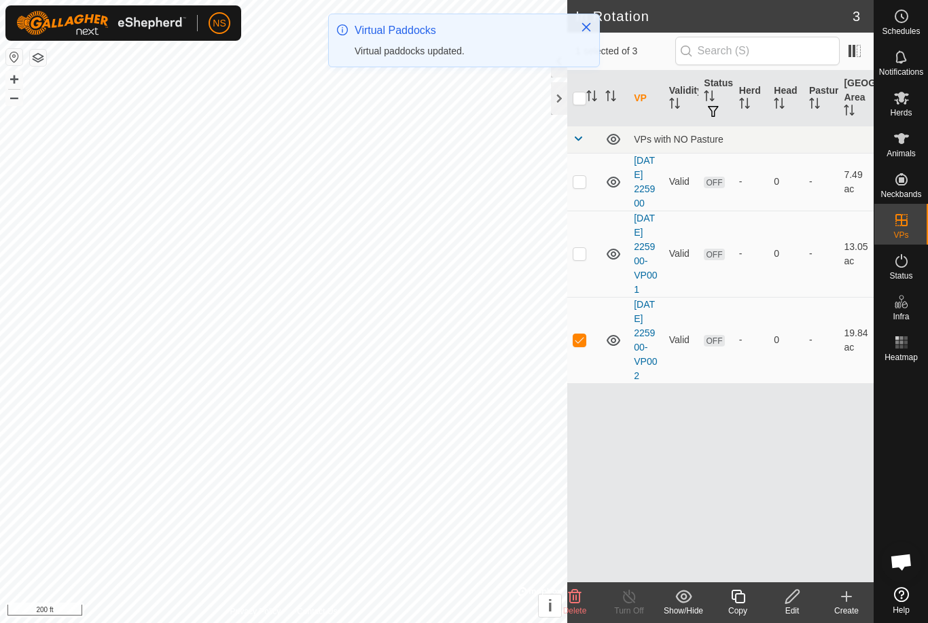
click at [736, 600] on icon at bounding box center [737, 596] width 17 height 16
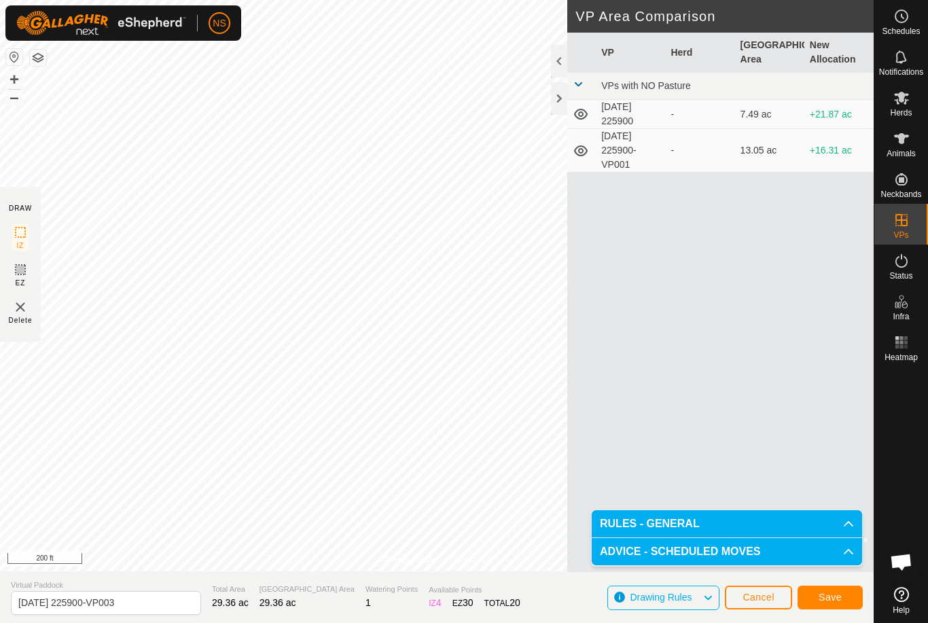
click at [838, 595] on span "Save" at bounding box center [829, 597] width 23 height 11
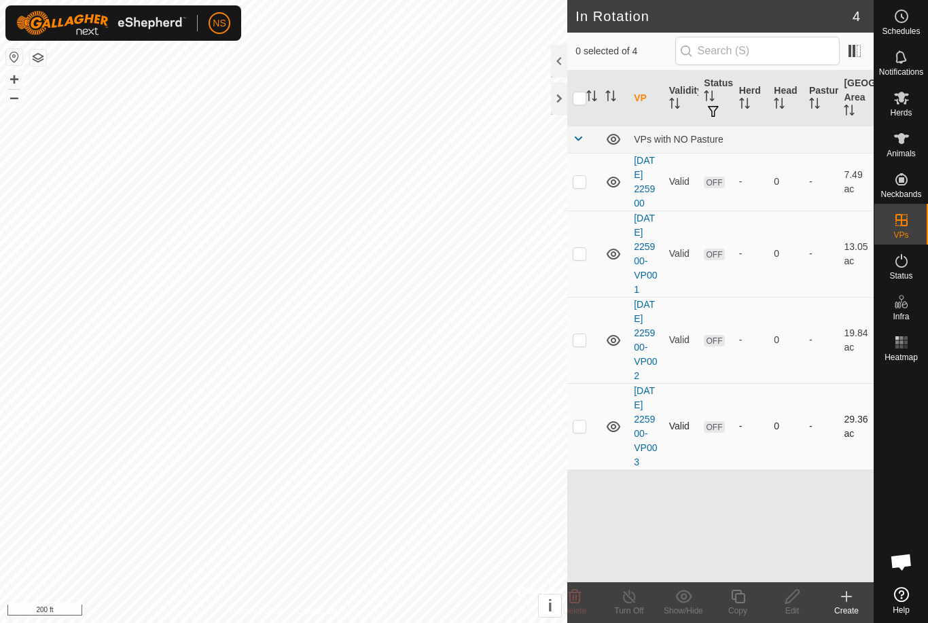
click at [579, 431] on p-checkbox at bounding box center [580, 425] width 14 height 11
checkbox input "true"
click at [733, 597] on icon at bounding box center [737, 596] width 17 height 16
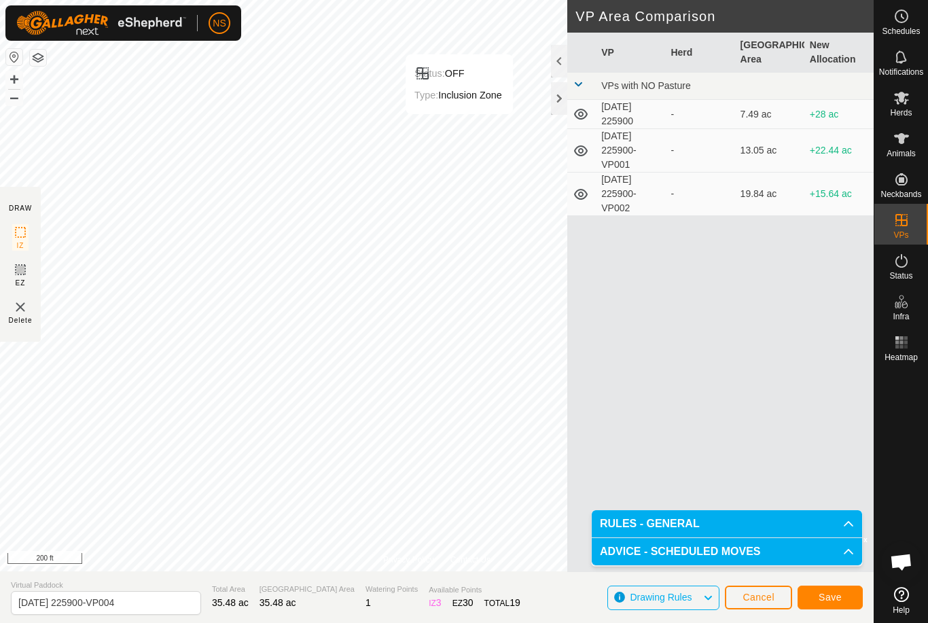
click at [829, 603] on button "Save" at bounding box center [829, 597] width 65 height 24
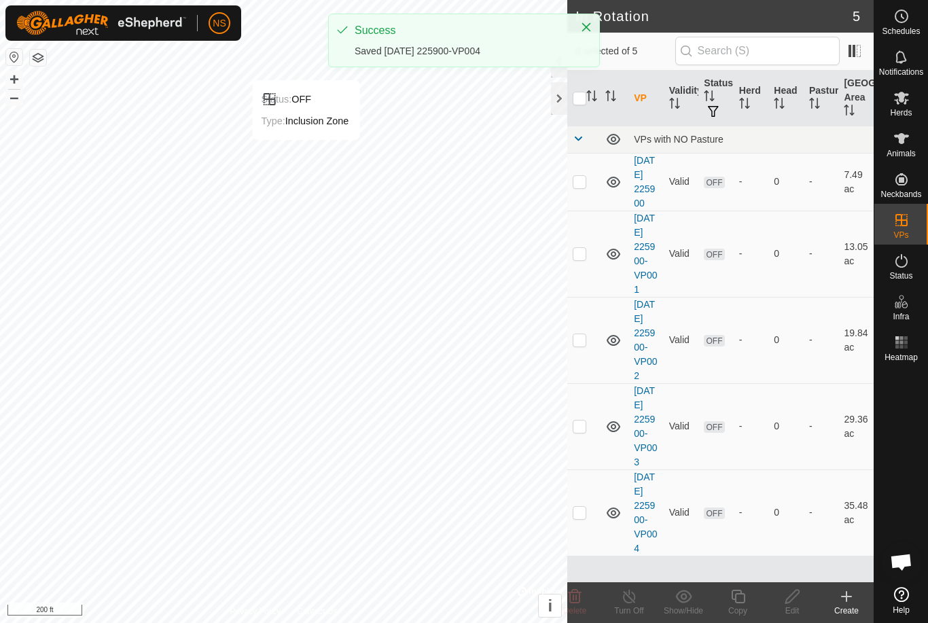
scroll to position [45, 0]
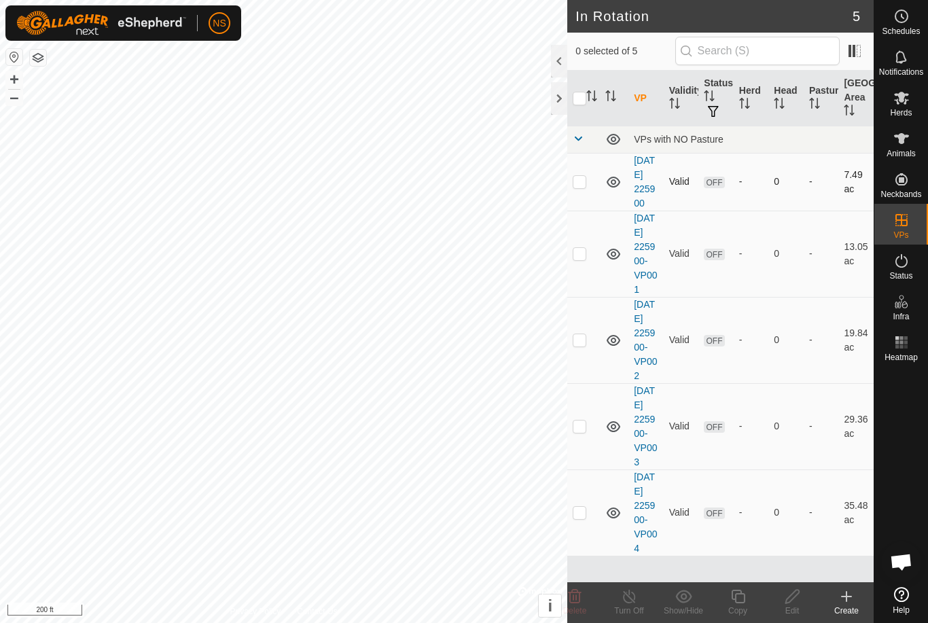
click at [579, 153] on td at bounding box center [583, 182] width 33 height 58
checkbox input "true"
click at [574, 237] on td at bounding box center [583, 254] width 33 height 86
checkbox input "true"
click at [579, 334] on p-checkbox at bounding box center [580, 339] width 14 height 11
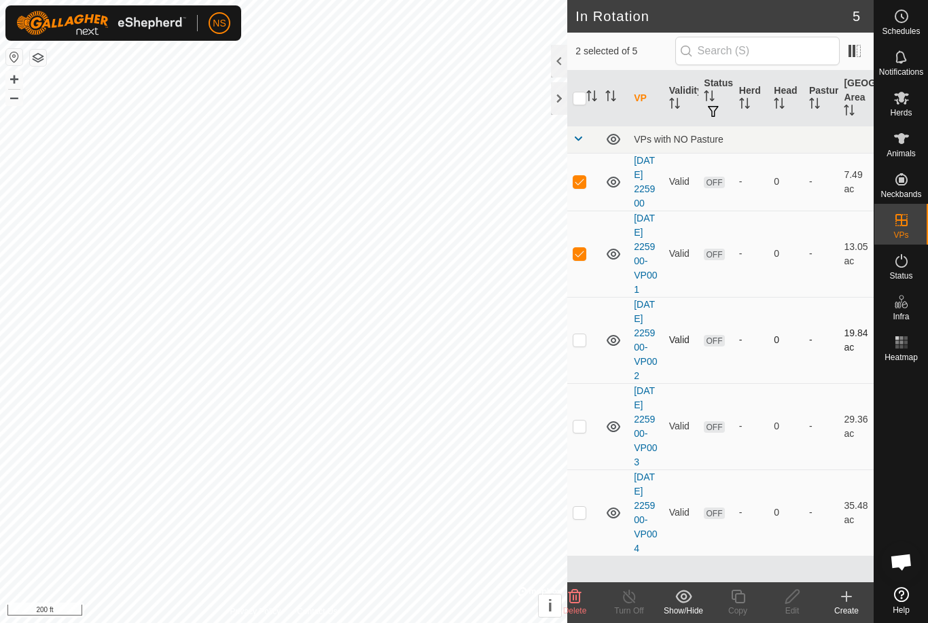
checkbox input "true"
click at [580, 431] on p-checkbox at bounding box center [580, 425] width 14 height 11
checkbox input "true"
click at [579, 522] on td at bounding box center [583, 512] width 33 height 86
checkbox input "true"
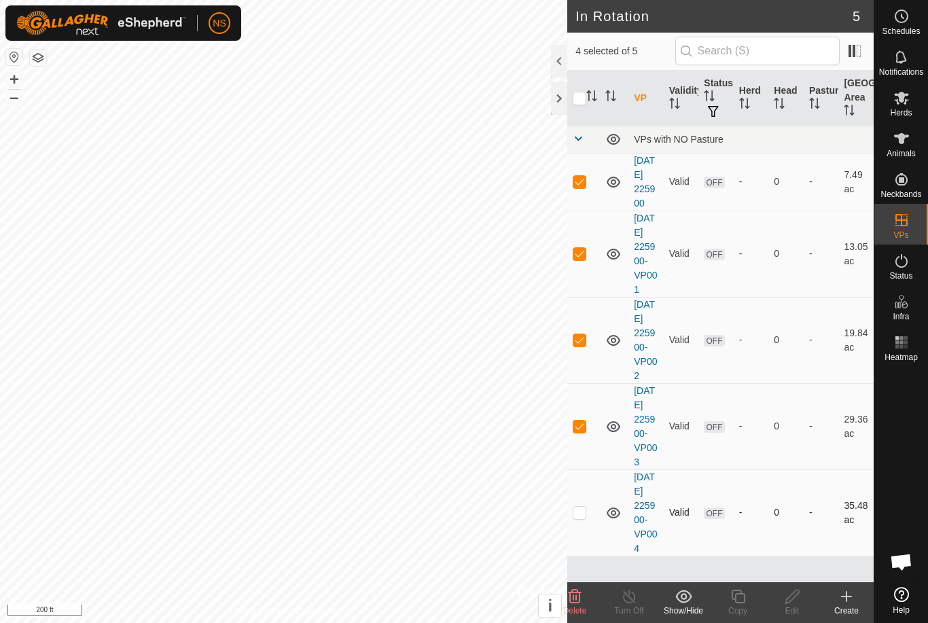
checkbox input "true"
click at [562, 100] on div at bounding box center [559, 98] width 16 height 33
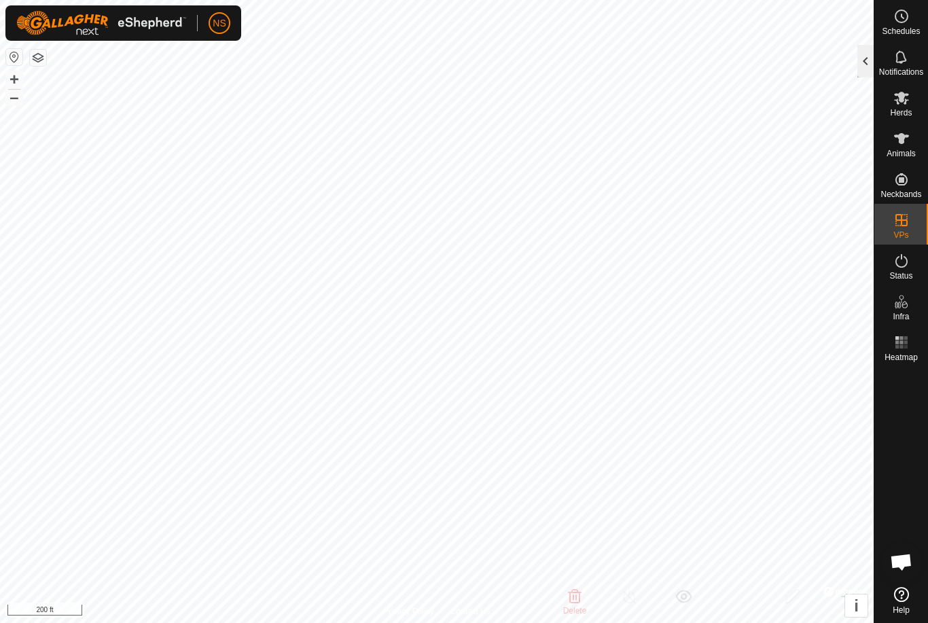
click at [863, 59] on div at bounding box center [865, 61] width 16 height 33
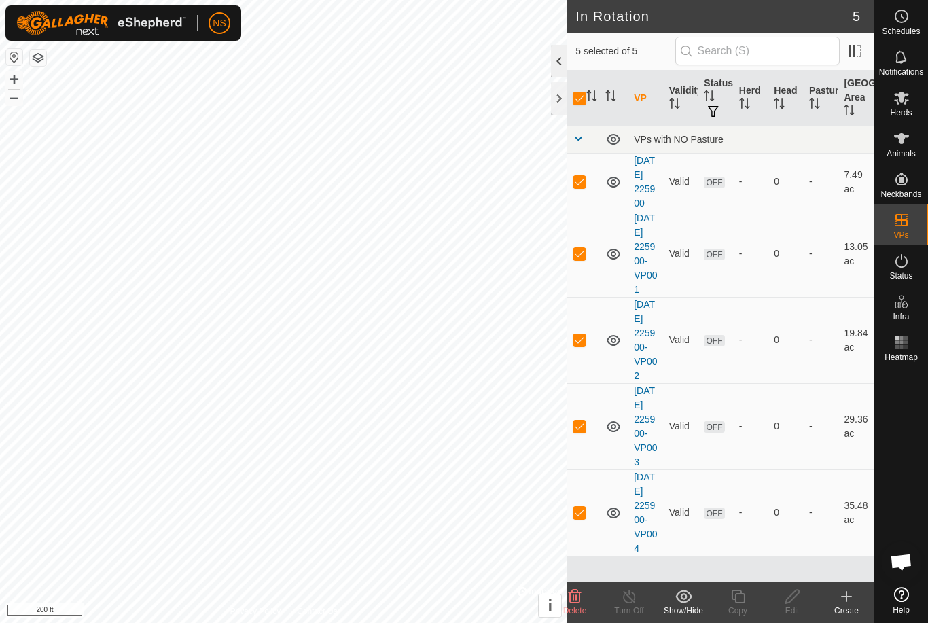
click at [581, 100] on input "checkbox" at bounding box center [580, 99] width 14 height 14
checkbox input "false"
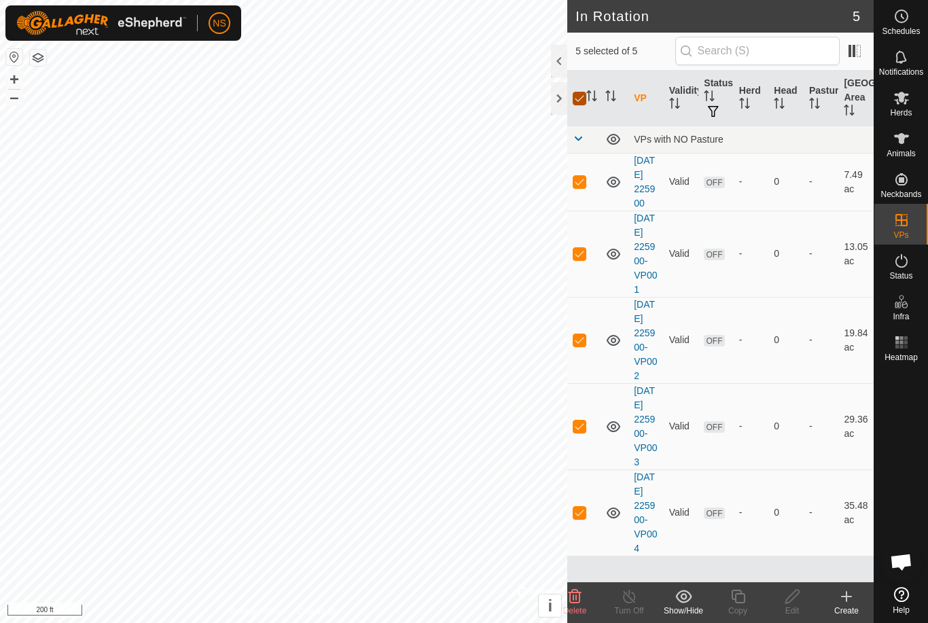
checkbox input "false"
click at [558, 101] on div at bounding box center [559, 98] width 16 height 33
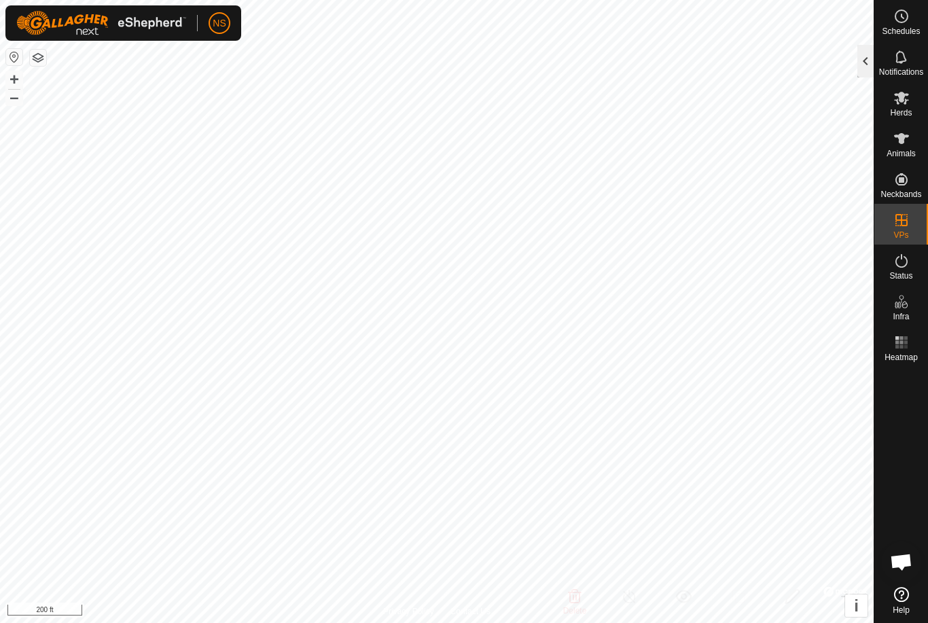
click at [864, 56] on div at bounding box center [865, 61] width 16 height 33
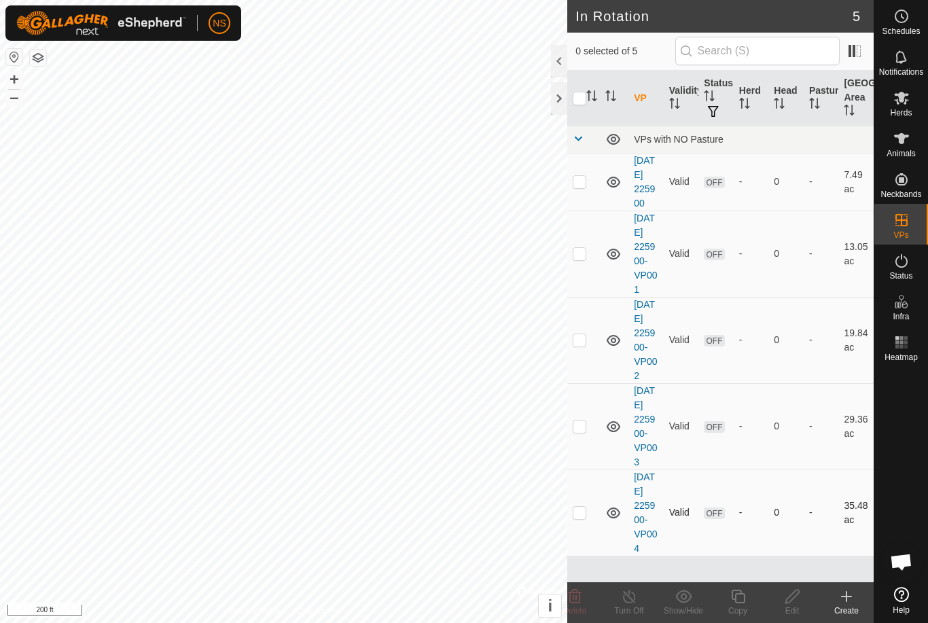
click at [580, 539] on td at bounding box center [583, 512] width 33 height 86
click at [576, 517] on p-checkbox at bounding box center [580, 512] width 14 height 11
checkbox input "false"
click at [562, 101] on div at bounding box center [559, 98] width 16 height 33
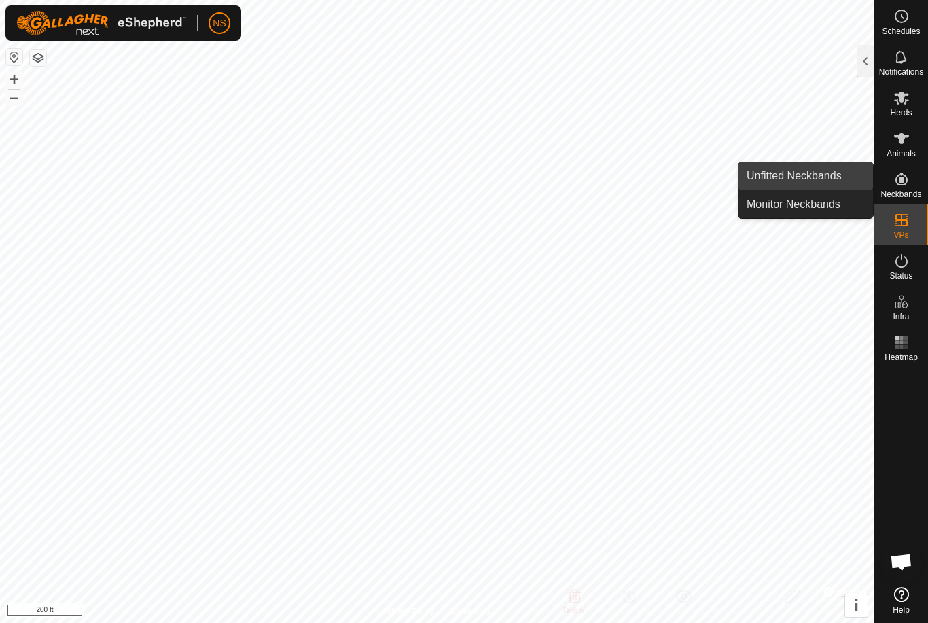
click at [795, 177] on span "Unfitted Neckbands" at bounding box center [793, 176] width 95 height 16
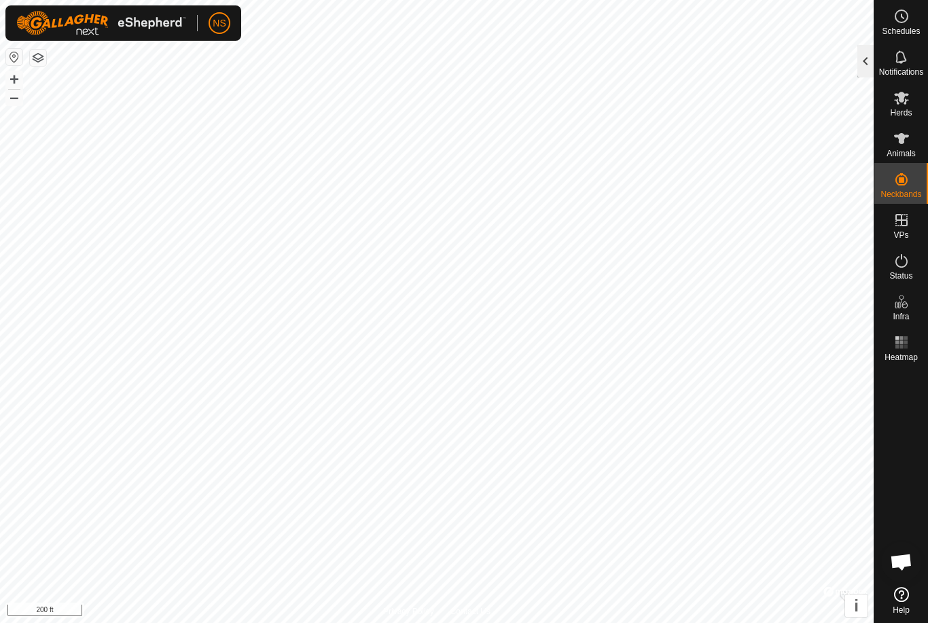
click at [864, 67] on div at bounding box center [865, 61] width 16 height 33
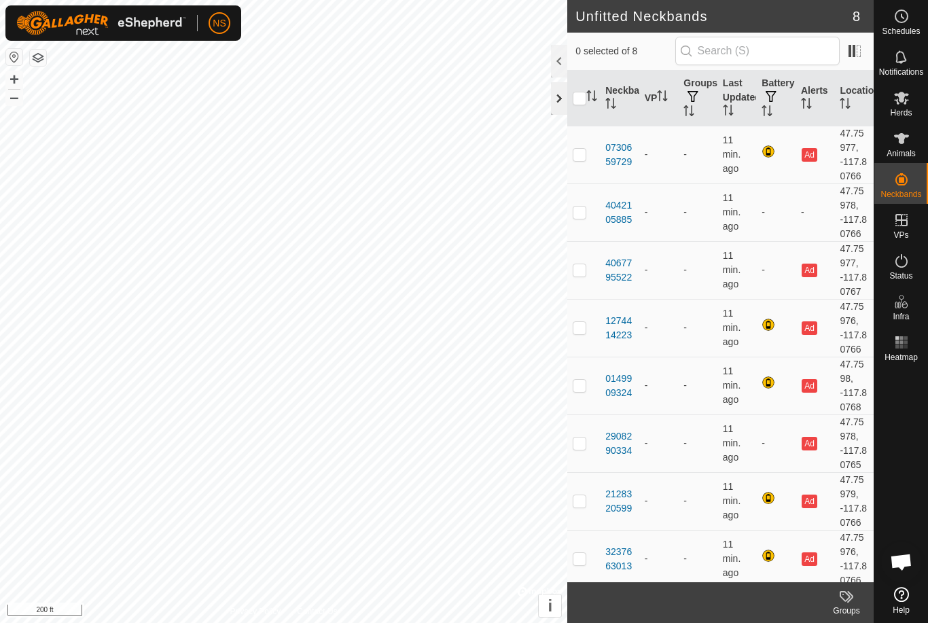
click at [562, 98] on div at bounding box center [559, 98] width 16 height 33
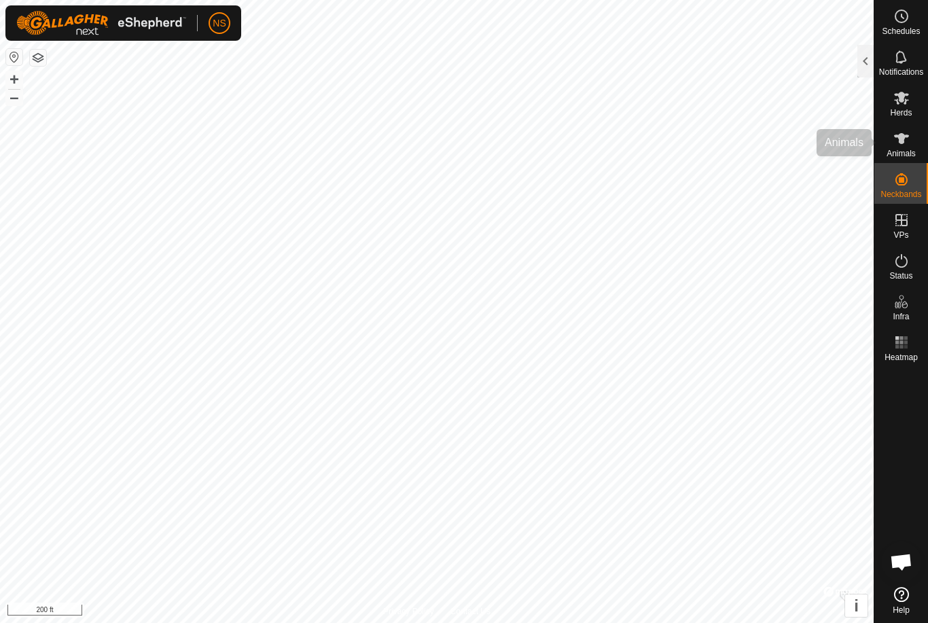
click at [901, 144] on icon at bounding box center [901, 138] width 16 height 16
click at [864, 62] on div at bounding box center [865, 61] width 16 height 33
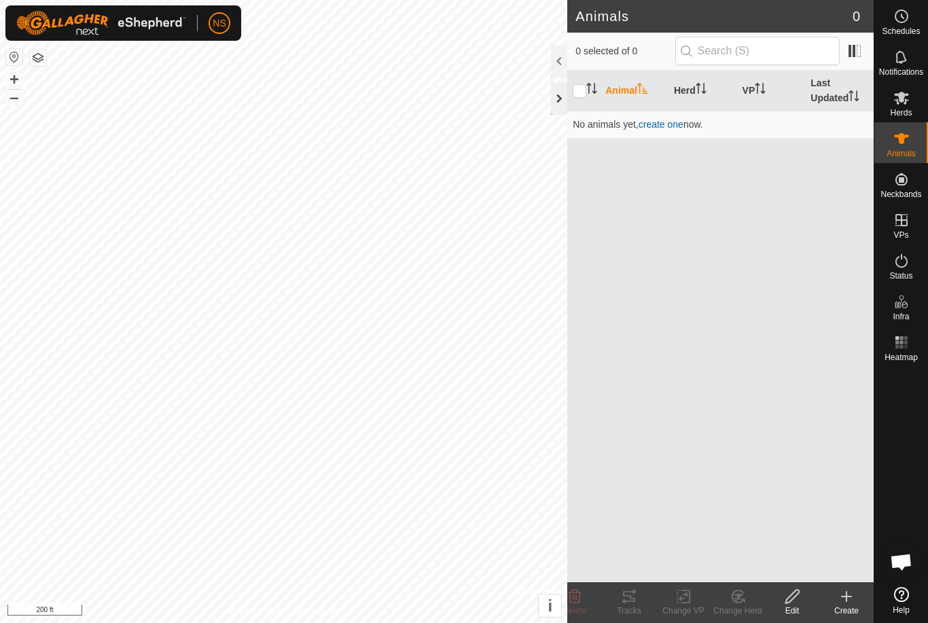
click at [560, 100] on div at bounding box center [559, 98] width 16 height 33
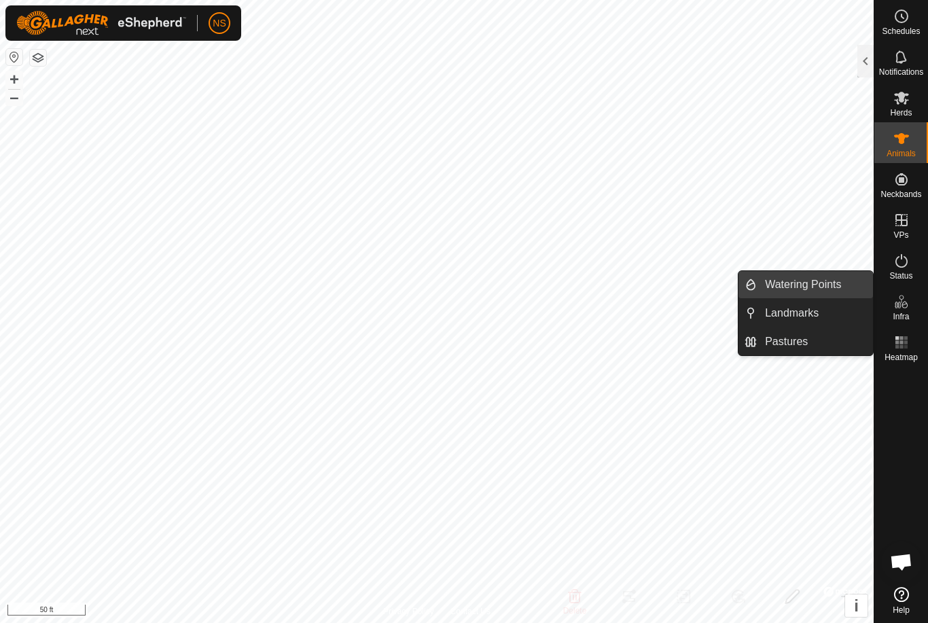
click at [799, 283] on span "Watering Points" at bounding box center [803, 284] width 76 height 16
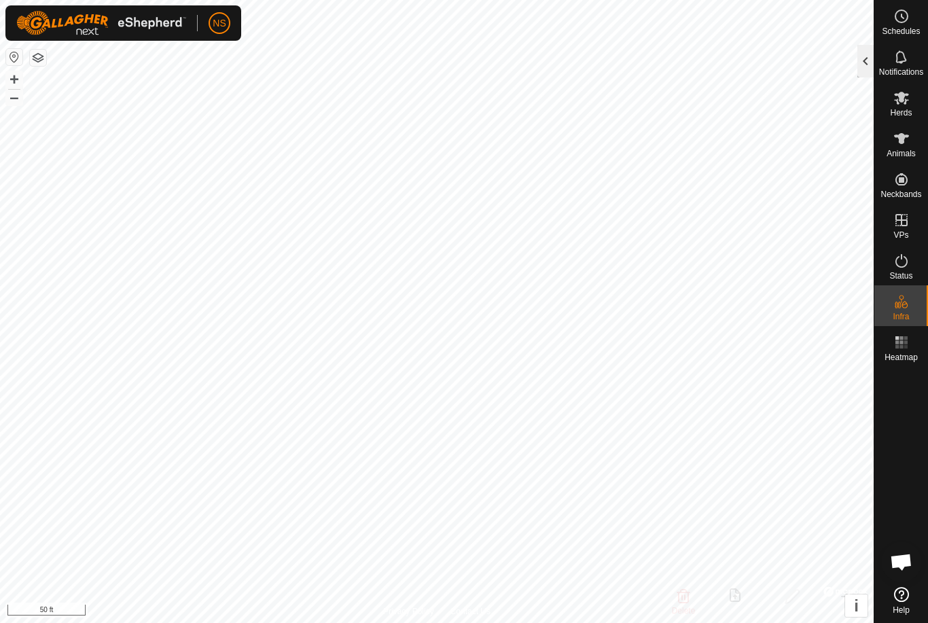
click at [859, 58] on div at bounding box center [865, 61] width 16 height 33
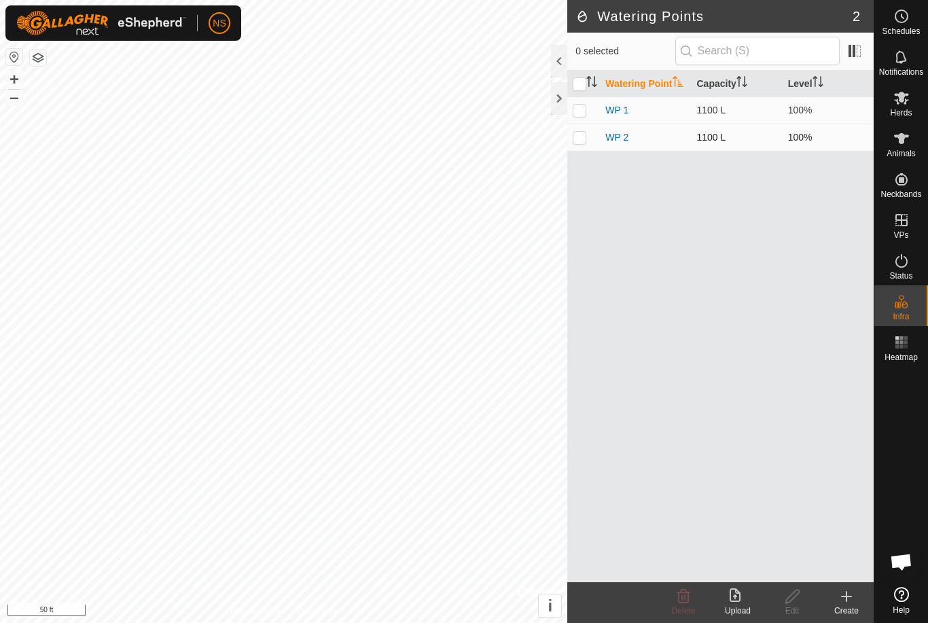
click at [581, 141] on p-checkbox at bounding box center [580, 137] width 14 height 11
checkbox input "true"
click at [790, 606] on div "Edit" at bounding box center [792, 610] width 54 height 12
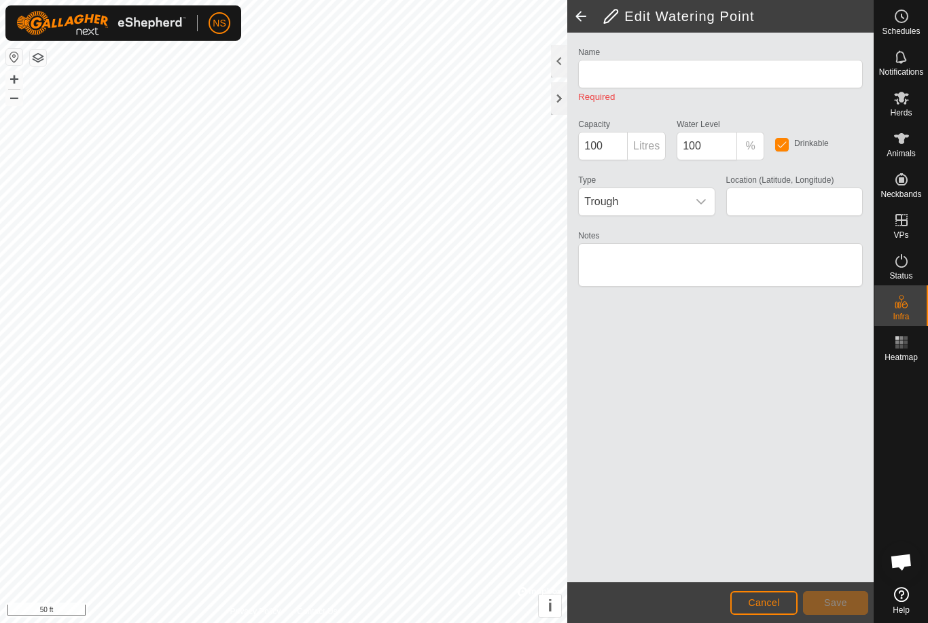
type input "WP 2"
type input "1100"
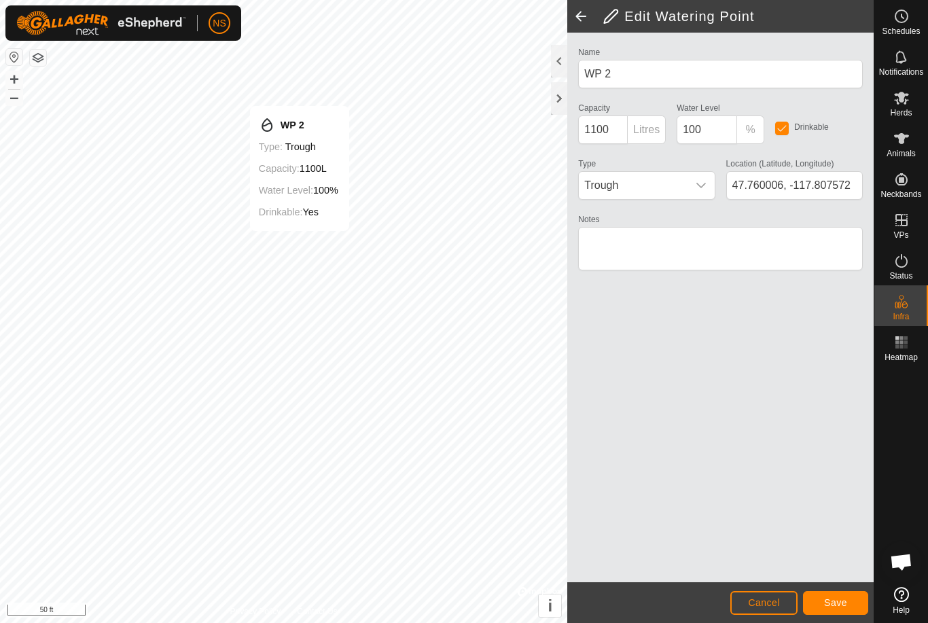
type input "47.759990, -117.807595"
click at [834, 598] on span "Save" at bounding box center [835, 602] width 23 height 11
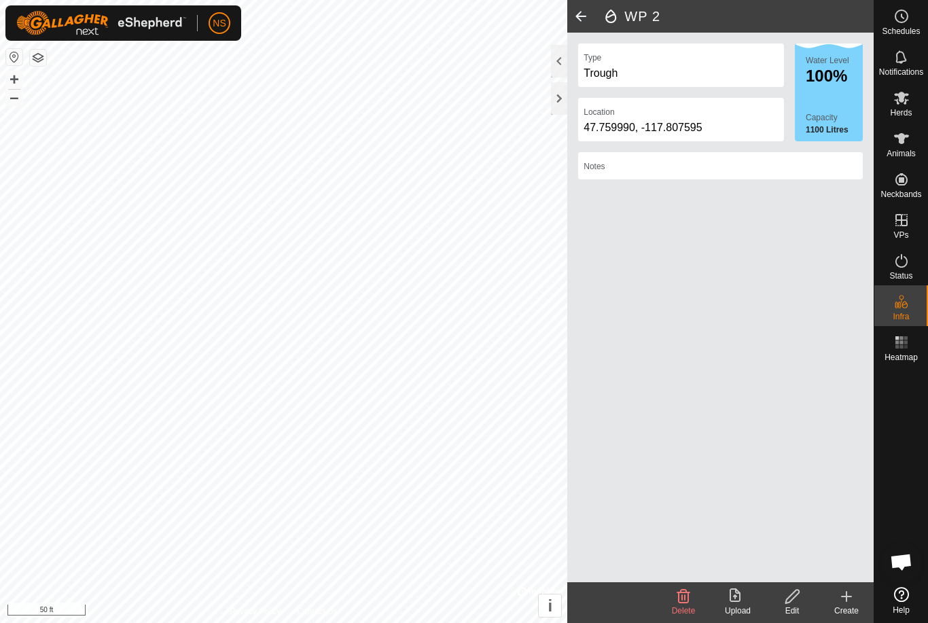
click at [587, 15] on span at bounding box center [580, 16] width 27 height 33
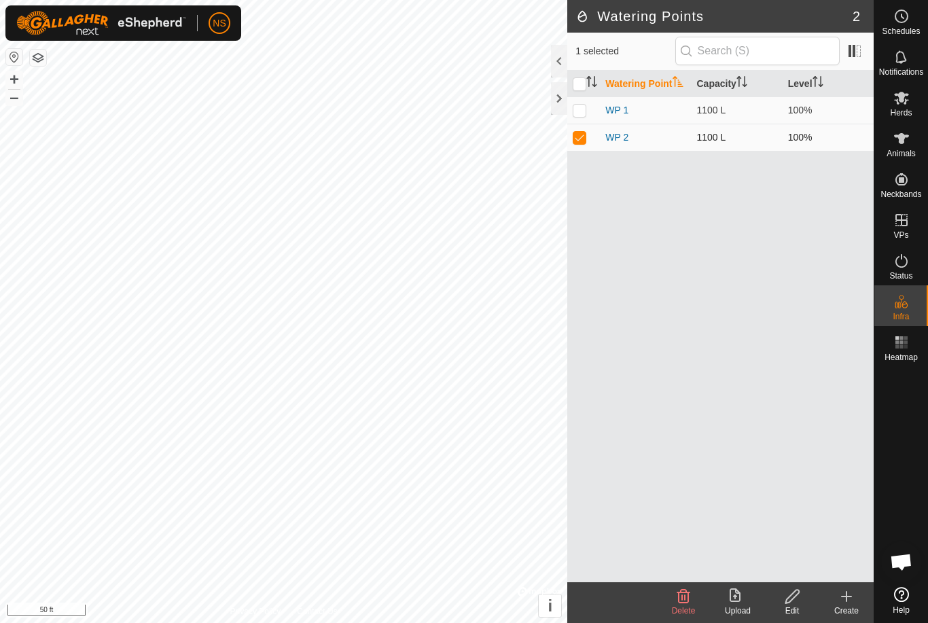
click at [581, 142] on p-checkbox at bounding box center [580, 137] width 14 height 11
checkbox input "false"
click at [581, 115] on p-checkbox at bounding box center [580, 110] width 14 height 11
checkbox input "true"
click at [798, 609] on div "Edit" at bounding box center [792, 610] width 54 height 12
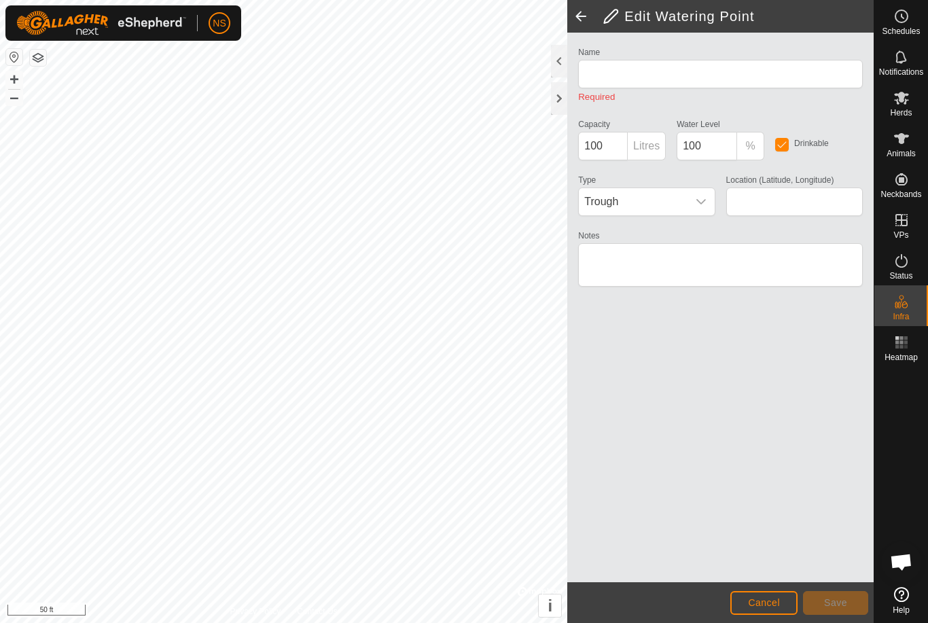
type input "WP 1"
type input "1100"
type input "47.760217, -117.808034"
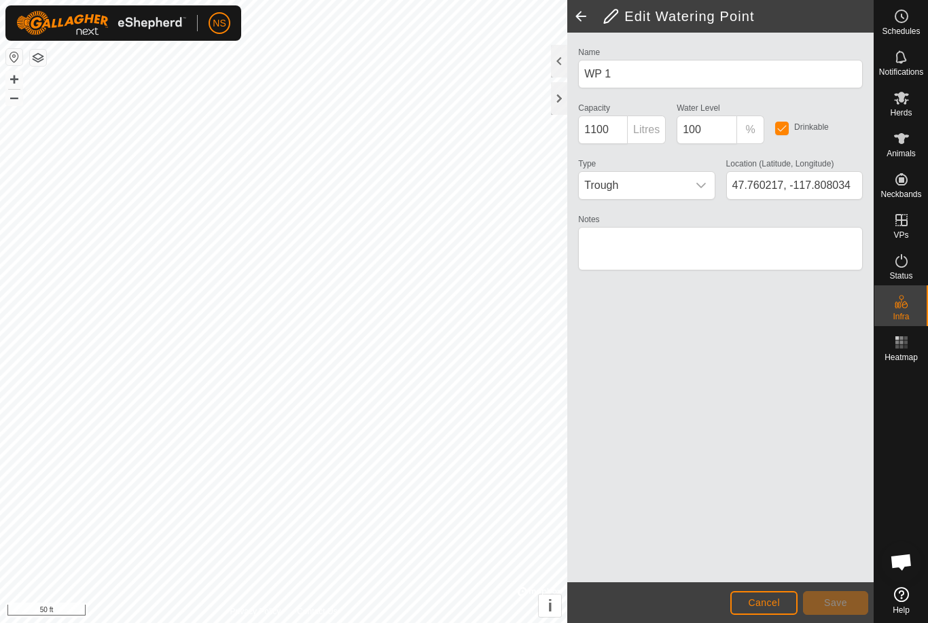
click at [763, 611] on button "Cancel" at bounding box center [763, 603] width 67 height 24
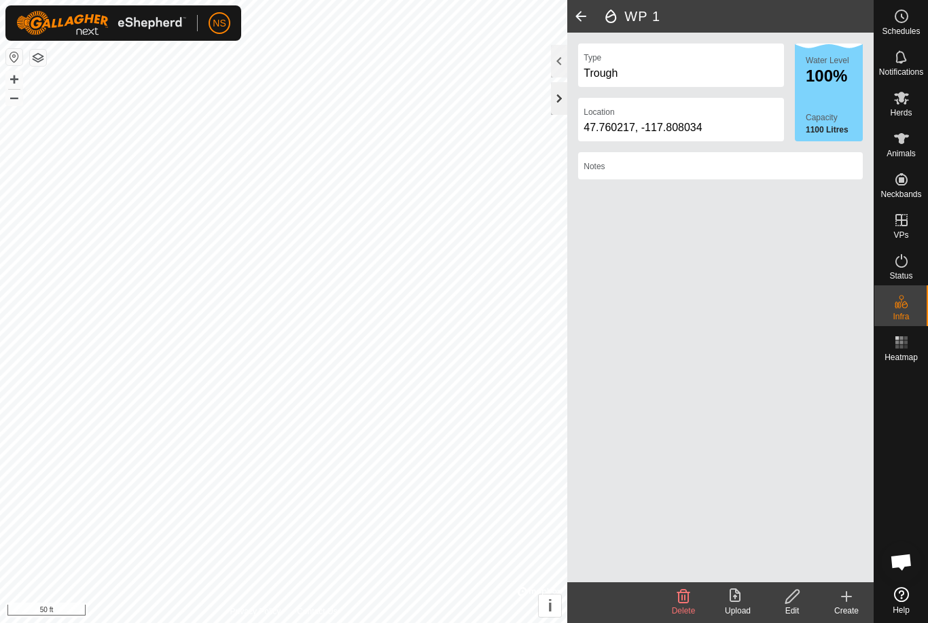
click at [560, 95] on div at bounding box center [559, 98] width 16 height 33
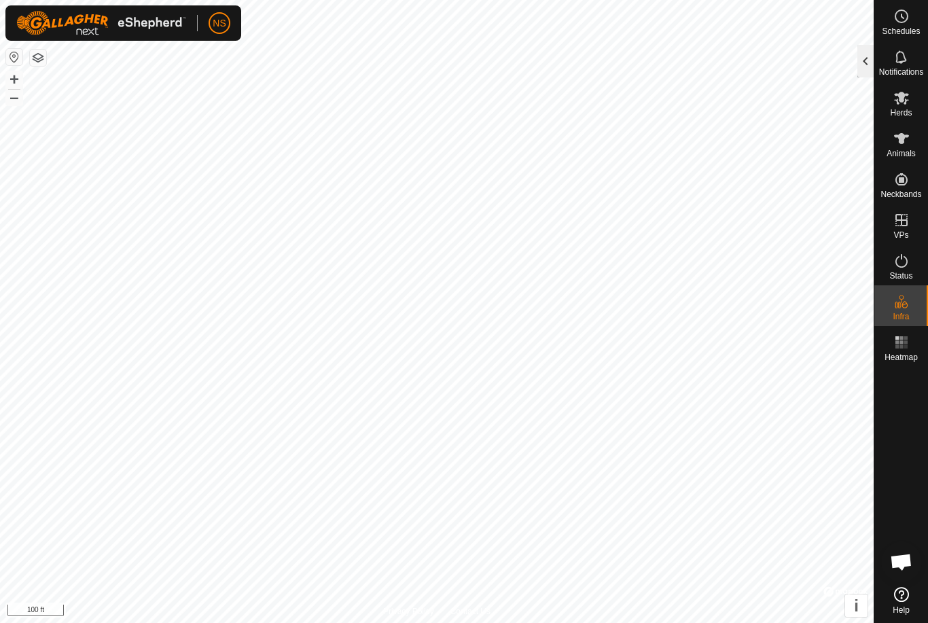
click at [864, 66] on div at bounding box center [865, 61] width 16 height 33
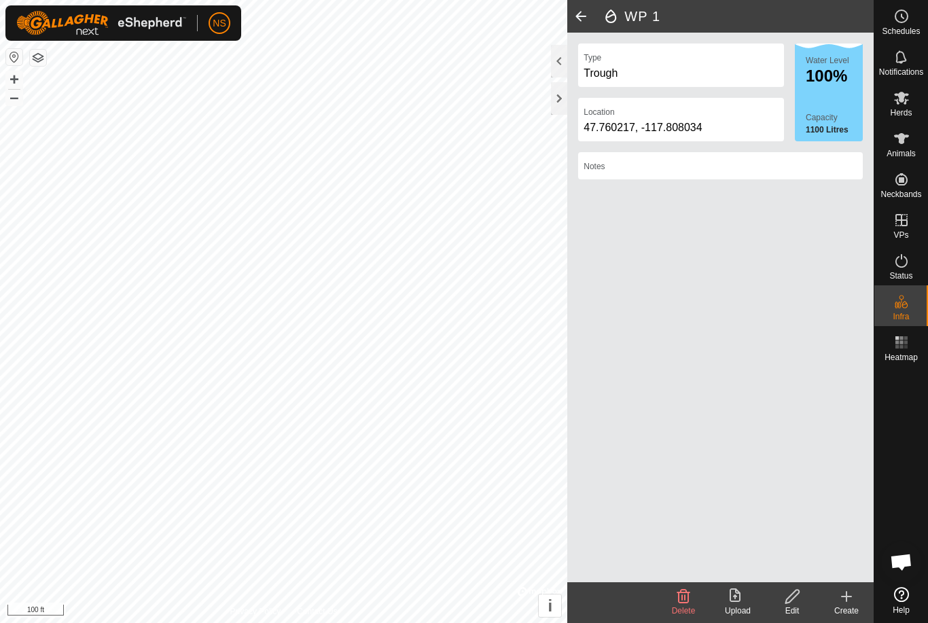
click at [584, 18] on span at bounding box center [580, 16] width 27 height 33
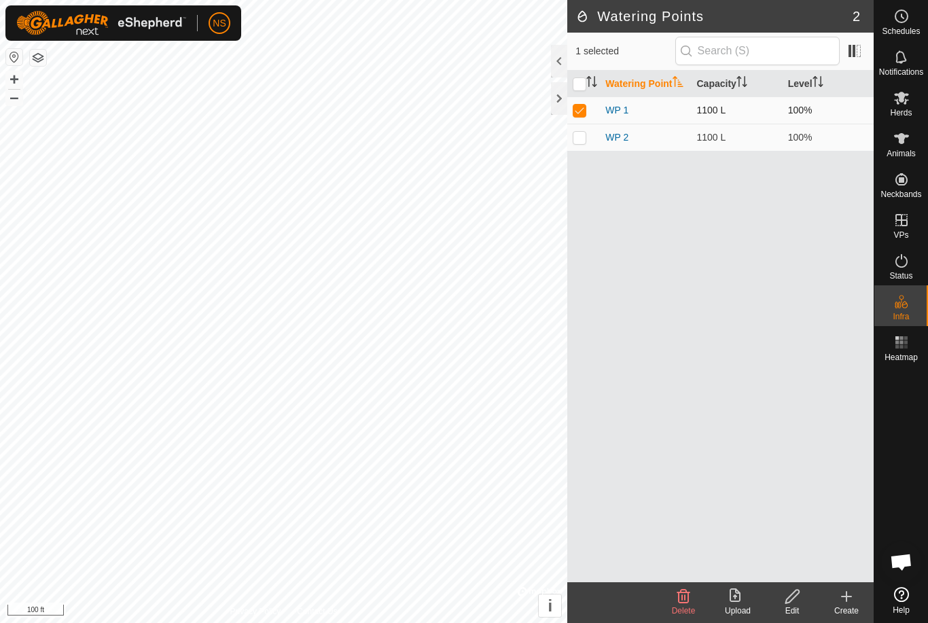
click at [583, 113] on p-checkbox at bounding box center [580, 110] width 14 height 11
checkbox input "false"
click at [558, 98] on div at bounding box center [559, 98] width 16 height 33
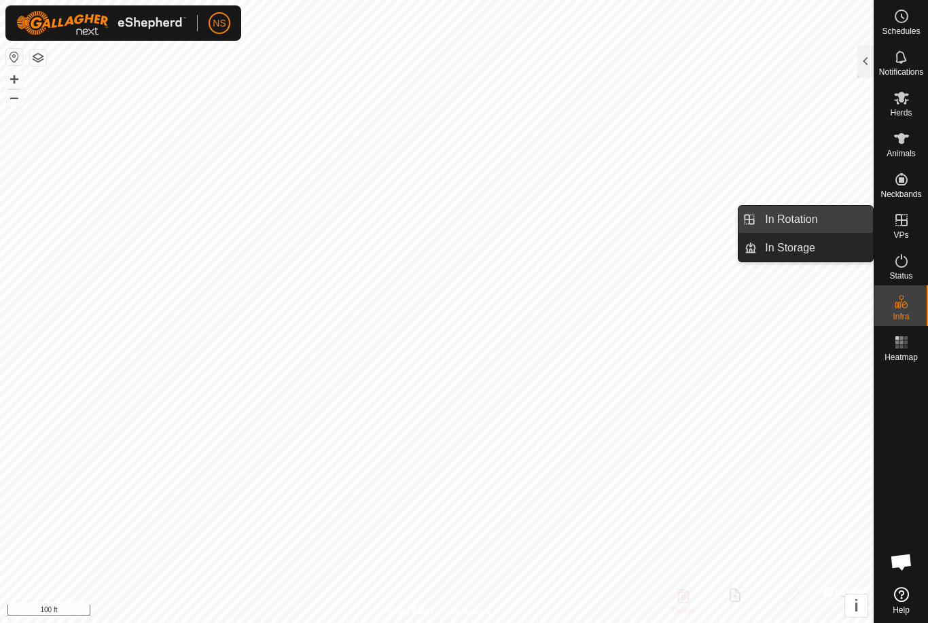
click at [788, 217] on span "In Rotation" at bounding box center [791, 219] width 52 height 16
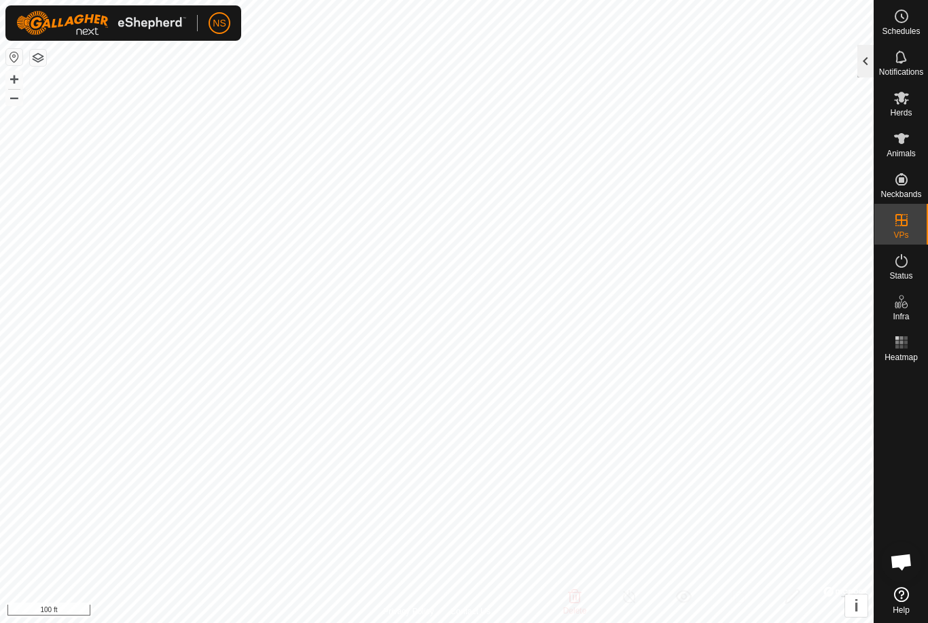
click at [870, 58] on div at bounding box center [865, 61] width 16 height 33
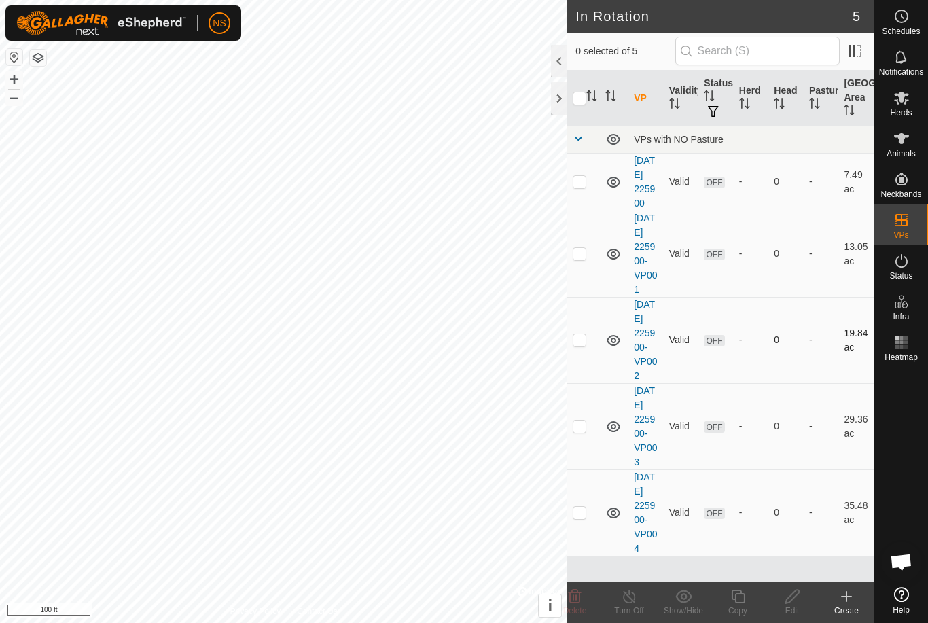
click at [579, 345] on p-checkbox at bounding box center [580, 339] width 14 height 11
click at [578, 345] on p-checkbox at bounding box center [580, 339] width 14 height 11
checkbox input "false"
click at [580, 431] on p-checkbox at bounding box center [580, 425] width 14 height 11
checkbox input "true"
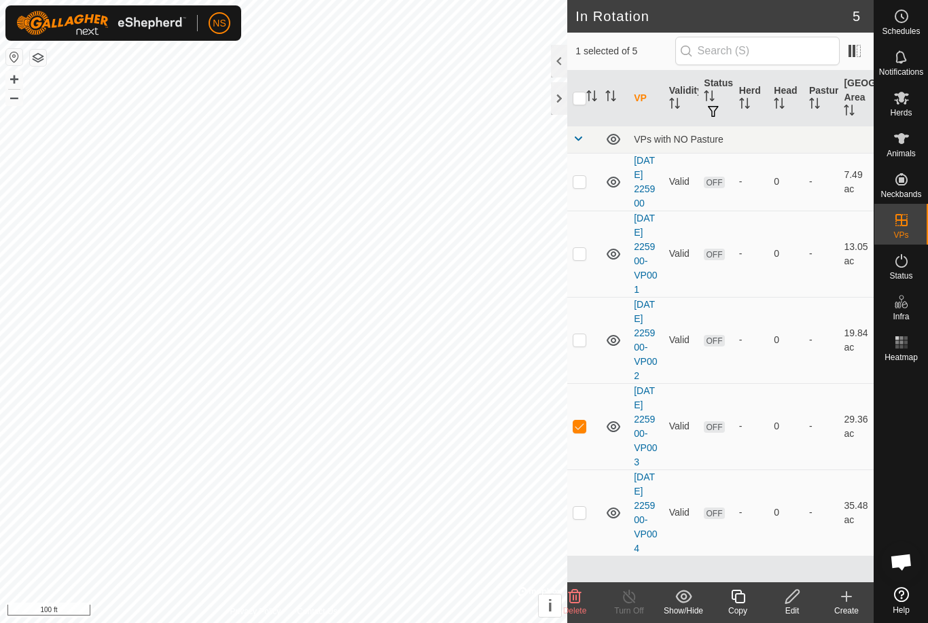
click at [790, 603] on icon at bounding box center [792, 596] width 17 height 16
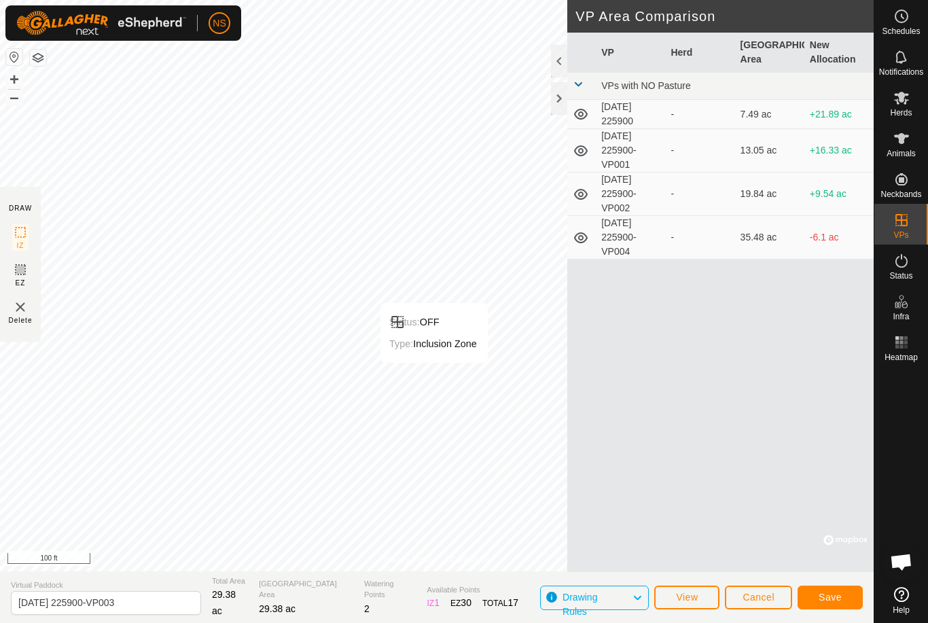
click at [839, 597] on span "Save" at bounding box center [829, 597] width 23 height 11
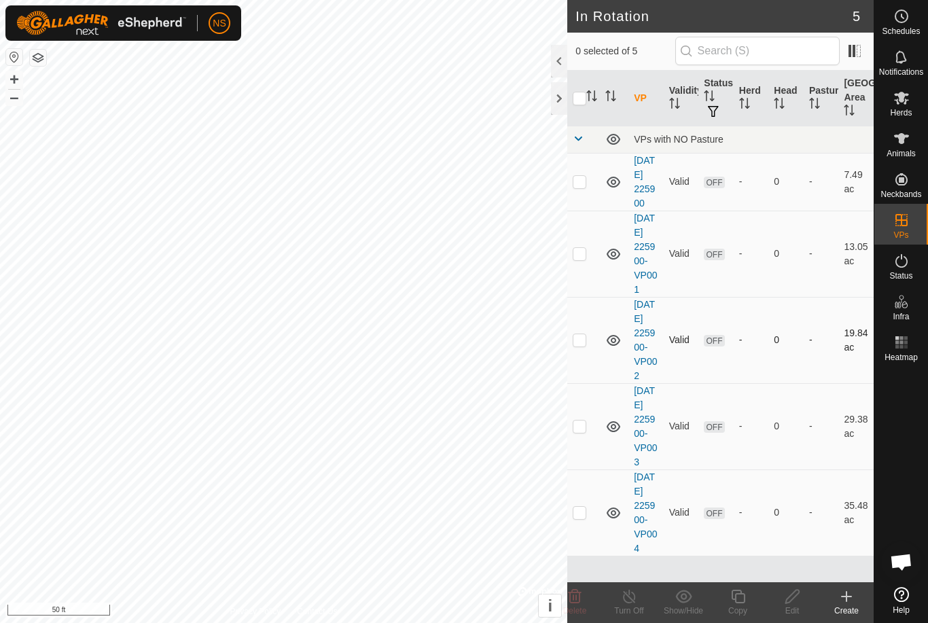
click at [581, 345] on p-checkbox at bounding box center [580, 339] width 14 height 11
checkbox input "true"
click at [581, 431] on p-checkbox at bounding box center [580, 425] width 14 height 11
checkbox input "true"
click at [582, 345] on p-checkbox at bounding box center [580, 339] width 14 height 11
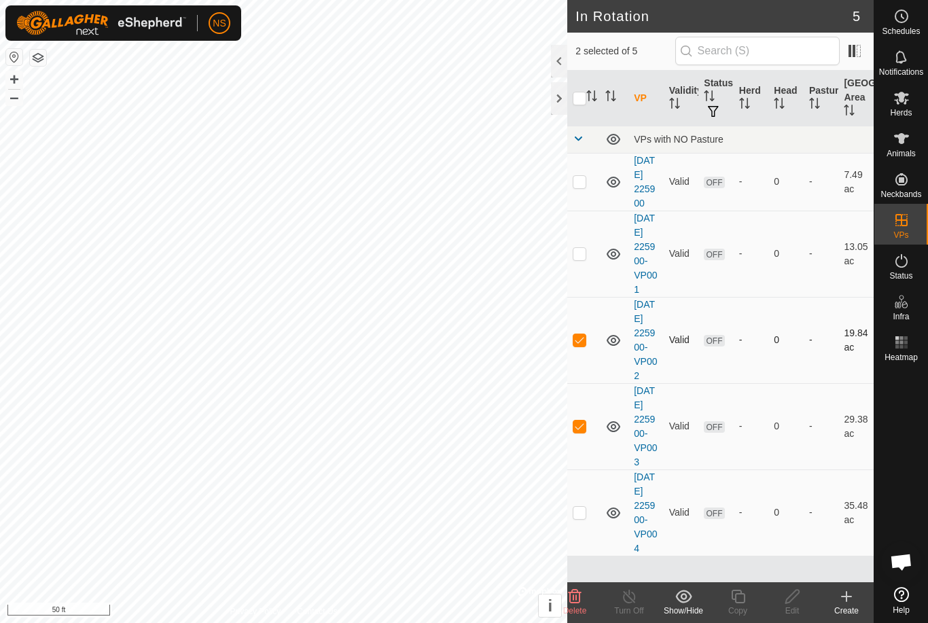
checkbox input "false"
click at [581, 431] on p-checkbox at bounding box center [580, 425] width 14 height 11
checkbox input "false"
click at [581, 517] on p-checkbox at bounding box center [580, 512] width 14 height 11
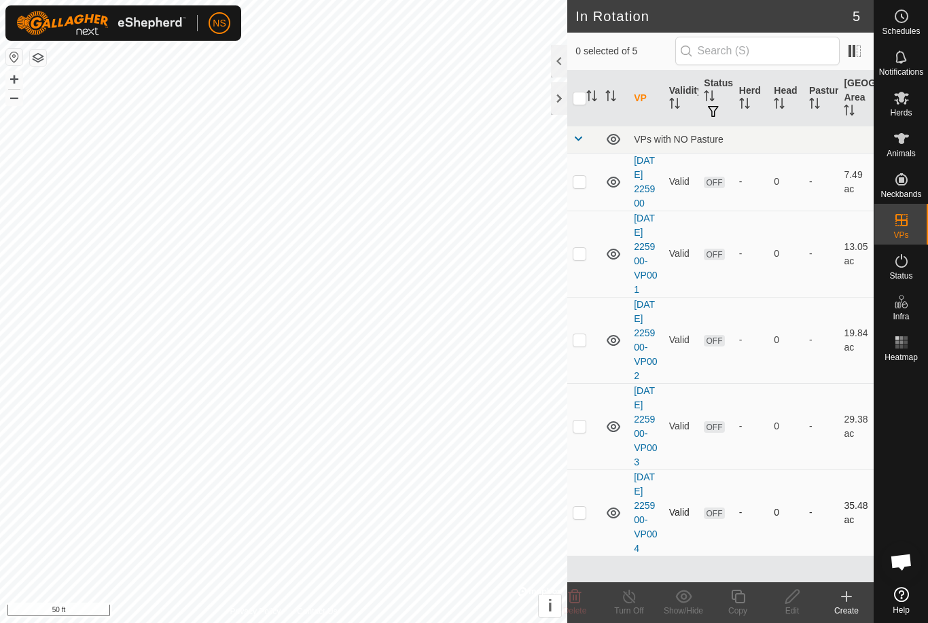
checkbox input "true"
click at [793, 594] on icon at bounding box center [792, 596] width 17 height 16
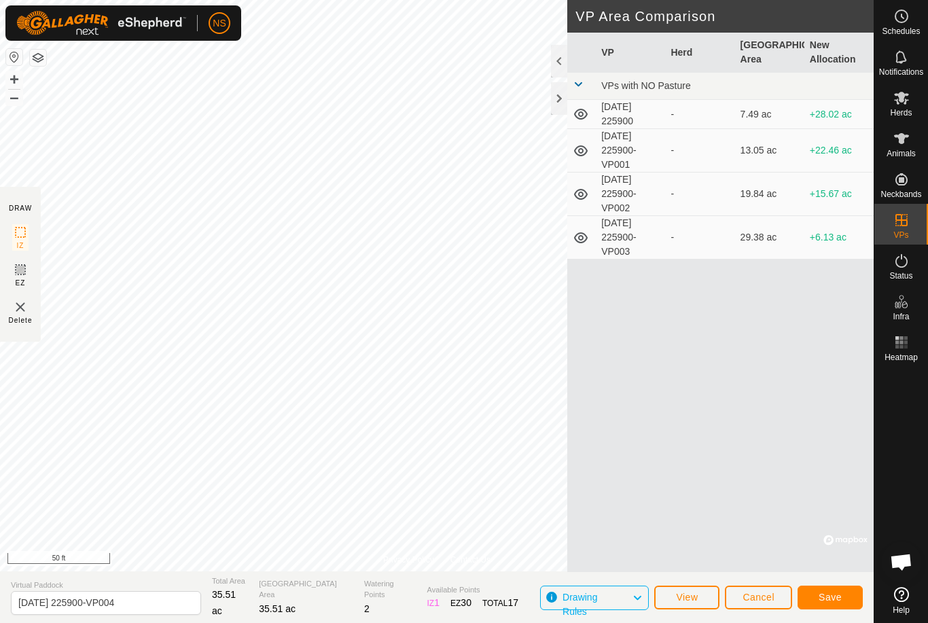
click at [834, 598] on span "Save" at bounding box center [829, 597] width 23 height 11
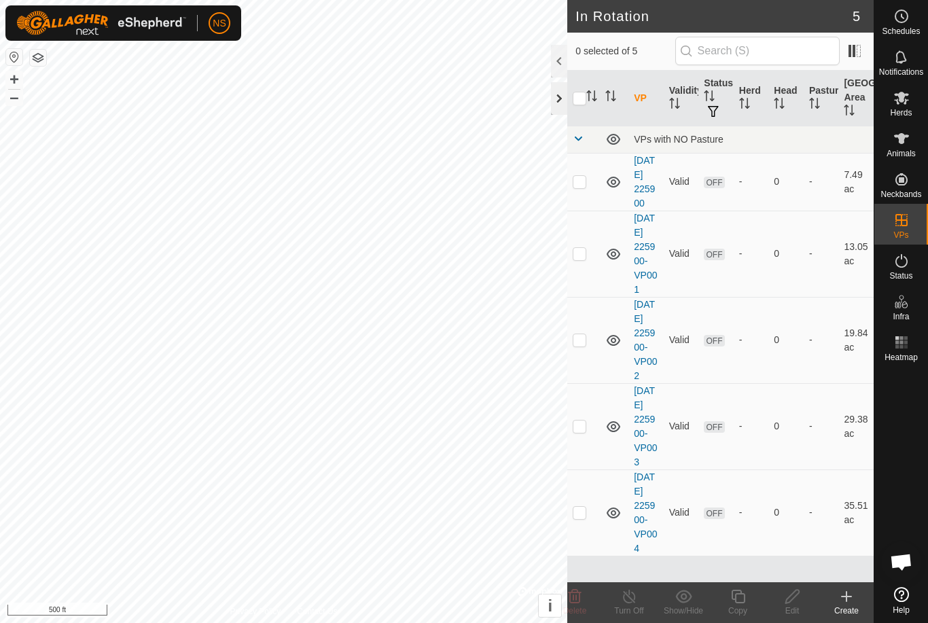
click at [559, 98] on div at bounding box center [559, 98] width 16 height 33
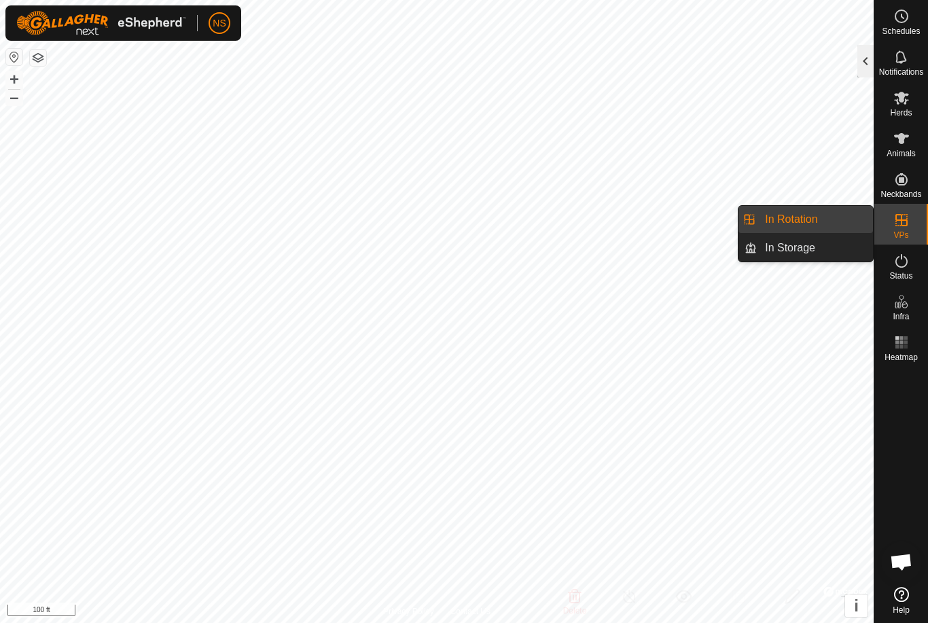
click at [864, 60] on div at bounding box center [865, 61] width 16 height 33
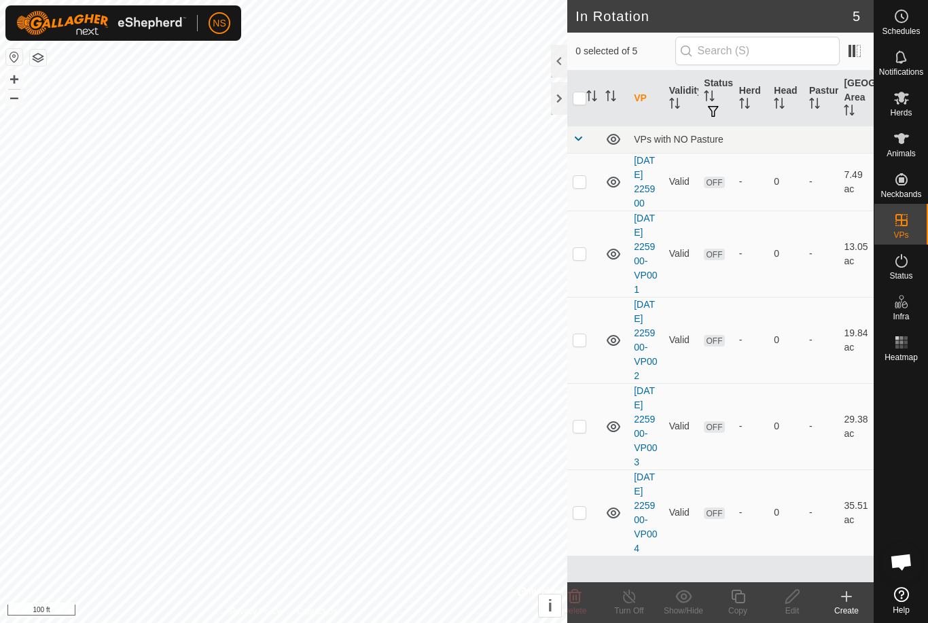
click at [847, 612] on div "Create" at bounding box center [846, 610] width 54 height 12
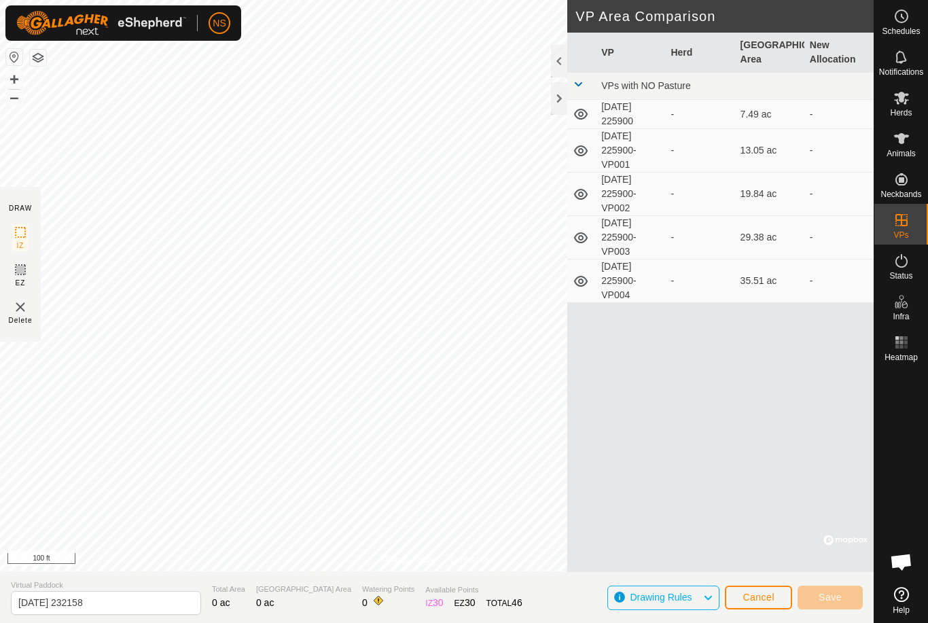
click at [728, 276] on div "-" at bounding box center [699, 281] width 58 height 14
click at [756, 596] on span "Cancel" at bounding box center [758, 597] width 32 height 11
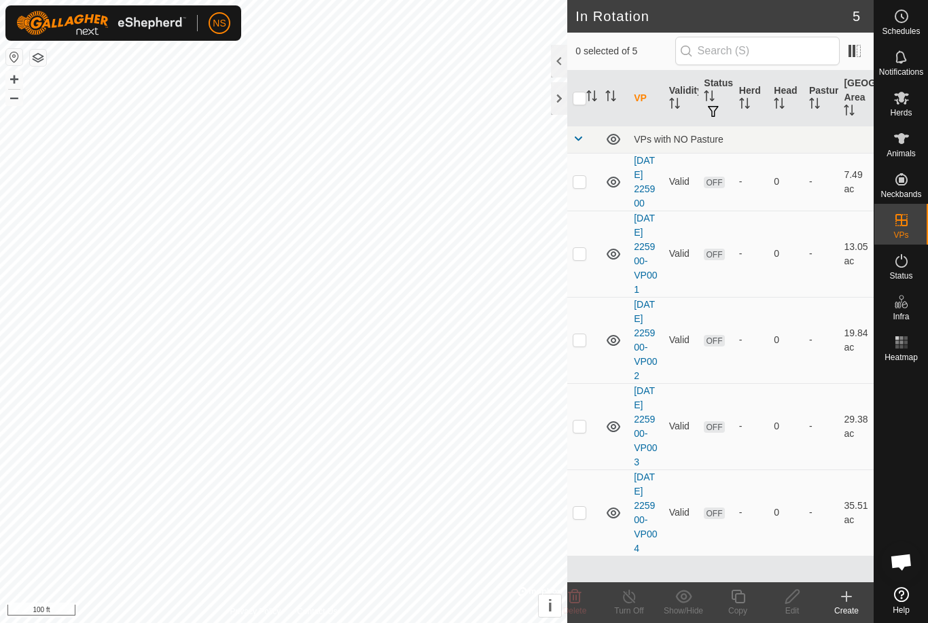
scroll to position [45, 0]
click at [579, 517] on p-checkbox at bounding box center [580, 512] width 14 height 11
checkbox input "true"
click at [735, 608] on div "Copy" at bounding box center [737, 610] width 54 height 12
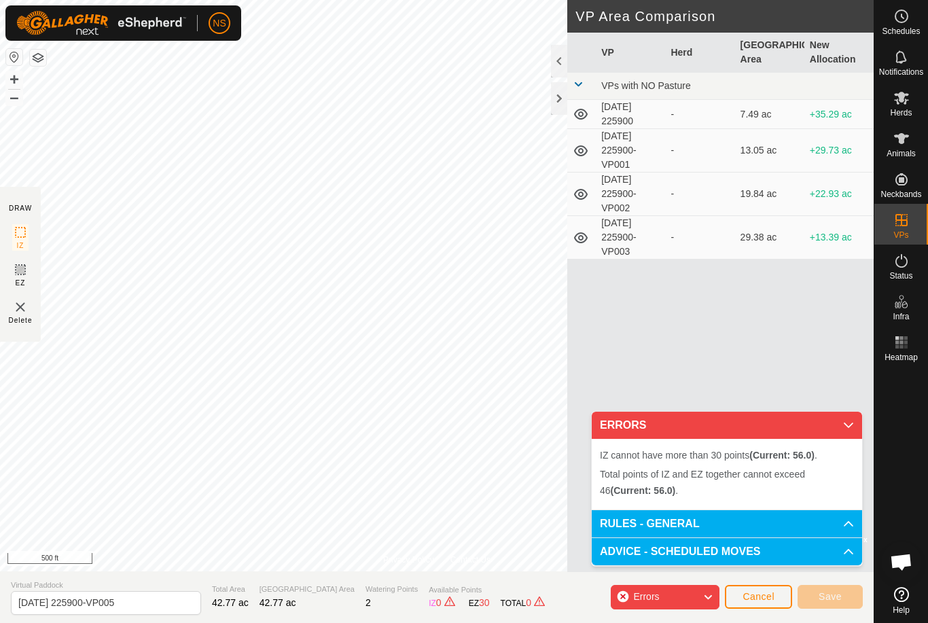
click at [766, 595] on span "Cancel" at bounding box center [758, 596] width 32 height 11
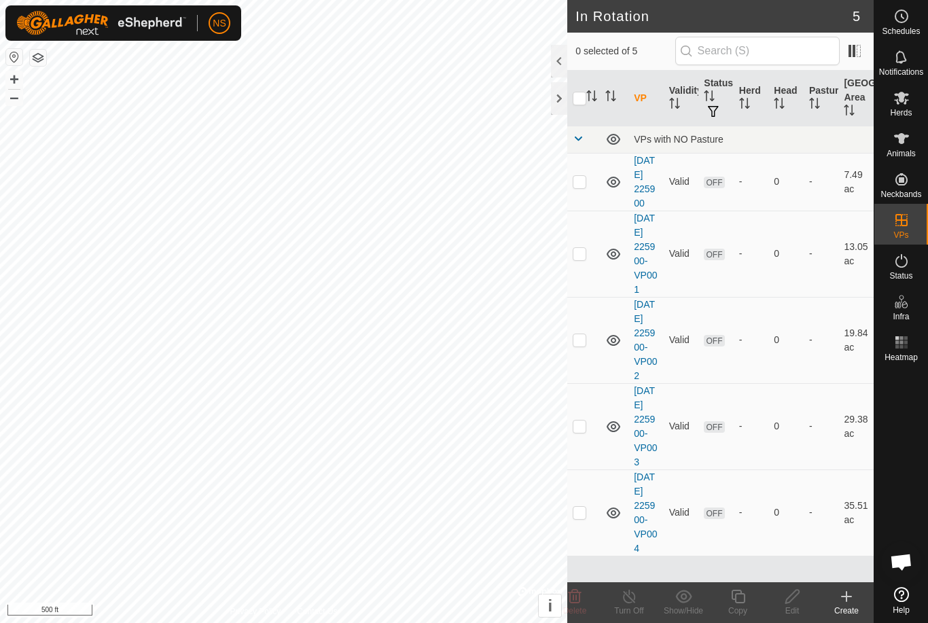
scroll to position [45, 0]
click at [847, 602] on icon at bounding box center [846, 596] width 16 height 16
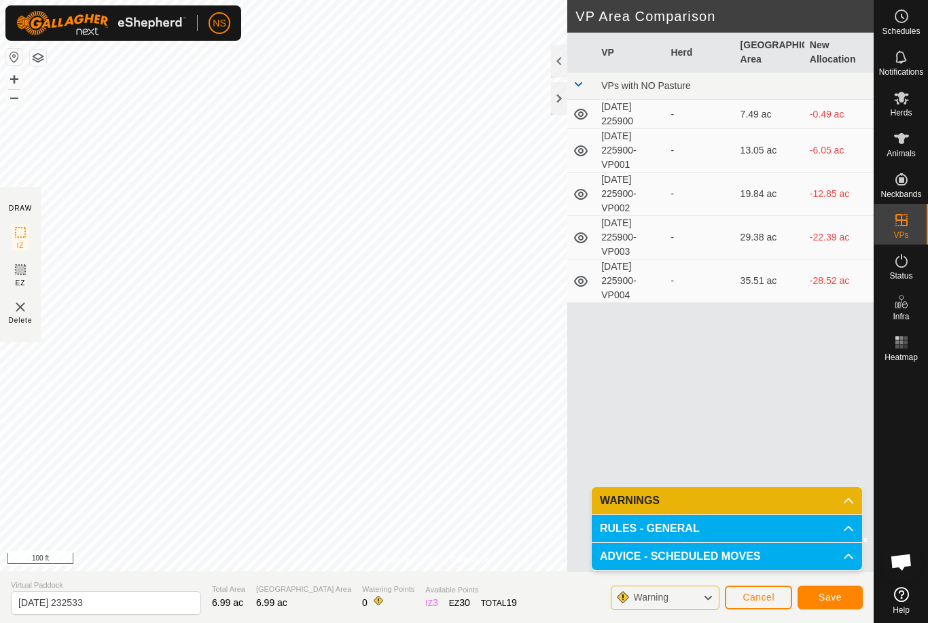
click at [828, 502] on p-accordion-header "WARNINGS" at bounding box center [727, 500] width 270 height 27
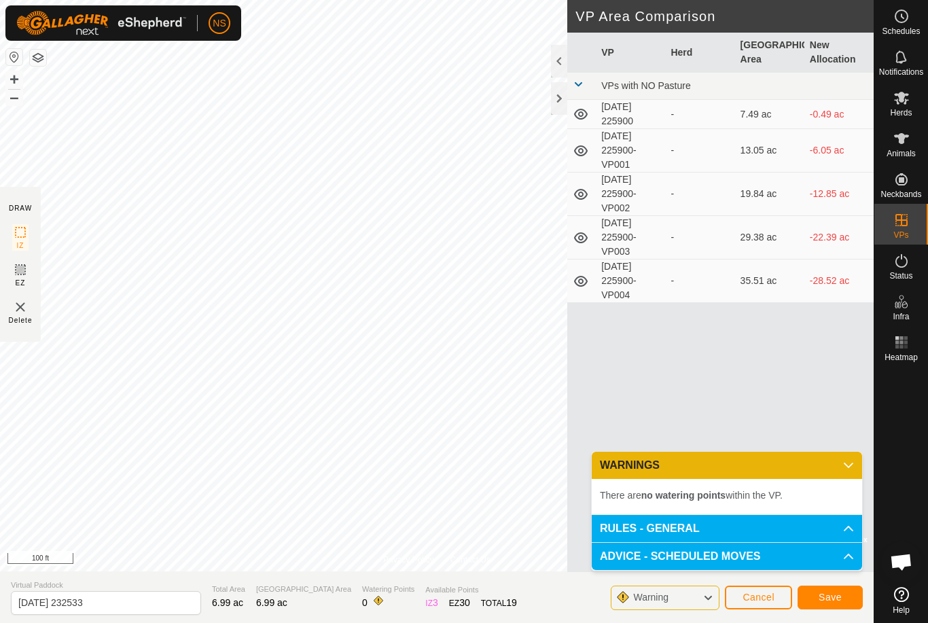
click at [827, 602] on span "Save" at bounding box center [829, 597] width 23 height 11
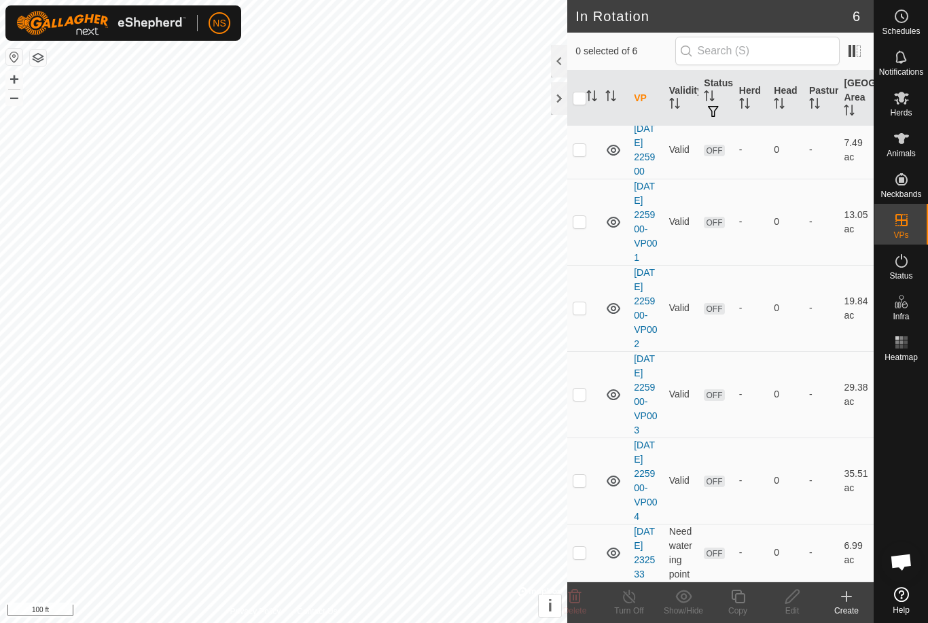
scroll to position [117, 0]
click at [578, 547] on p-checkbox at bounding box center [580, 552] width 14 height 11
checkbox input "true"
click at [788, 598] on icon at bounding box center [792, 596] width 14 height 14
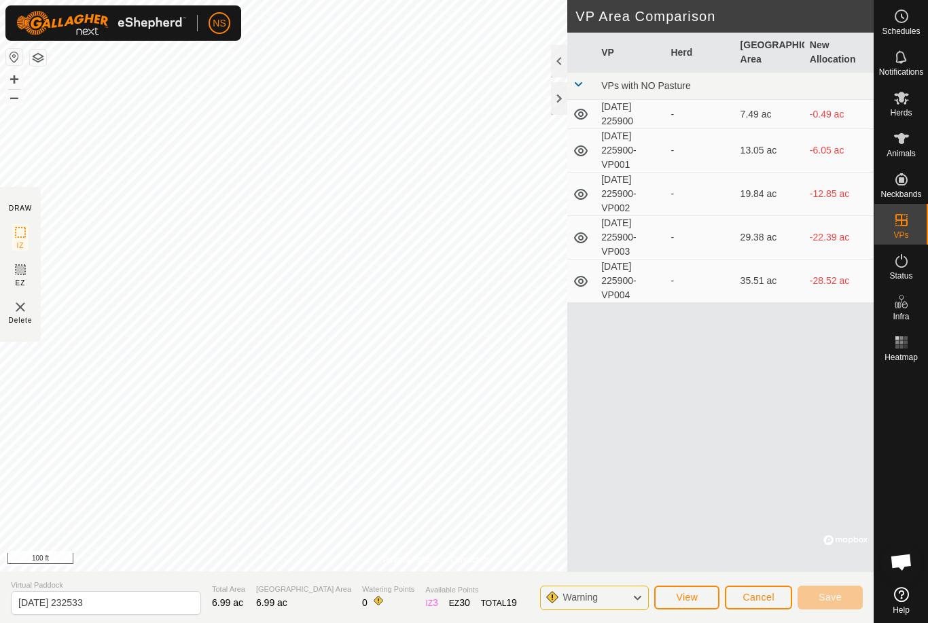
click at [683, 604] on button "View" at bounding box center [686, 597] width 65 height 24
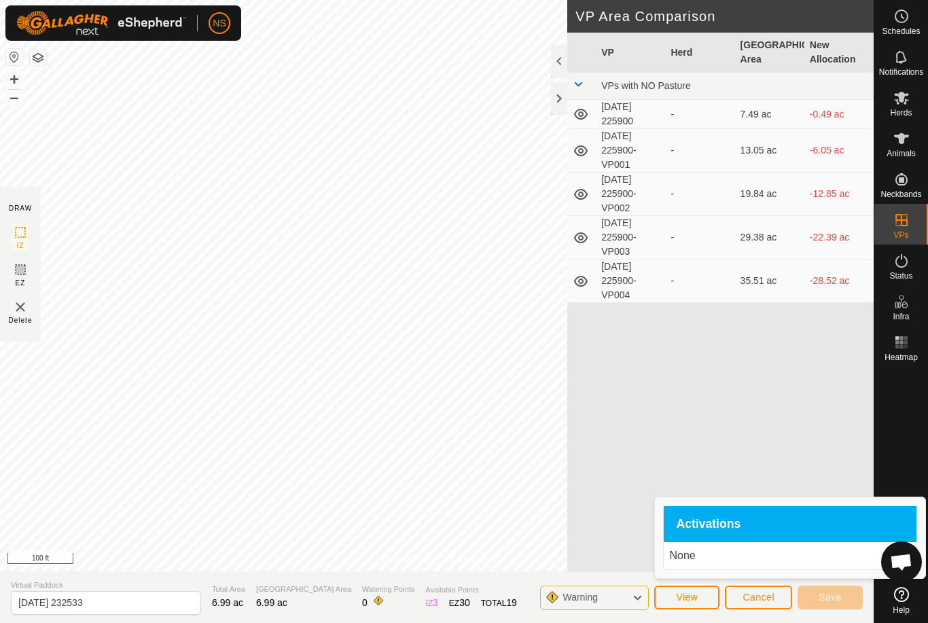
click at [727, 441] on div "VP Herd Grazing Area New Allocation VPs with NO Pasture [DATE] 225900 - 7.49 ac…" at bounding box center [720, 302] width 306 height 539
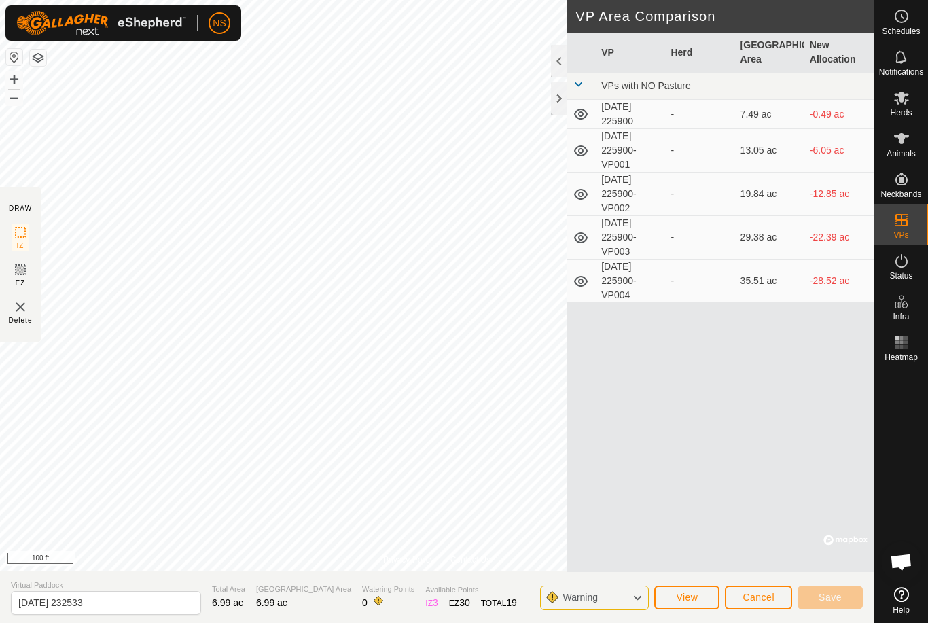
click at [617, 280] on td "[DATE] 225900-VP004" at bounding box center [630, 280] width 69 height 43
click at [669, 283] on td "-" at bounding box center [699, 280] width 69 height 43
click at [583, 276] on icon at bounding box center [581, 281] width 14 height 11
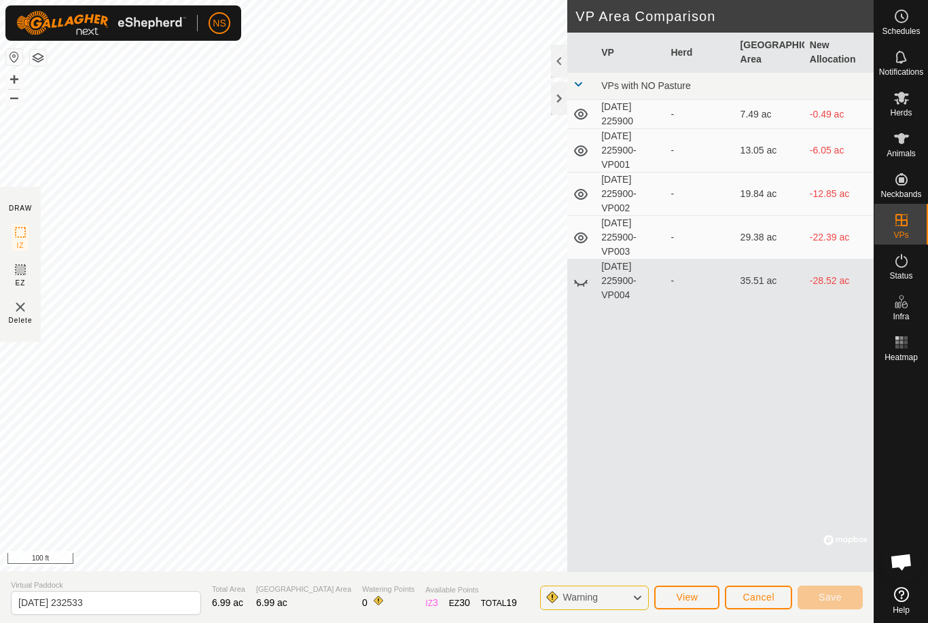
click at [579, 285] on icon at bounding box center [581, 282] width 14 height 5
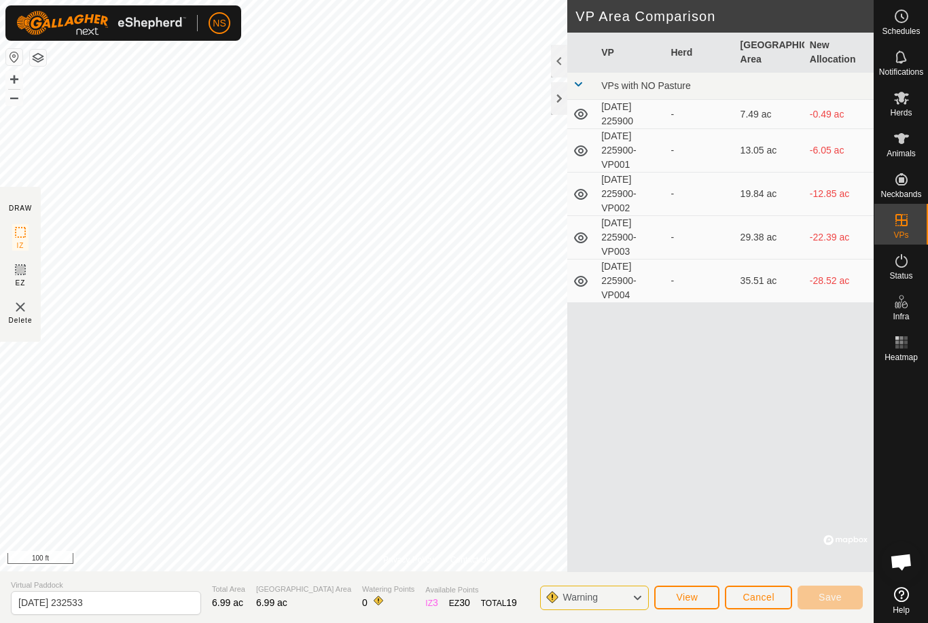
click at [755, 604] on button "Cancel" at bounding box center [758, 597] width 67 height 24
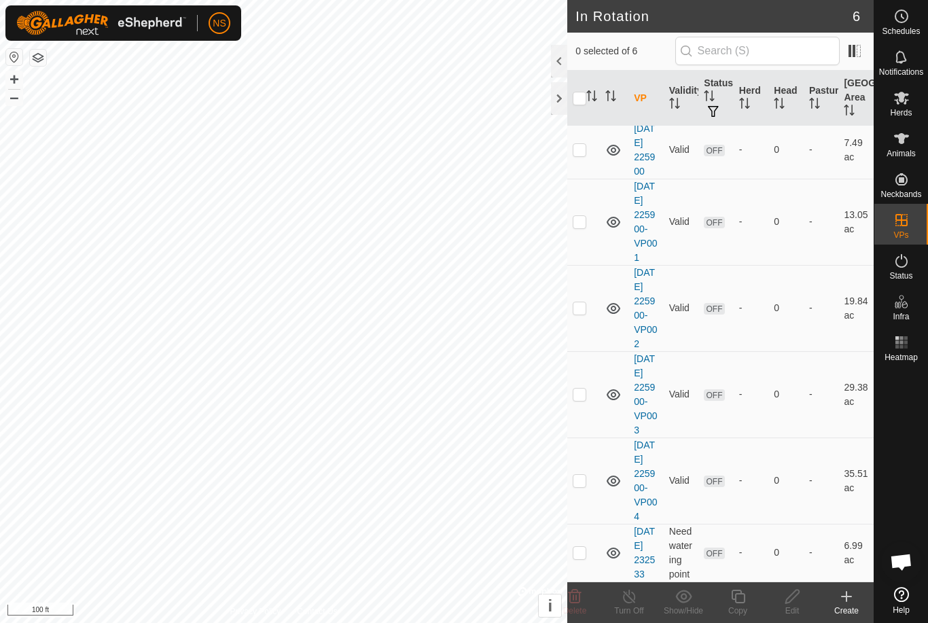
scroll to position [117, 0]
click at [638, 551] on link "[DATE] 232533" at bounding box center [644, 553] width 21 height 54
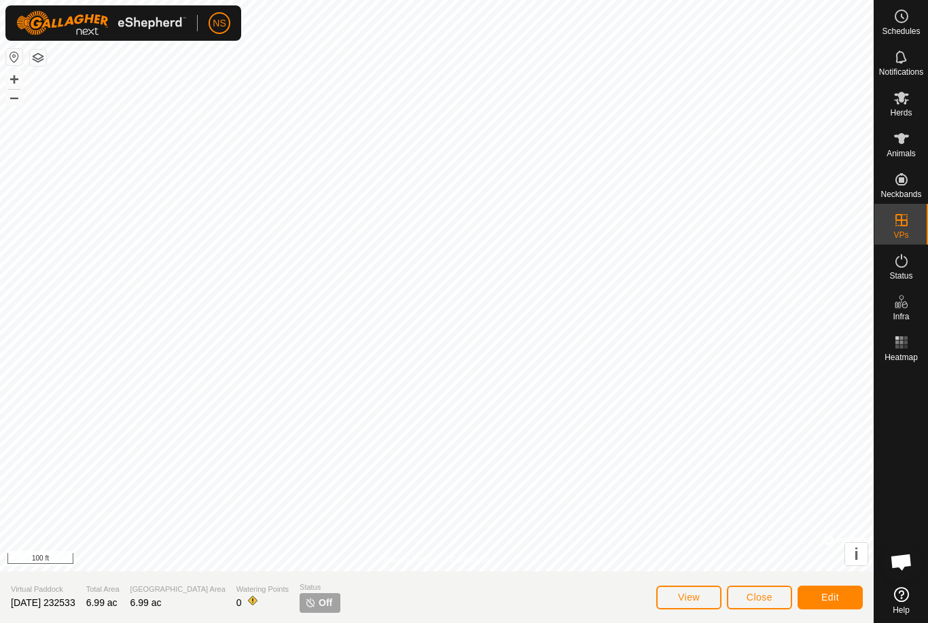
click at [826, 598] on span "Edit" at bounding box center [830, 597] width 18 height 11
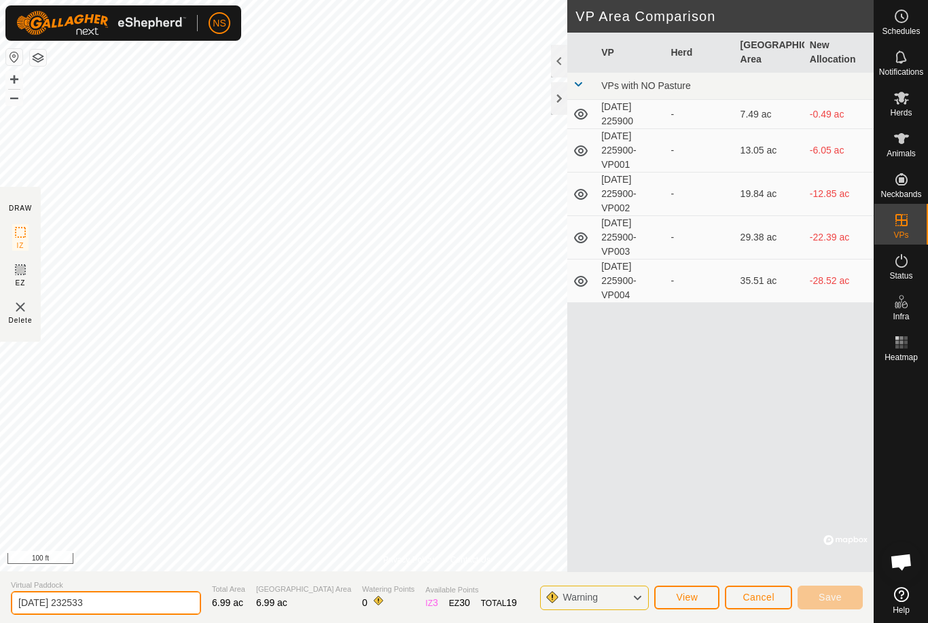
click at [113, 606] on input "[DATE] 232533" at bounding box center [106, 603] width 190 height 24
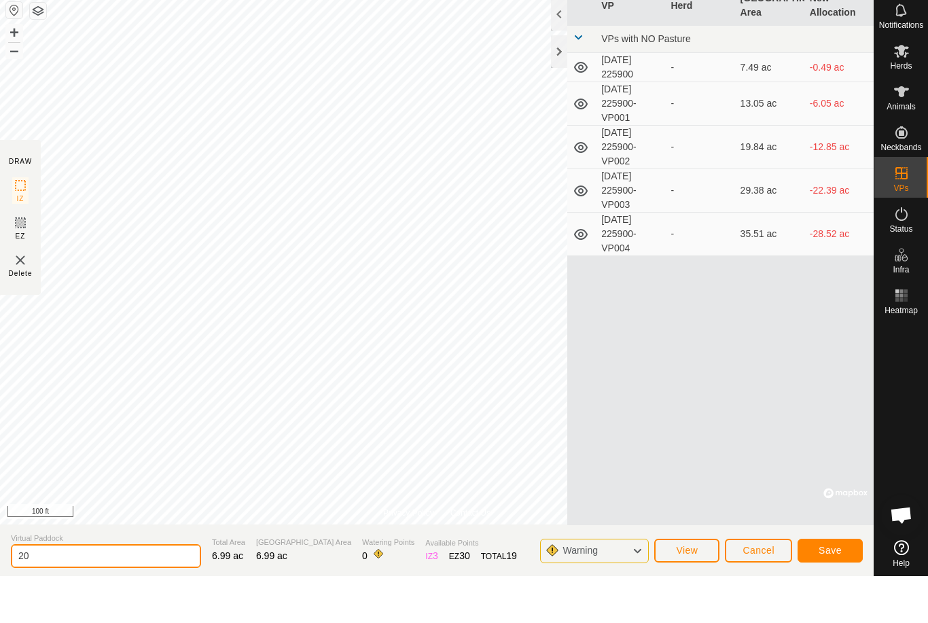
type input "2"
type input "Questionable"
click at [833, 592] on span "Save" at bounding box center [829, 597] width 23 height 11
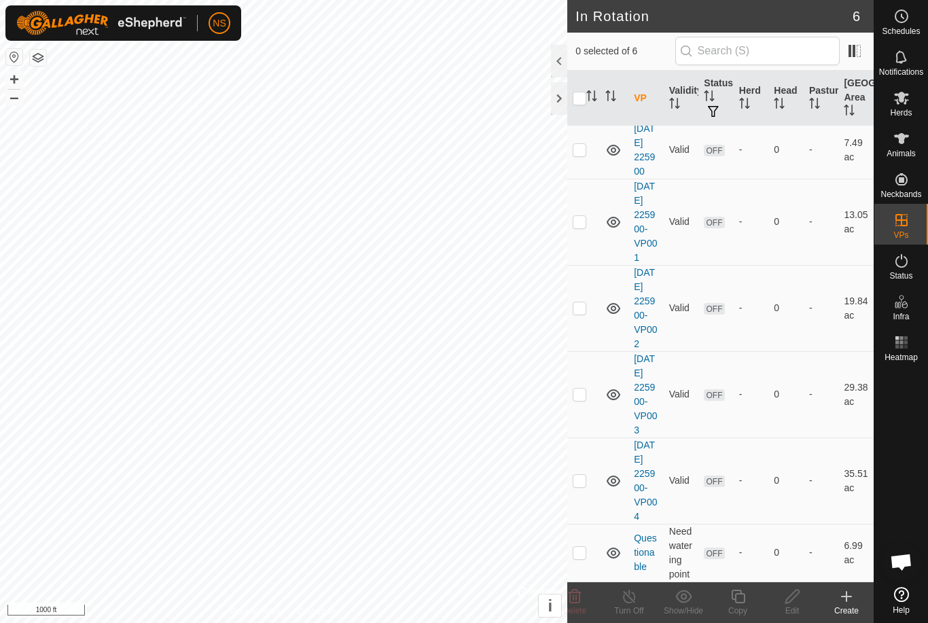
scroll to position [103, 0]
